Goal: Information Seeking & Learning: Check status

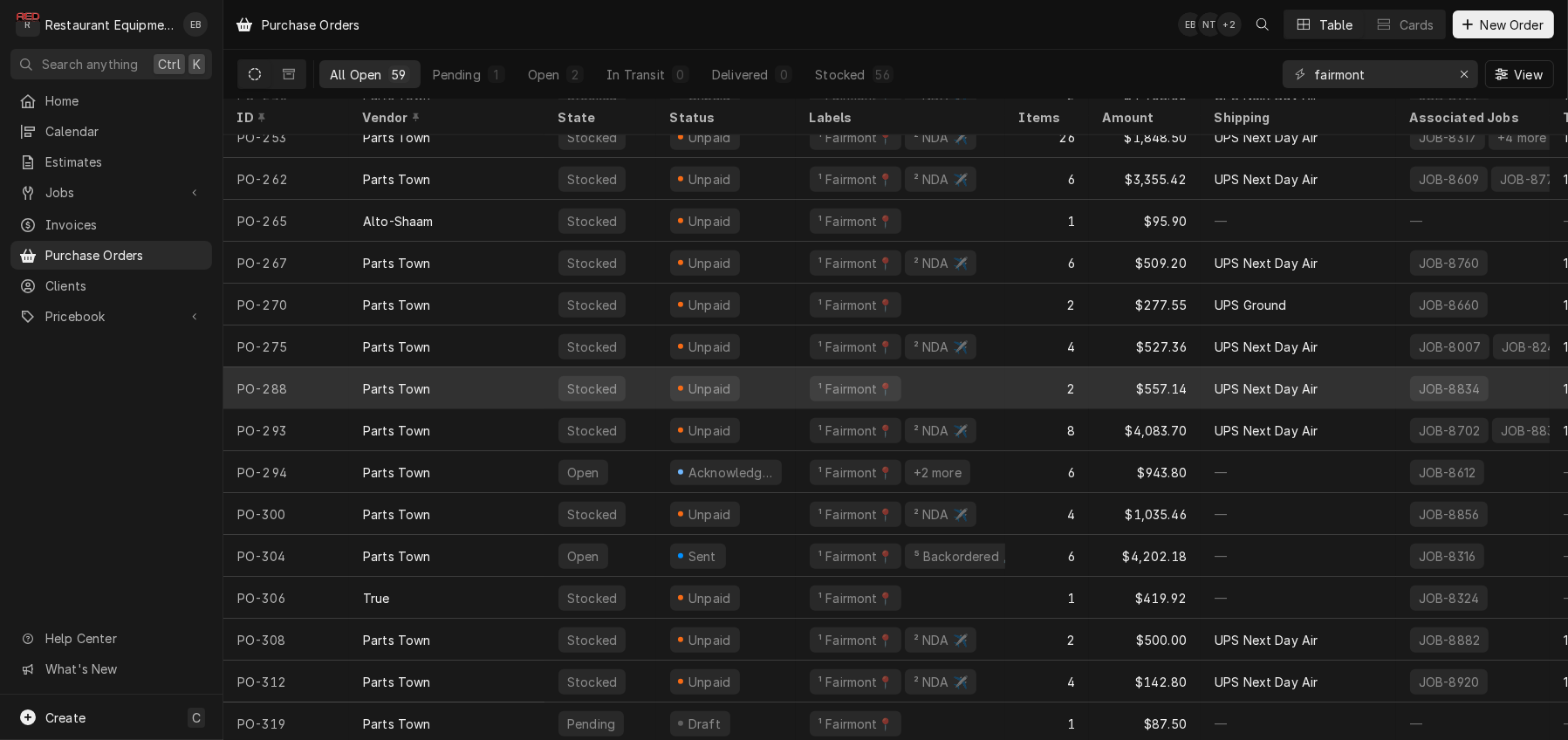
scroll to position [1884, 0]
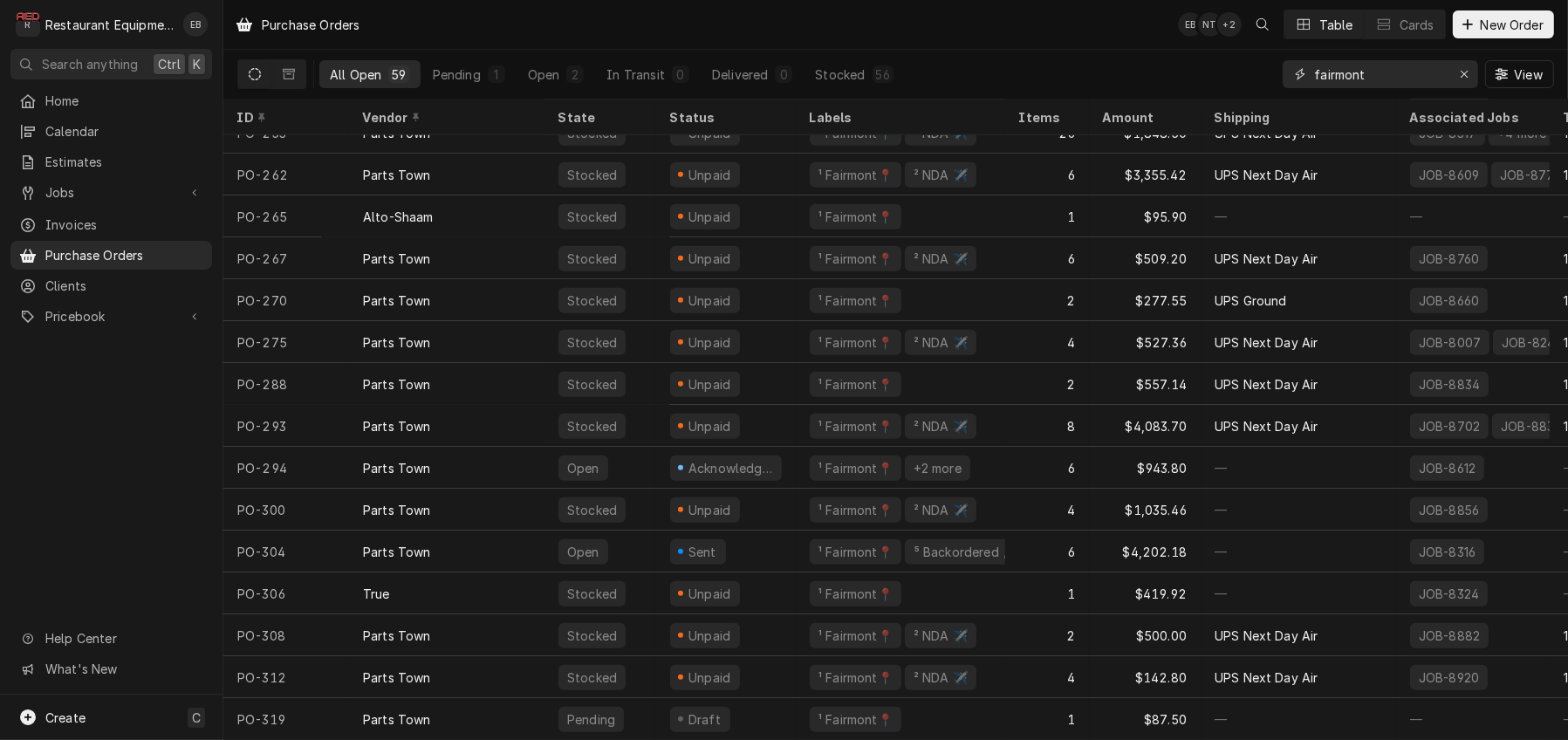
click at [1456, 70] on div "Erase input" at bounding box center [1464, 74] width 18 height 18
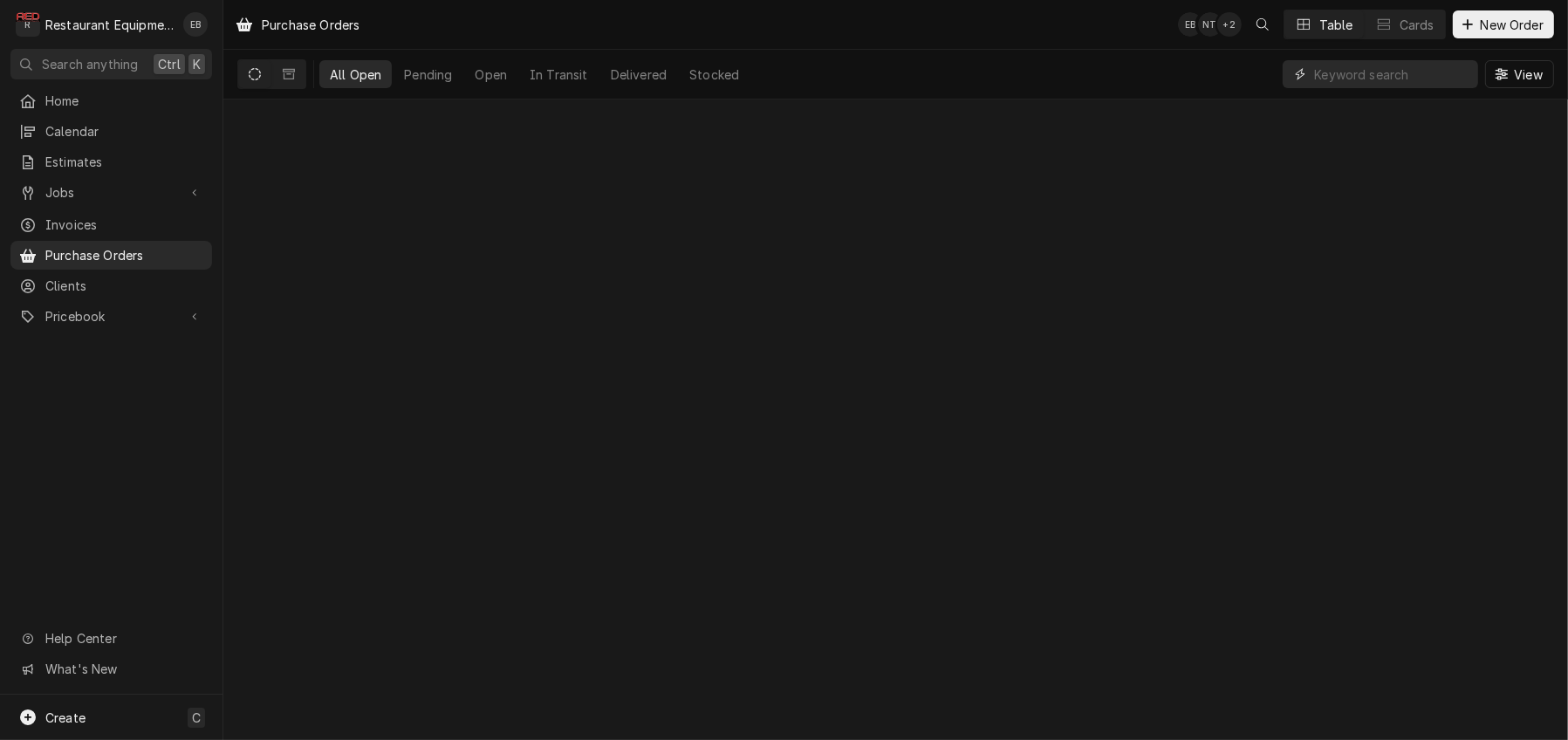
click at [1368, 77] on input "Dynamic Content Wrapper" at bounding box center [1392, 74] width 156 height 28
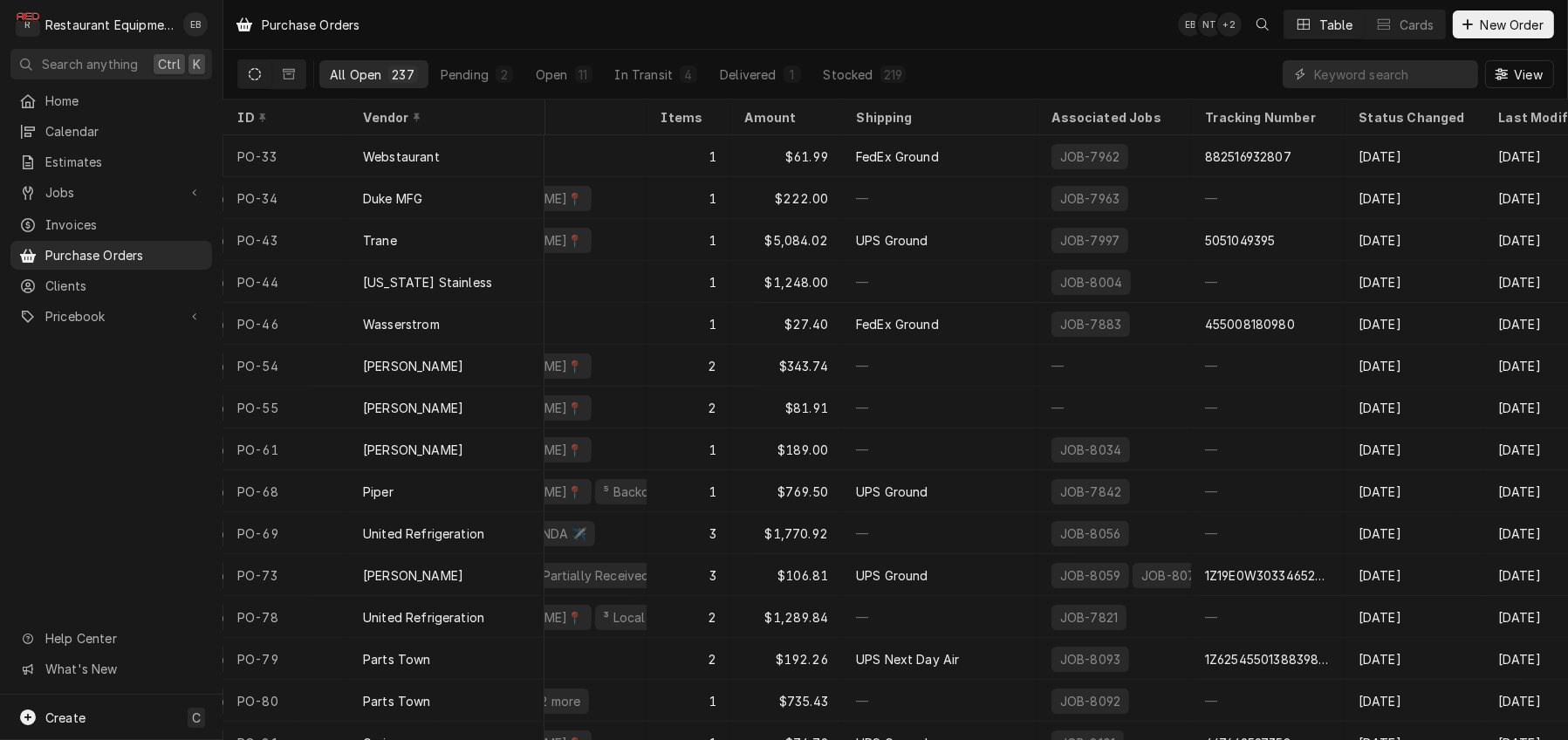
scroll to position [0, 553]
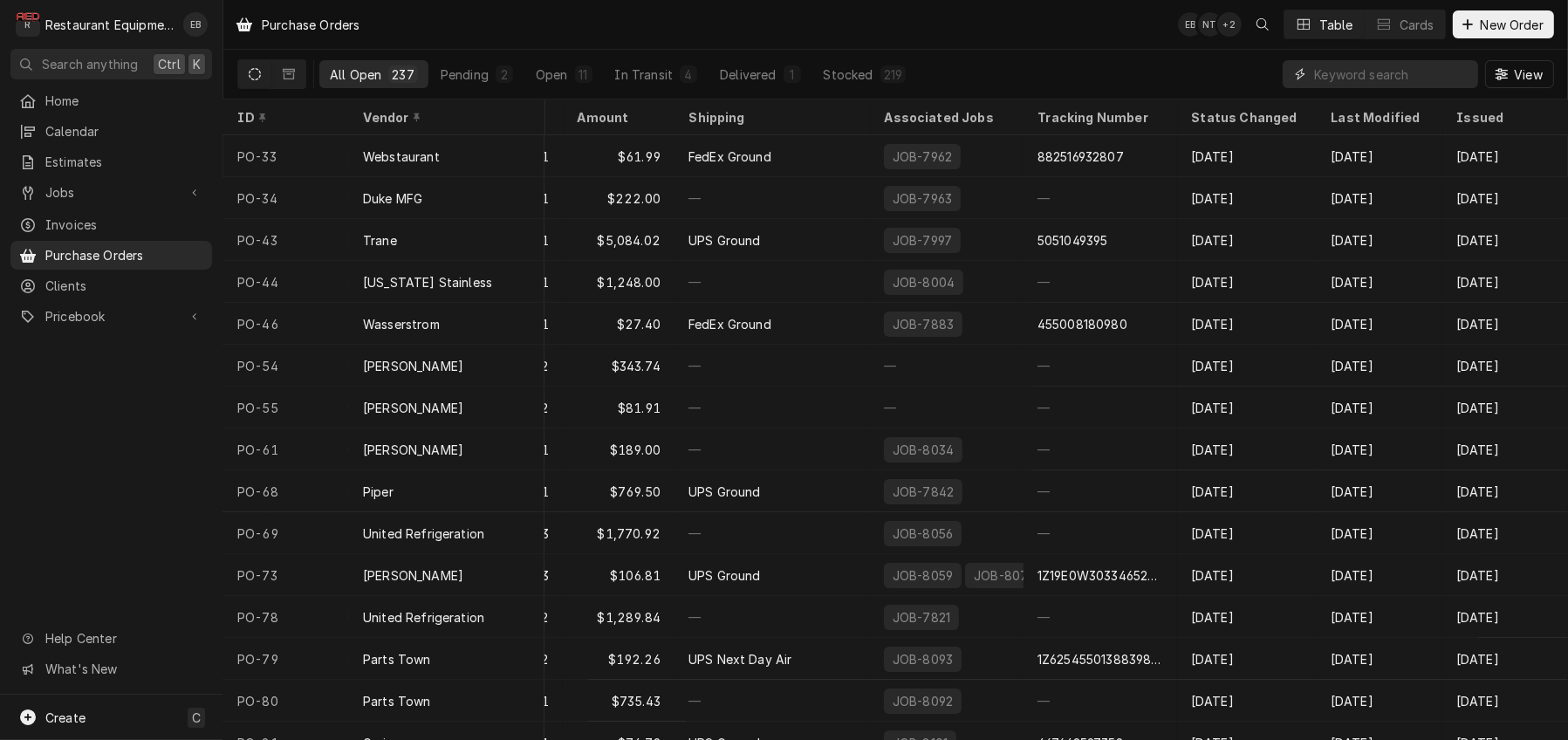
click at [1356, 74] on input "Dynamic Content Wrapper" at bounding box center [1392, 74] width 156 height 28
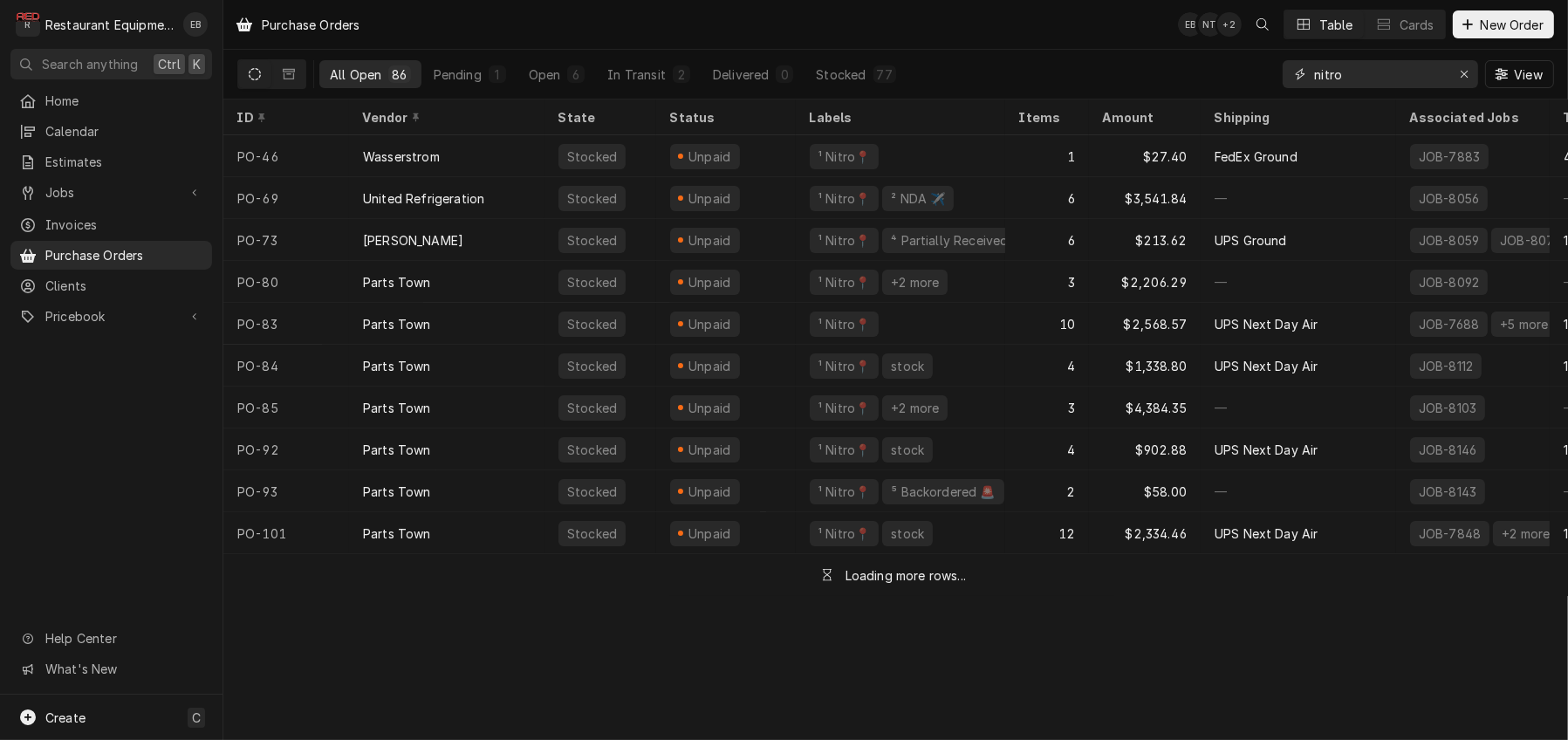
type input "nitro"
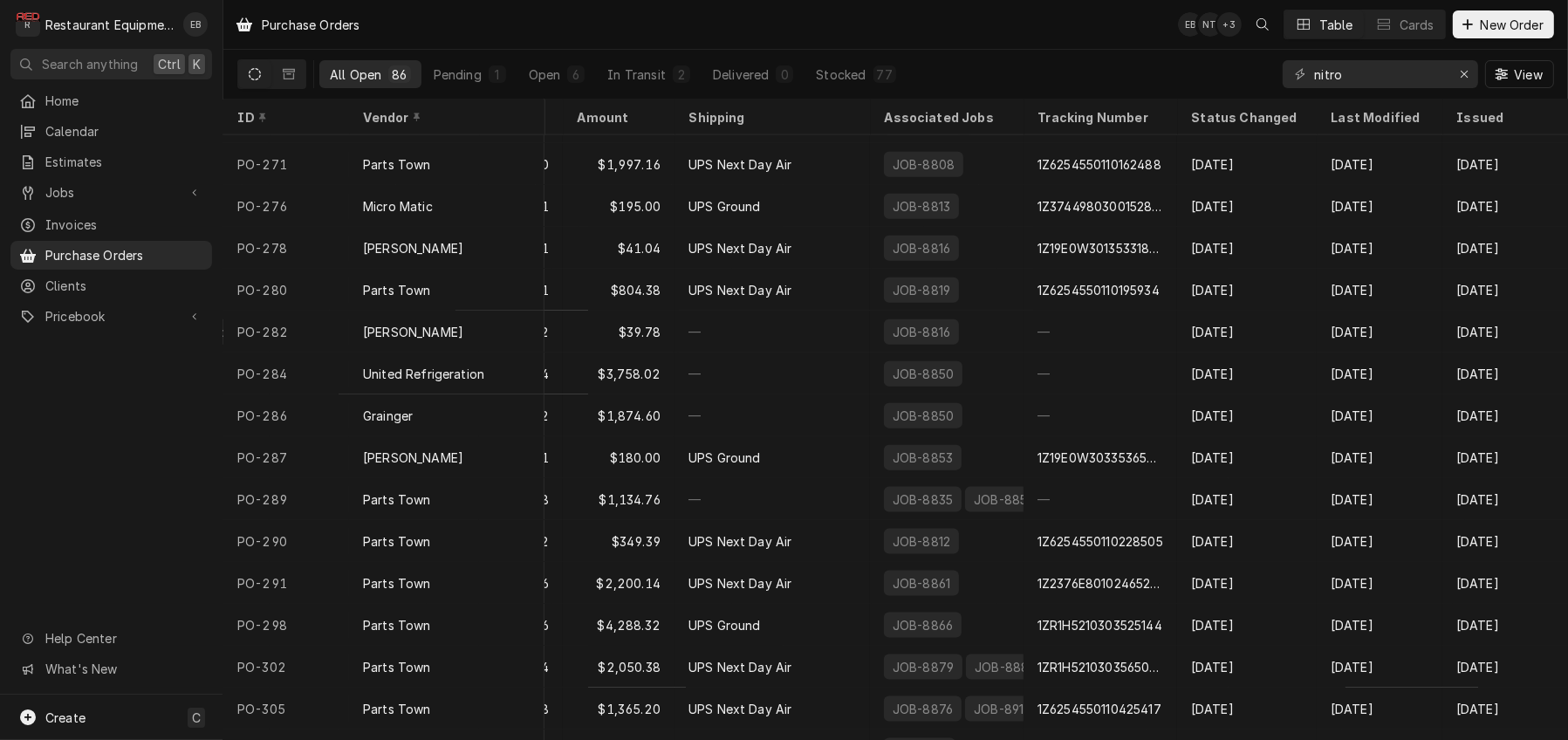
scroll to position [2668, 553]
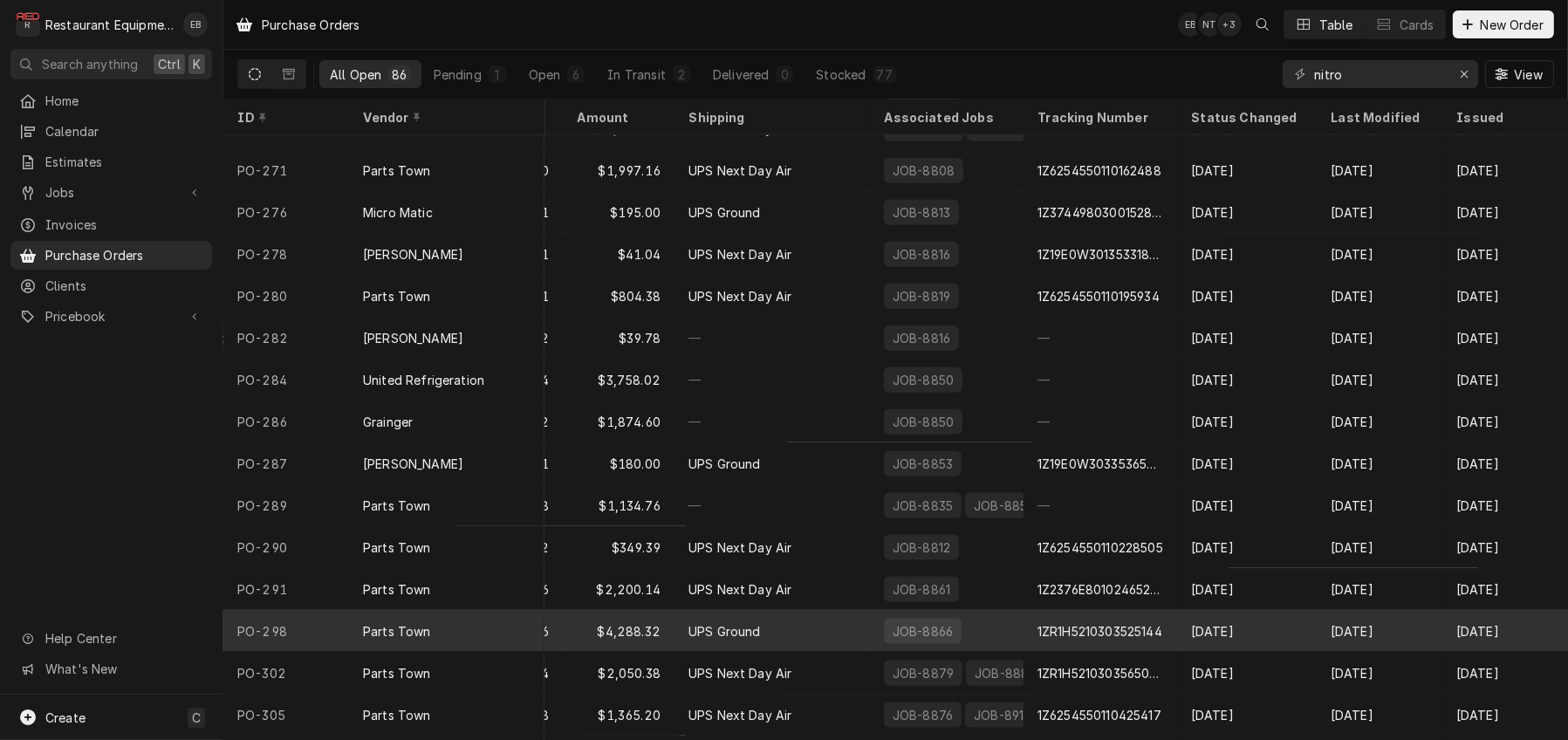
click at [1476, 631] on div "[DATE]" at bounding box center [1505, 631] width 126 height 42
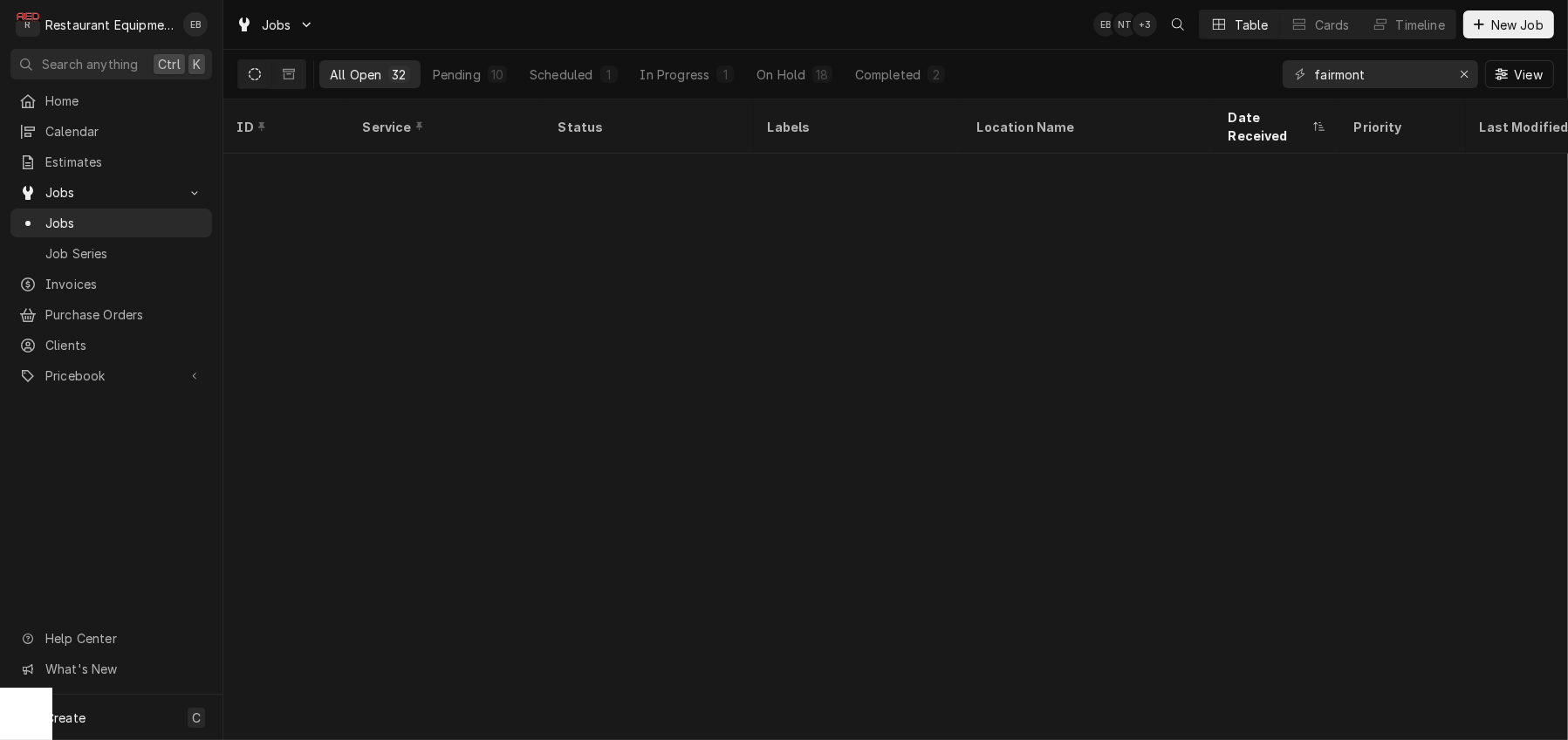
scroll to position [766, 0]
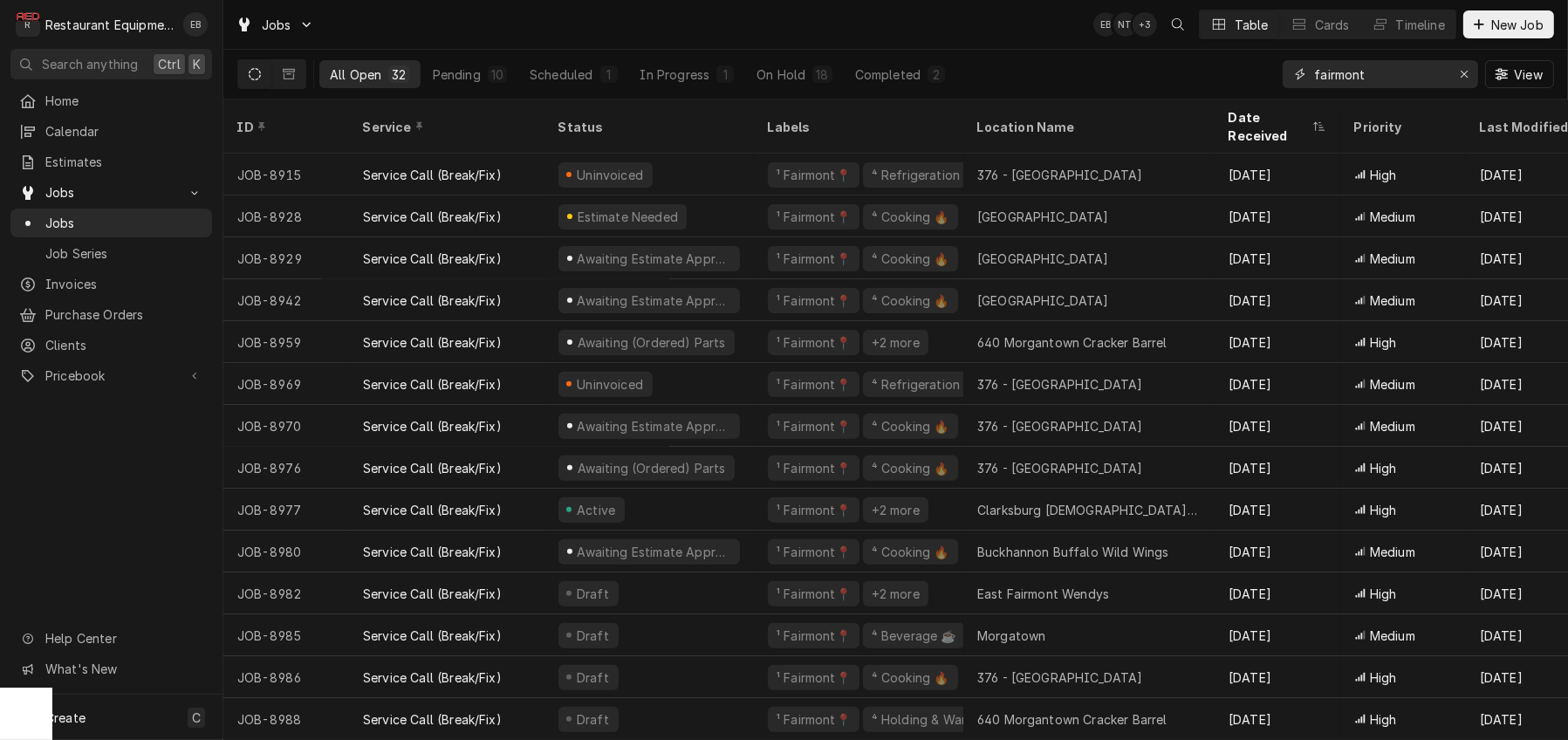
click at [1460, 72] on icon "Erase input" at bounding box center [1464, 74] width 9 height 12
click at [1419, 81] on input "Dynamic Content Wrapper" at bounding box center [1396, 74] width 164 height 28
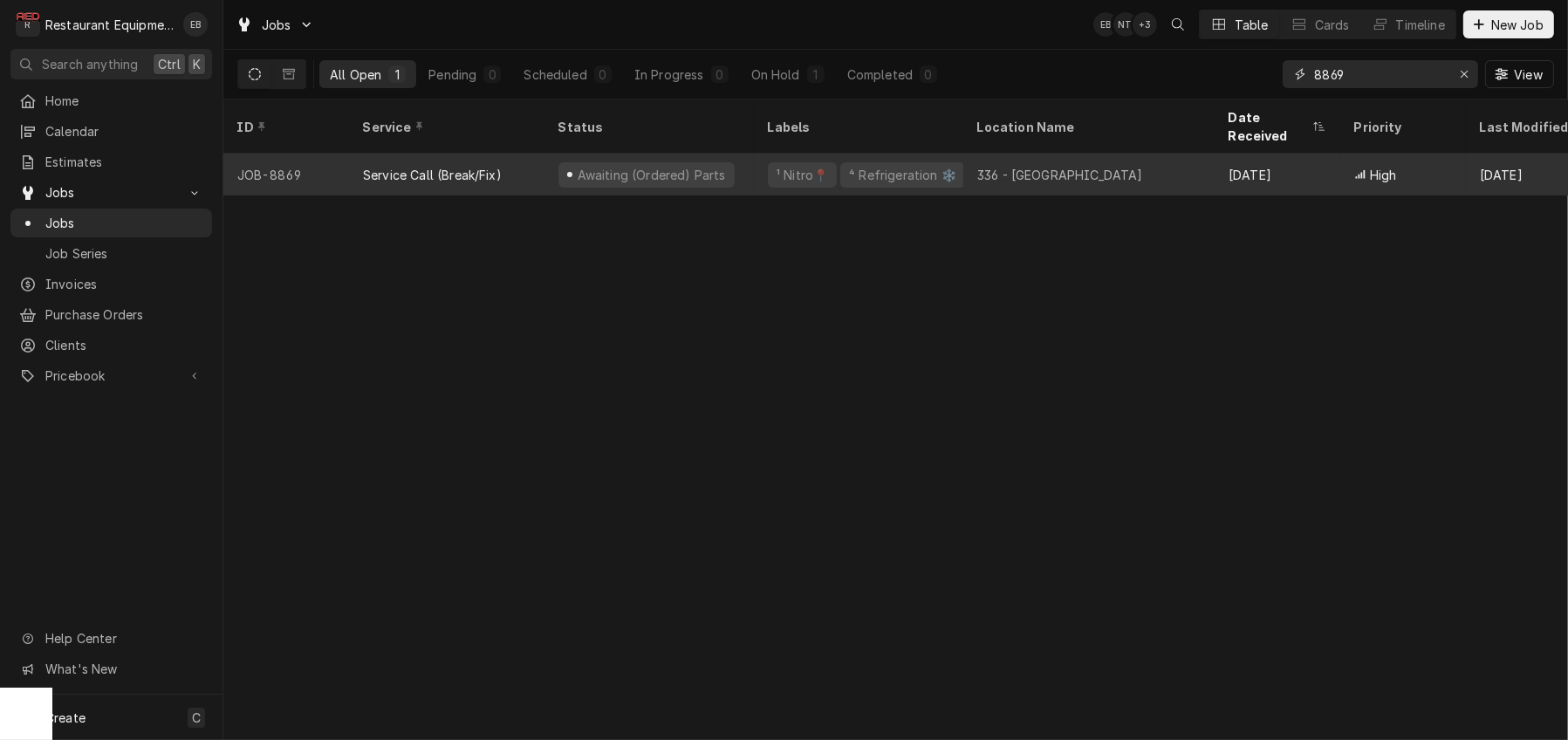
type input "8869"
click at [1081, 179] on div "336 - Barboursville" at bounding box center [1060, 175] width 166 height 19
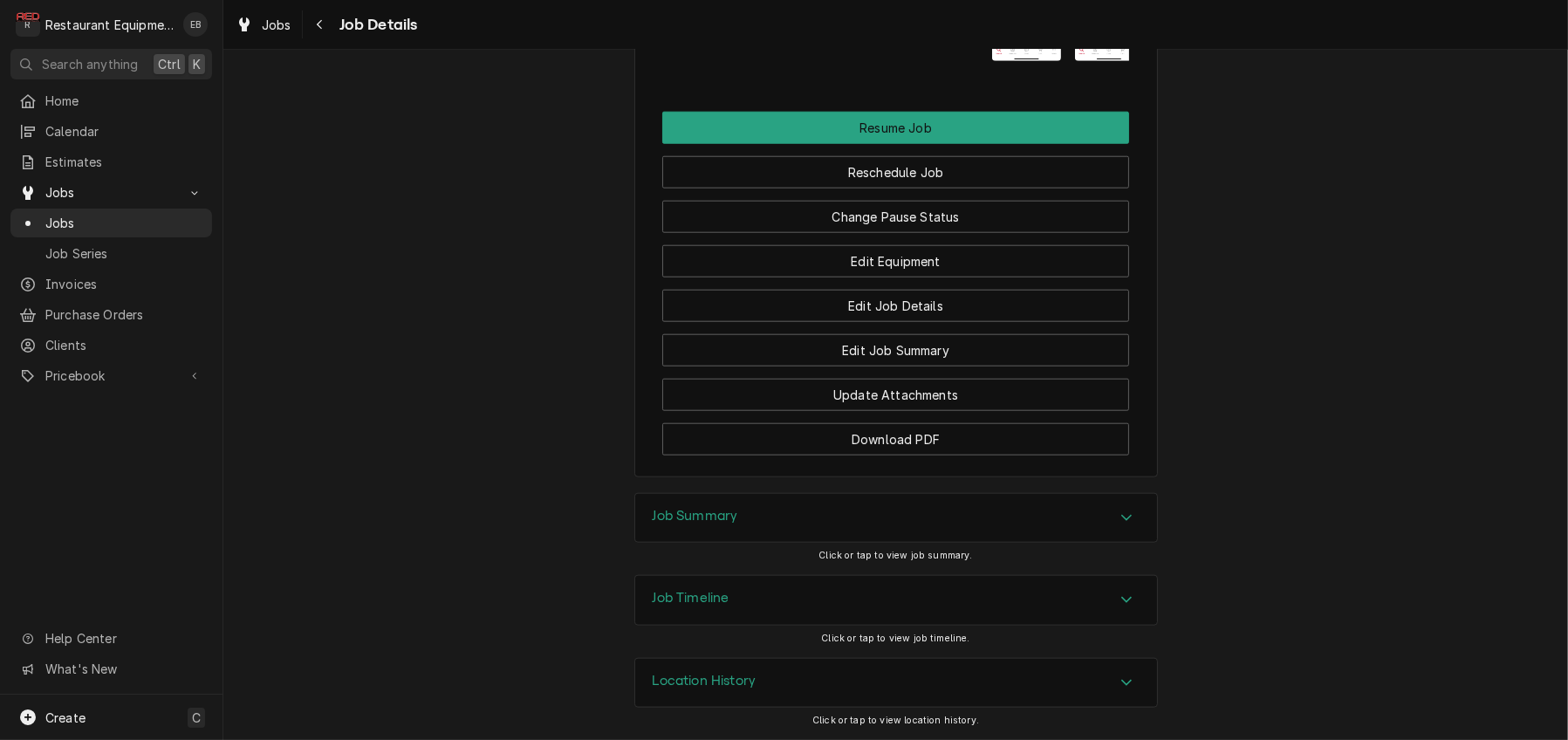
scroll to position [2699, 0]
click at [1123, 593] on div "Job Timeline" at bounding box center [896, 600] width 522 height 49
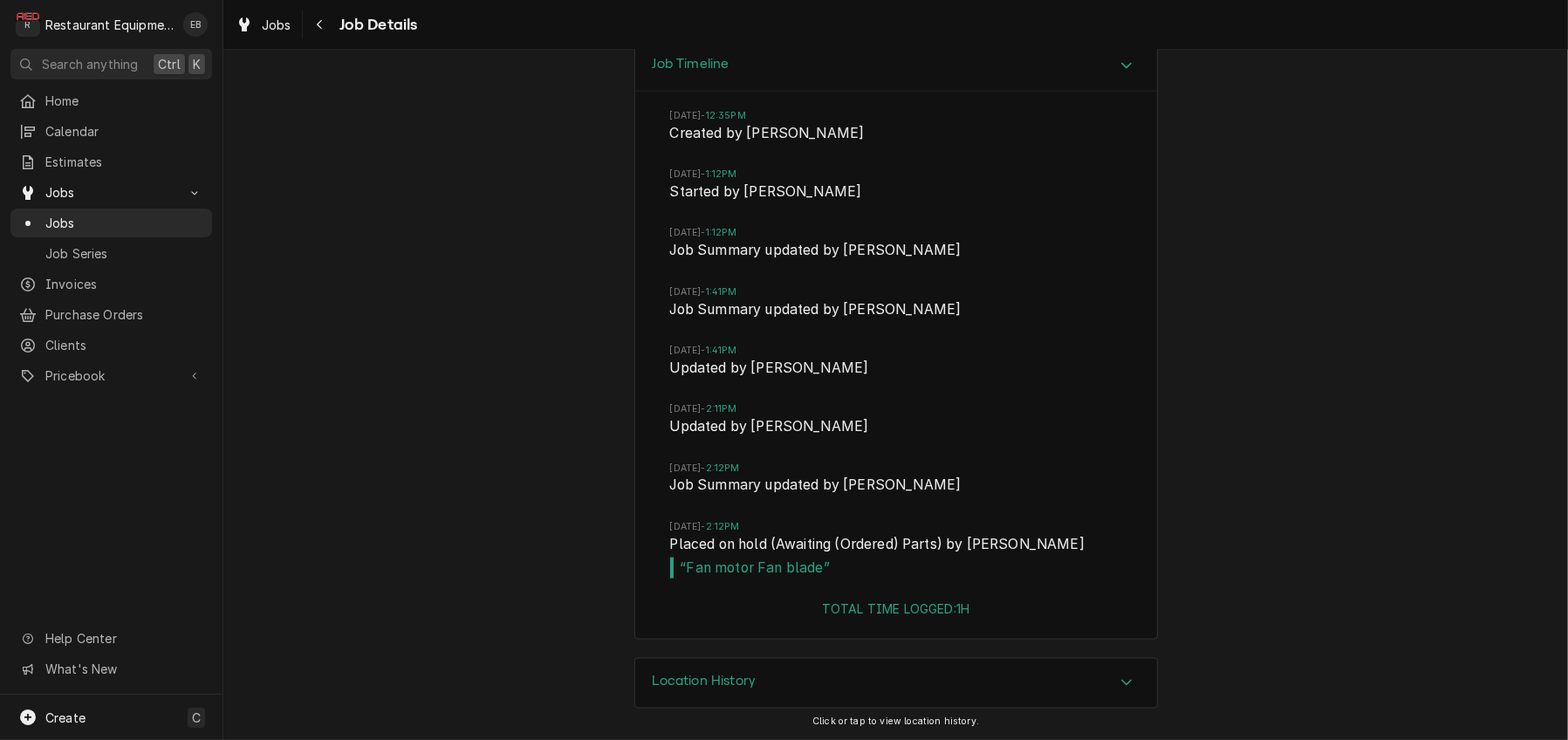
scroll to position [3304, 0]
click at [292, 20] on span "Jobs" at bounding box center [277, 25] width 30 height 19
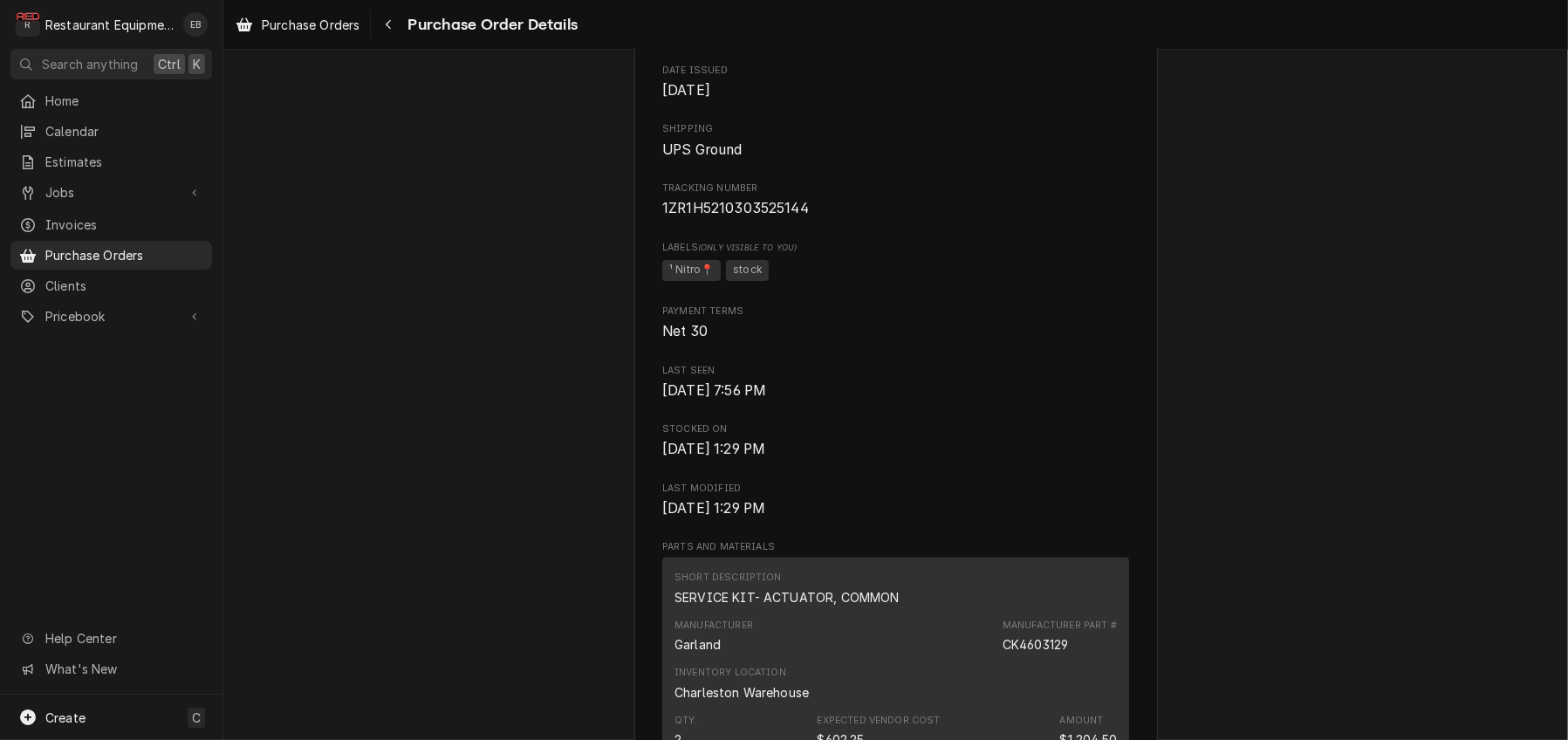
scroll to position [698, 0]
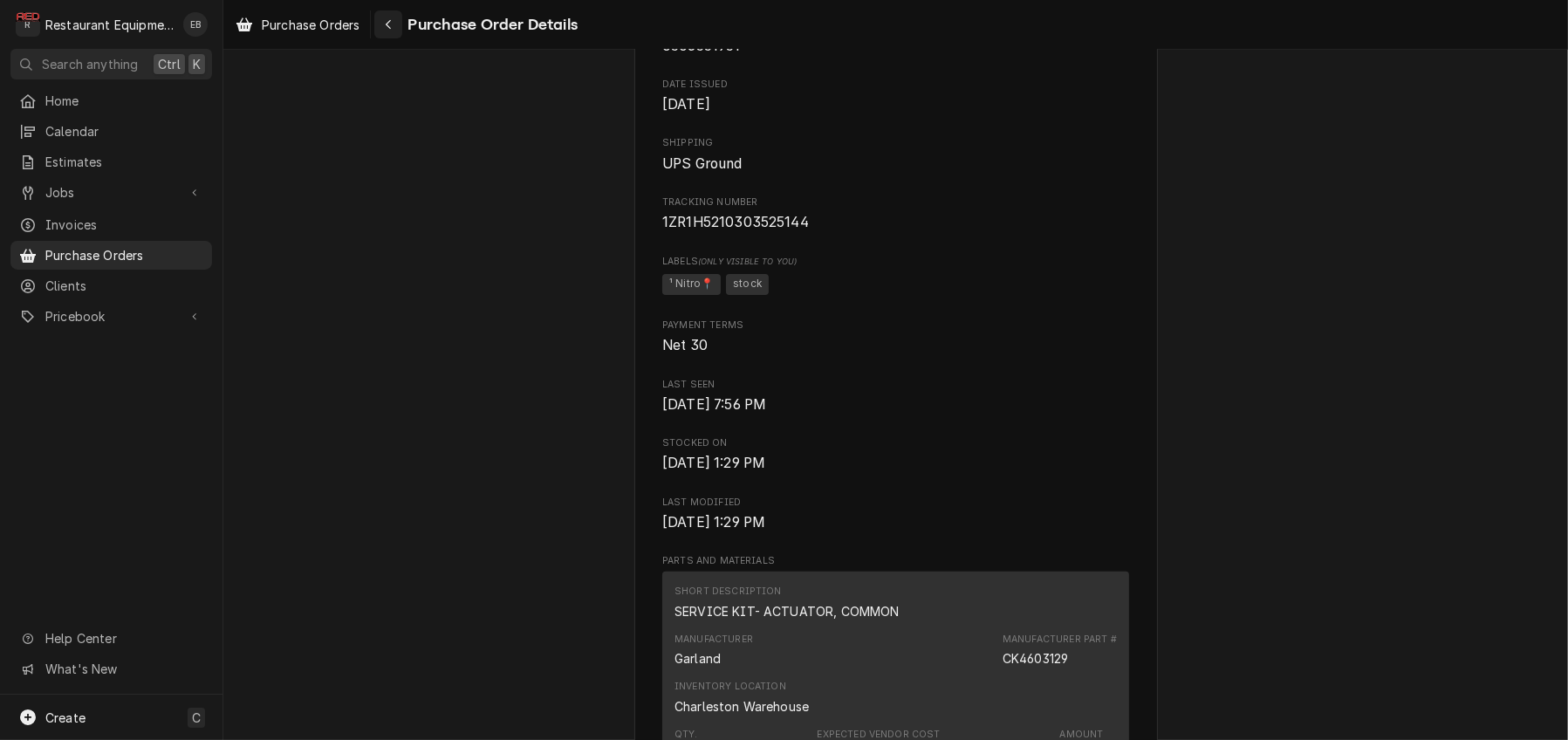
click at [392, 20] on icon "Navigate back" at bounding box center [389, 24] width 7 height 12
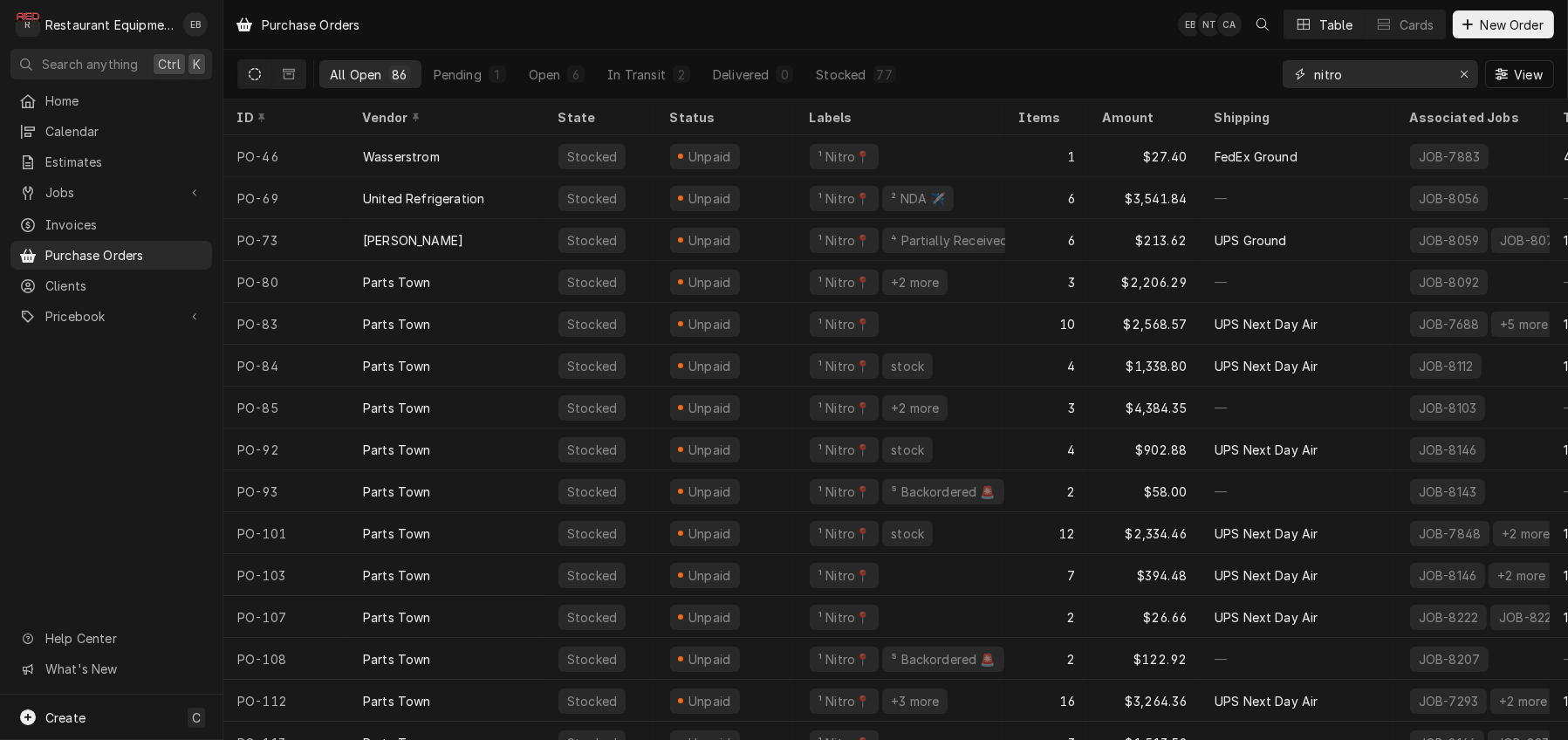
click at [1436, 85] on input "nitro" at bounding box center [1379, 74] width 131 height 28
click at [1461, 77] on icon "Erase input" at bounding box center [1464, 74] width 9 height 12
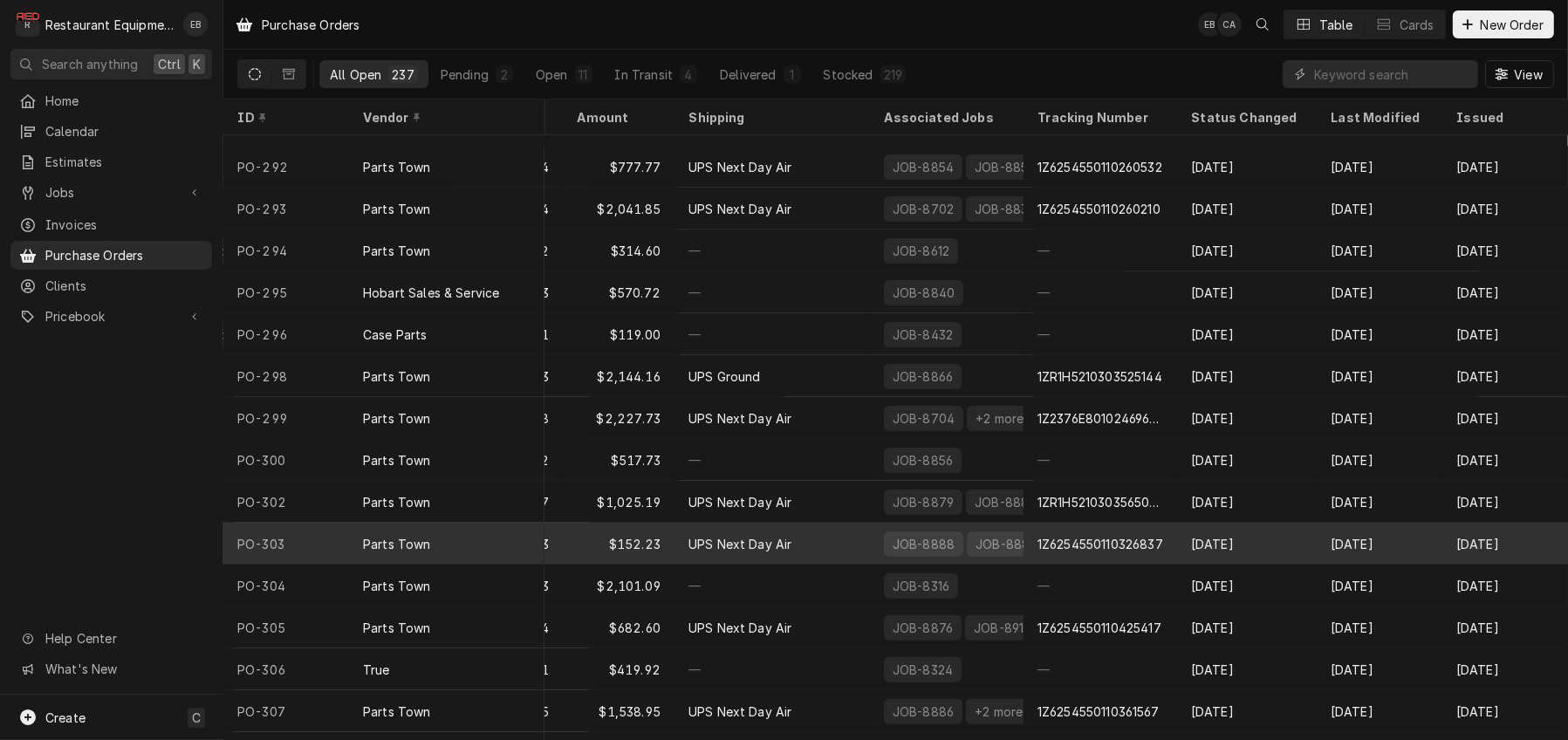
scroll to position [8707, 553]
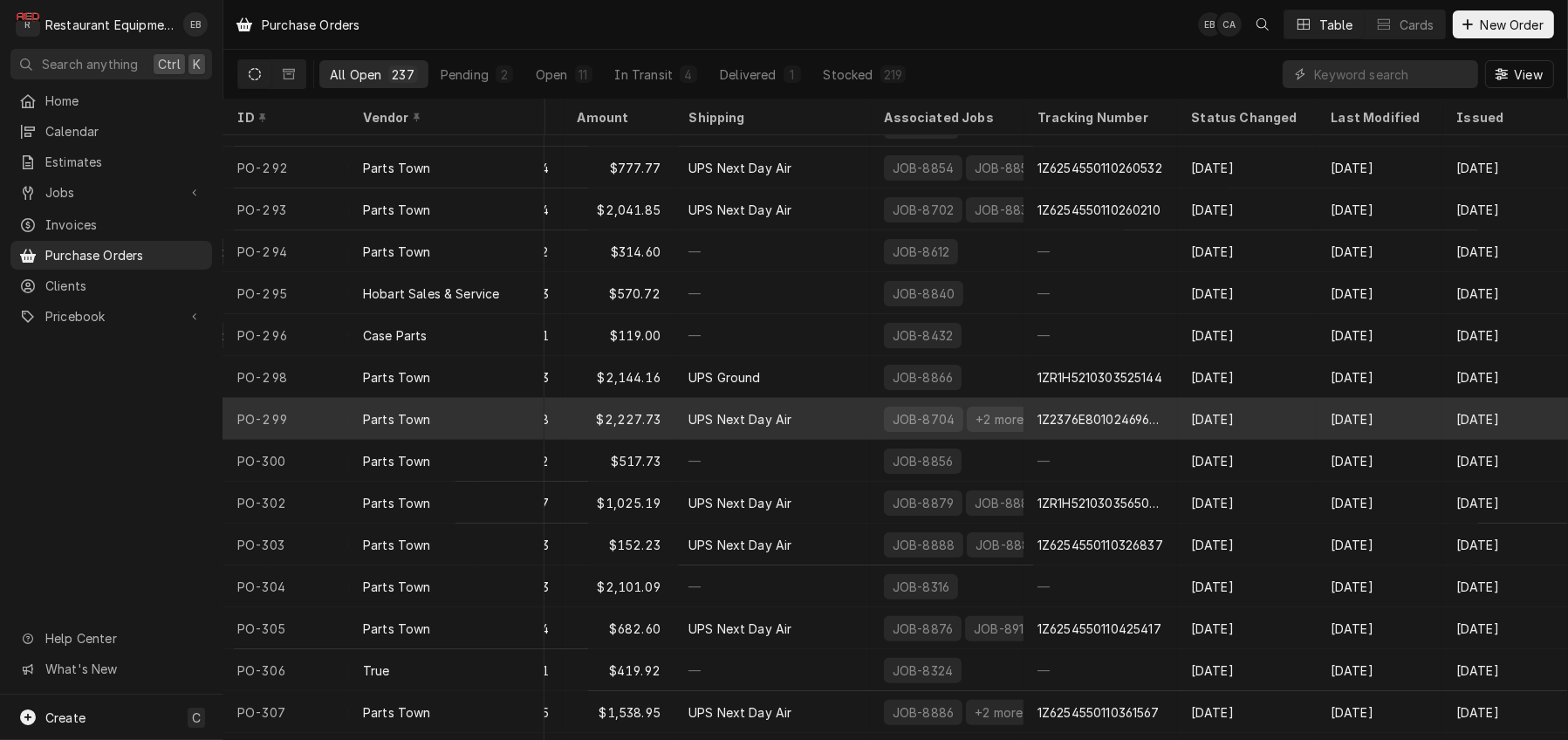
click at [1069, 420] on div "1Z2376E80102469680, 1Z6254550110289011, 1Z6254550110289404" at bounding box center [1101, 420] width 126 height 19
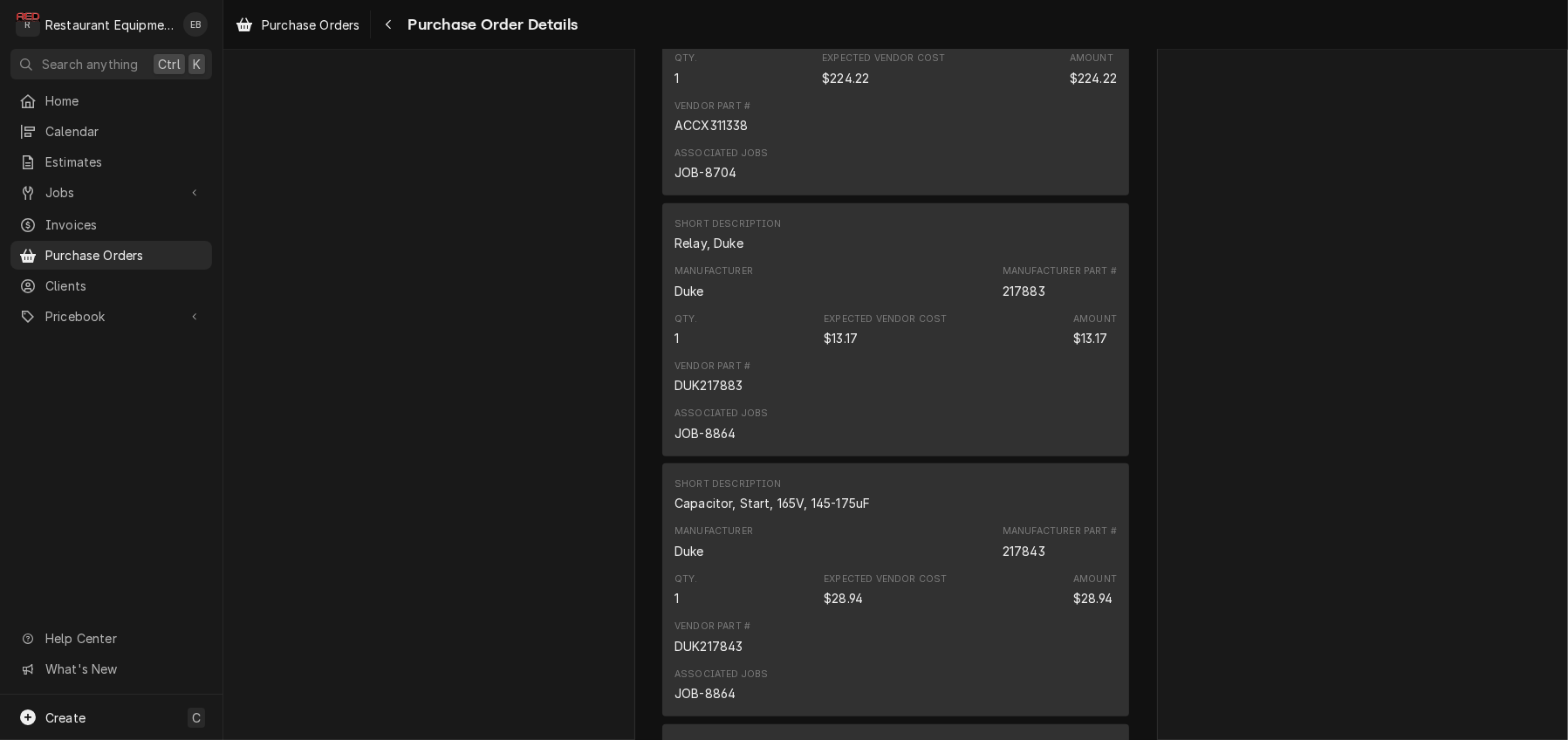
scroll to position [1338, 0]
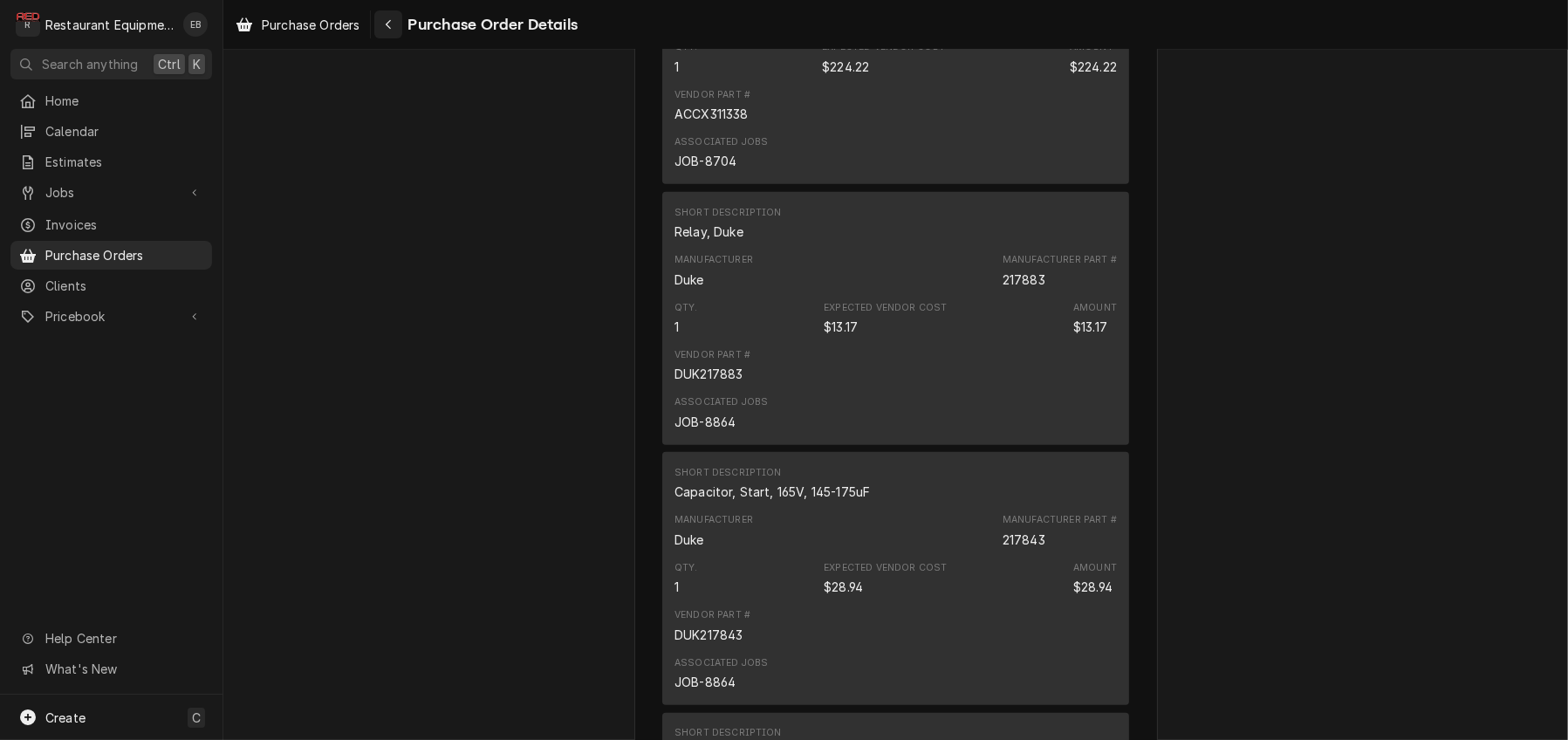
click at [397, 25] on div "Navigate back" at bounding box center [388, 24] width 18 height 18
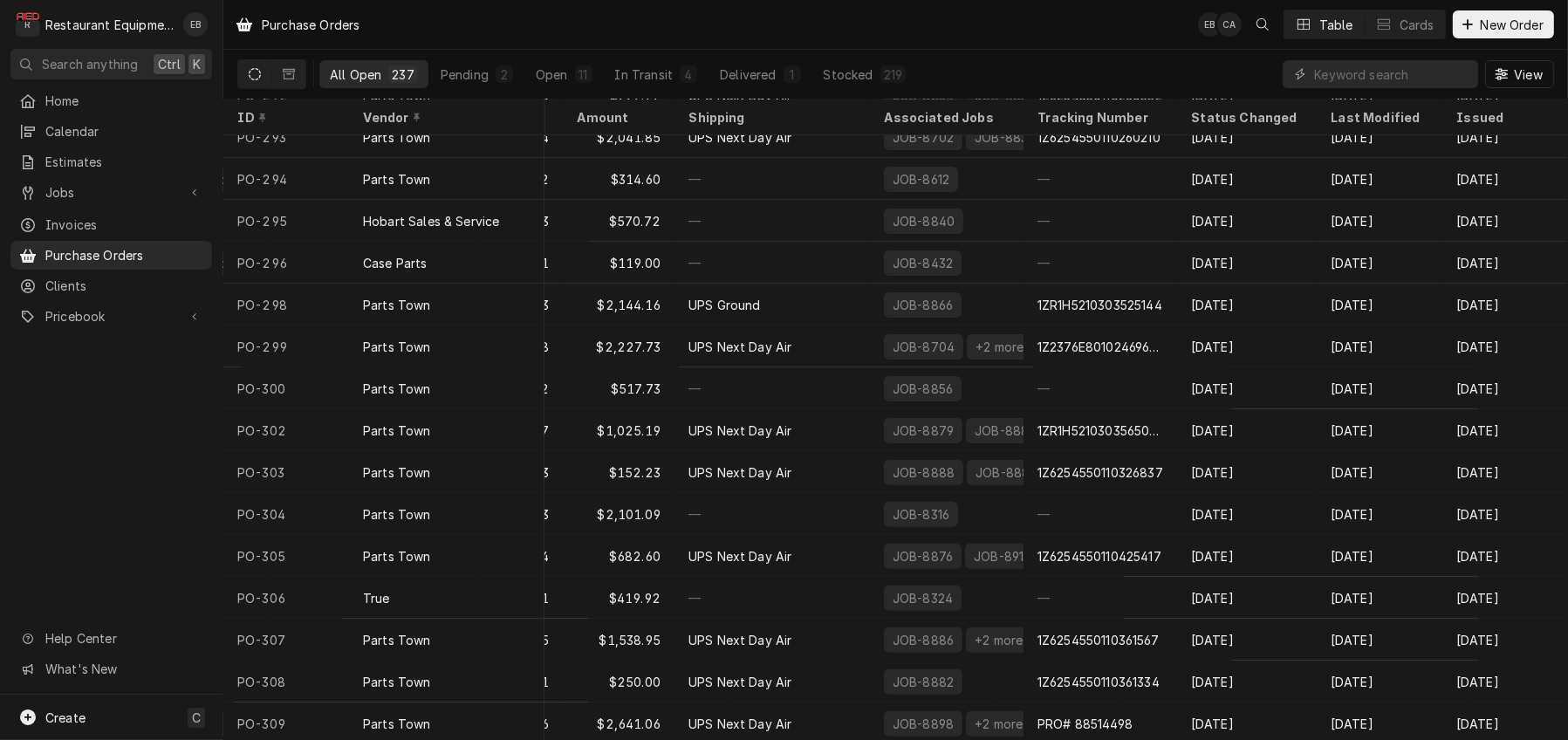
scroll to position [8792, 553]
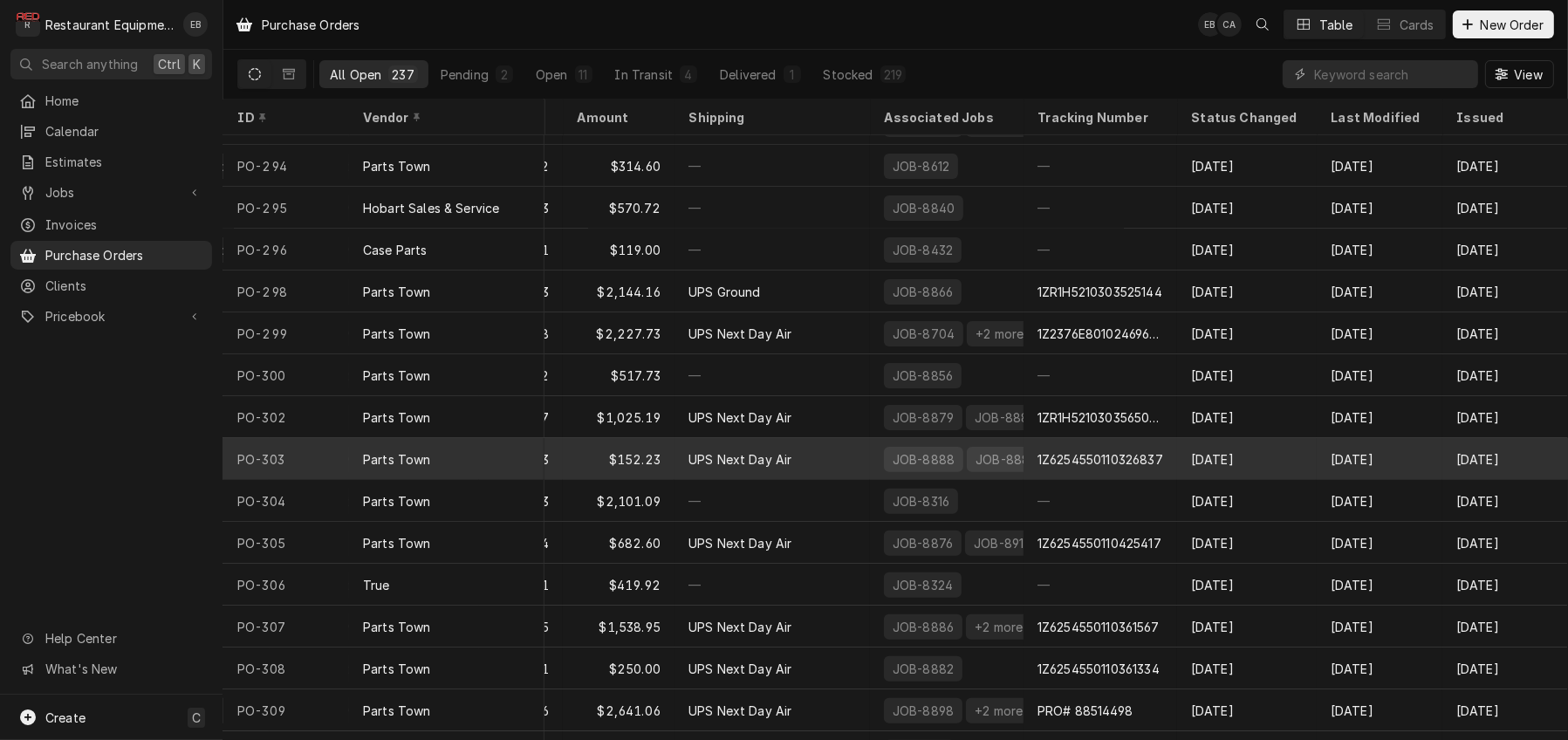
click at [846, 459] on div "UPS Next Day Air" at bounding box center [772, 458] width 195 height 42
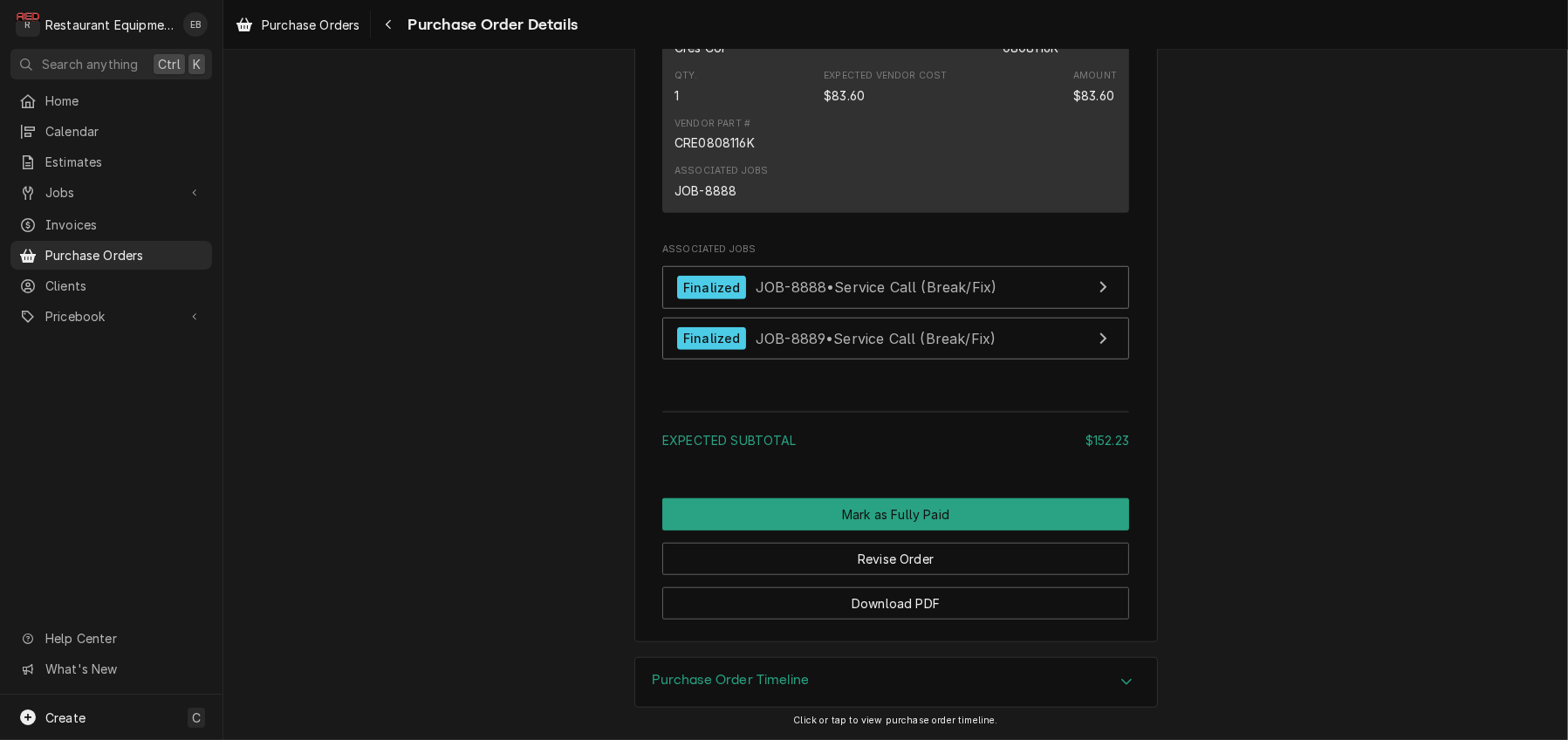
scroll to position [1863, 0]
click at [292, 38] on link "Purchase Orders" at bounding box center [297, 24] width 138 height 29
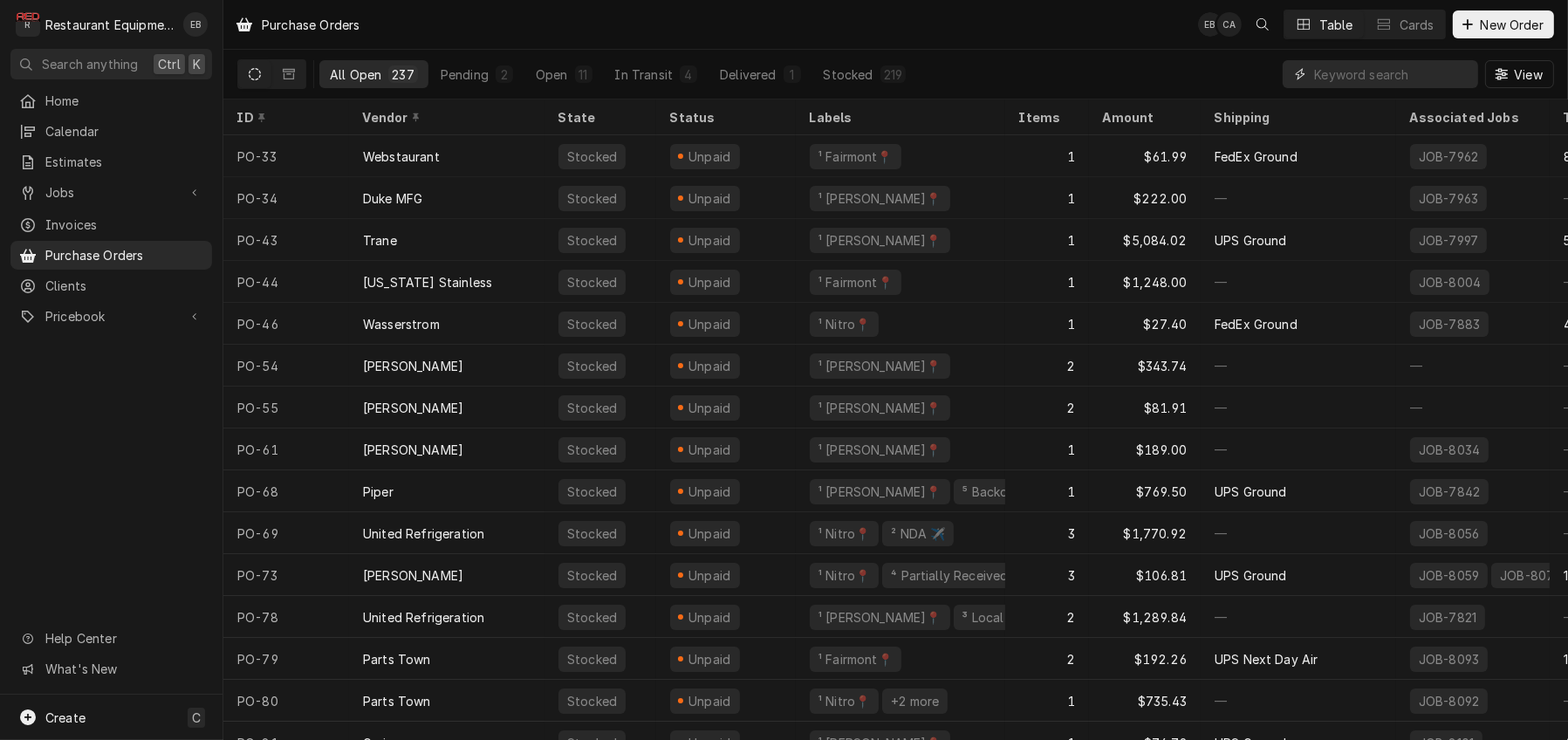
click at [1314, 80] on input "Dynamic Content Wrapper" at bounding box center [1392, 74] width 156 height 28
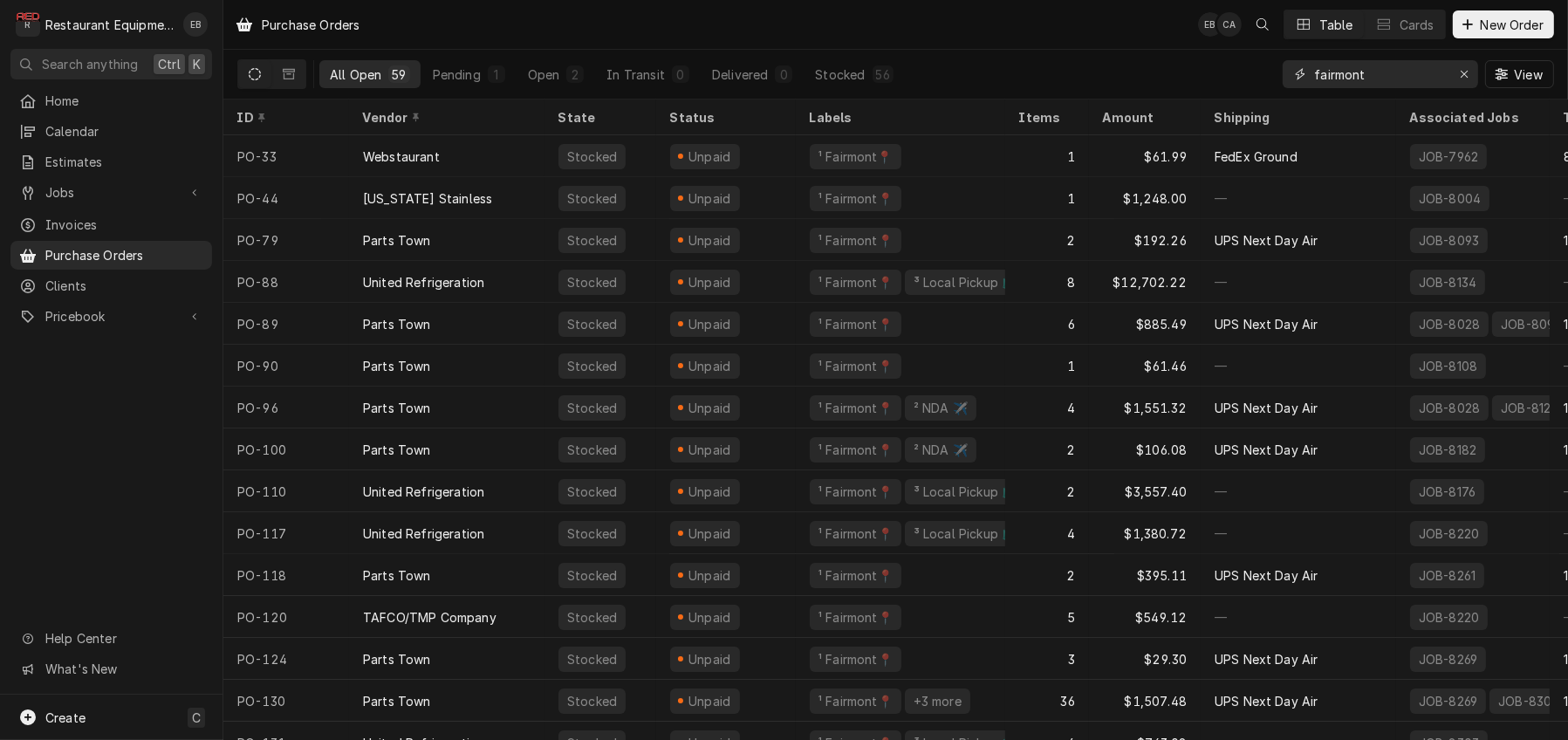
type input "fairmont"
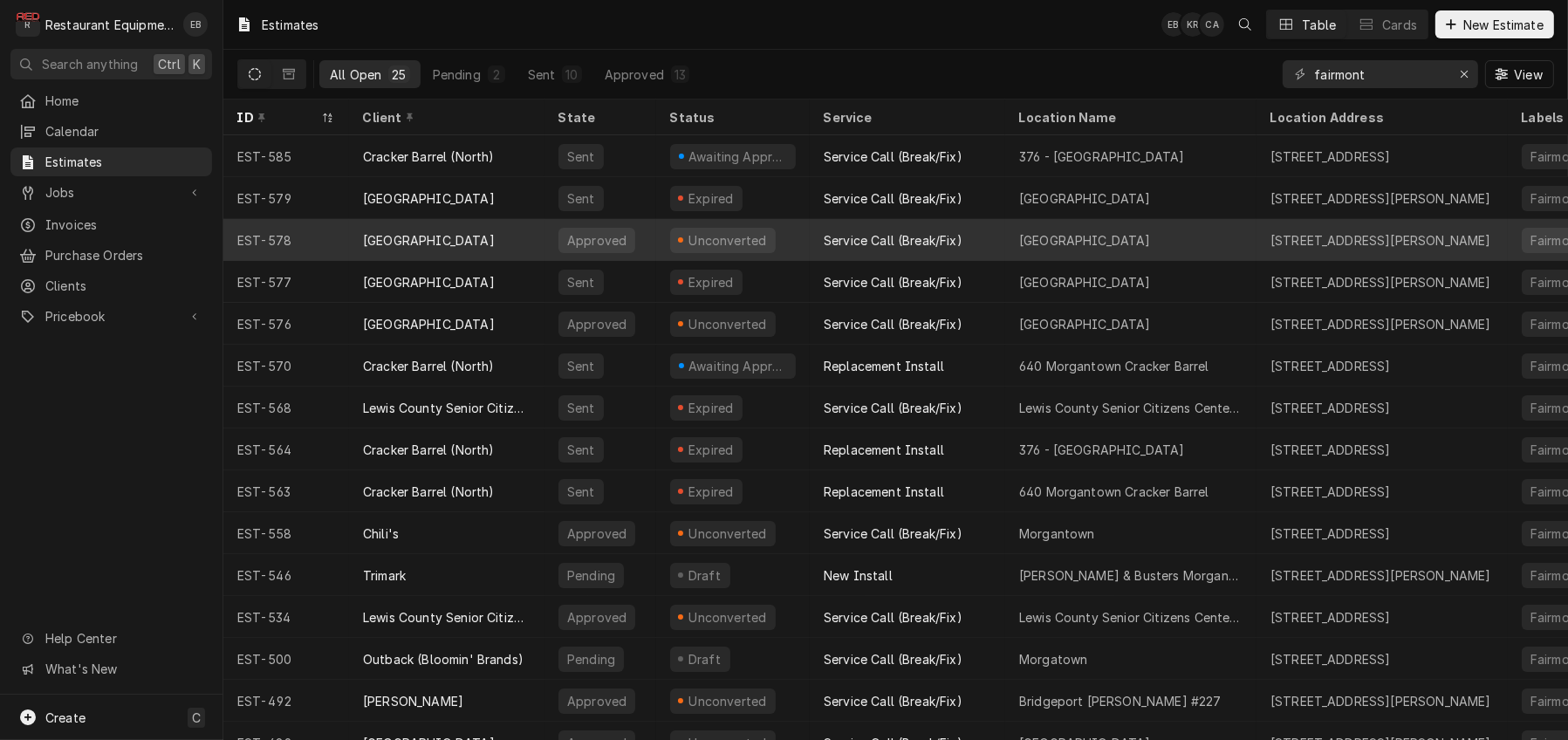
click at [839, 242] on div "Service Call (Break/Fix)" at bounding box center [893, 241] width 139 height 19
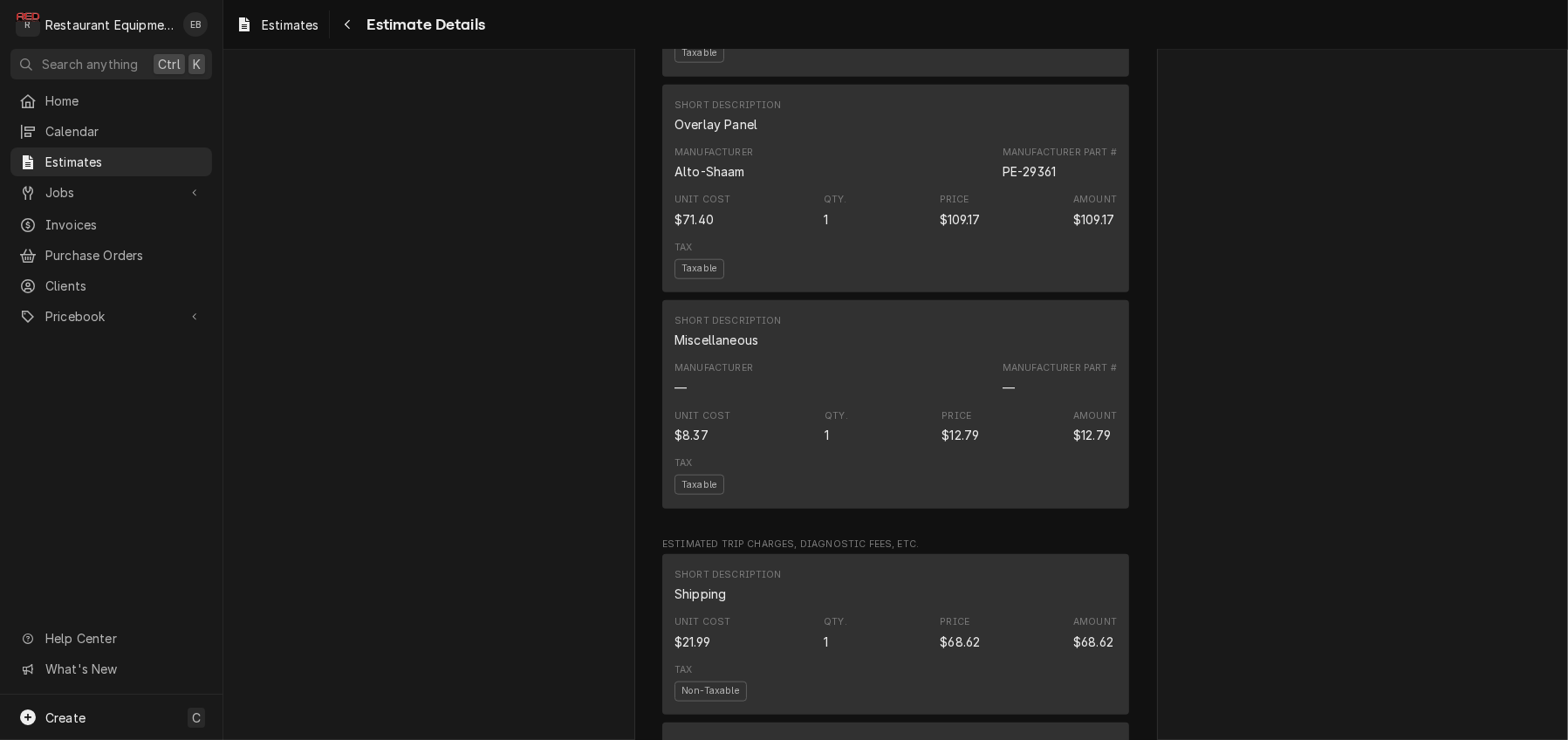
scroll to position [2327, 0]
click at [270, 32] on div "Estimates" at bounding box center [277, 25] width 90 height 22
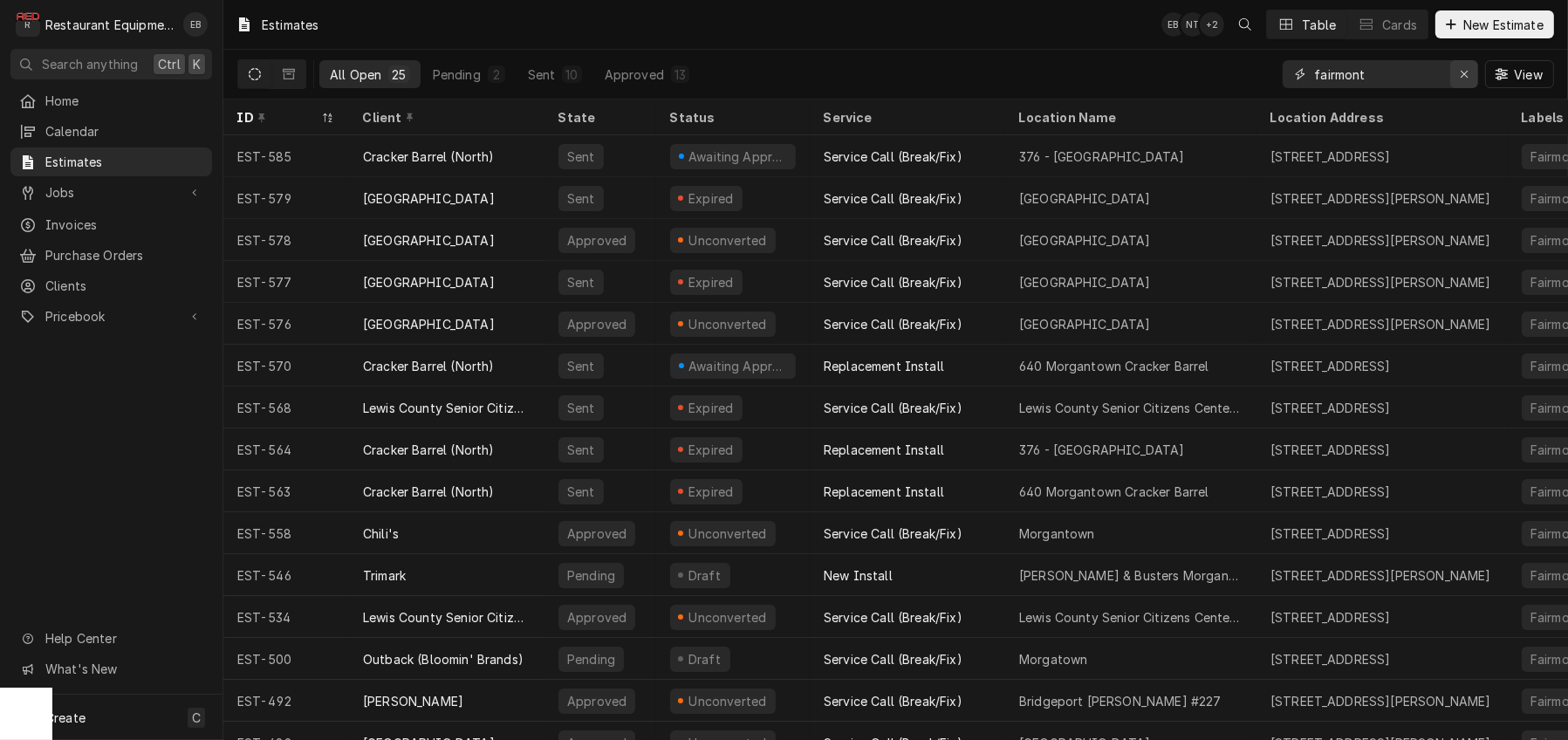
click at [1456, 74] on div "Erase input" at bounding box center [1464, 74] width 18 height 18
click at [1402, 83] on input "Dynamic Content Wrapper" at bounding box center [1396, 74] width 164 height 28
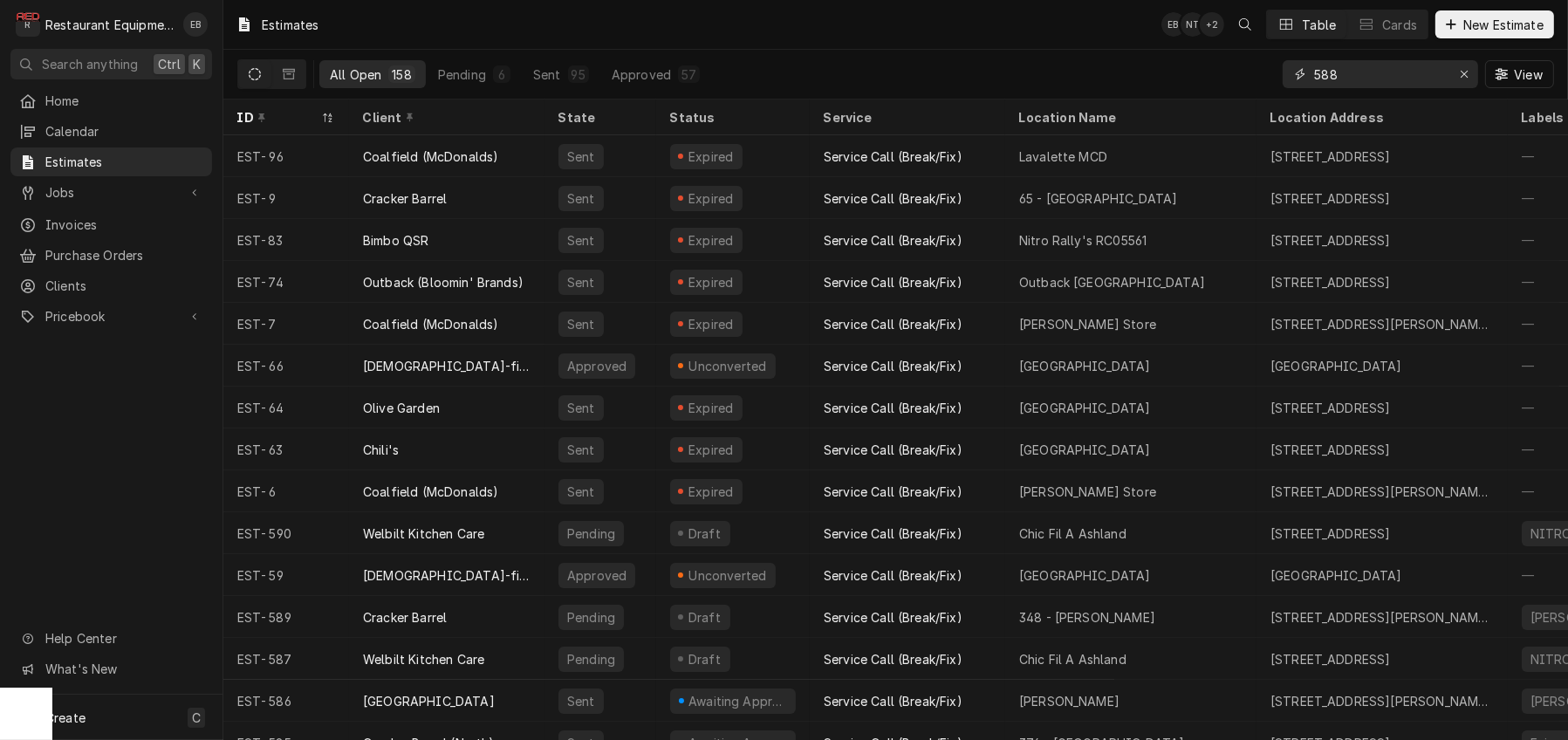
type input "588"
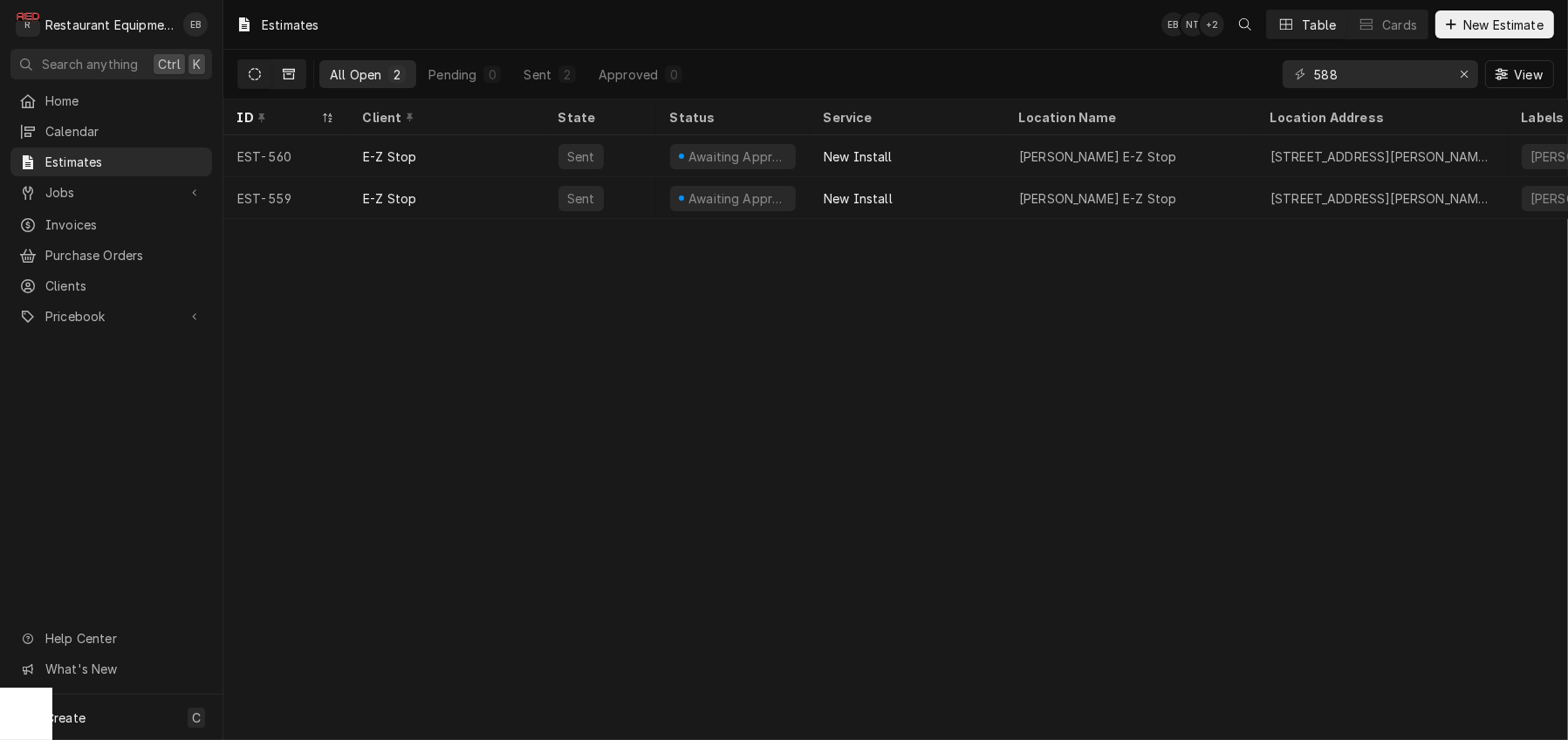
click at [305, 84] on button "Dynamic Content Wrapper" at bounding box center [289, 74] width 33 height 28
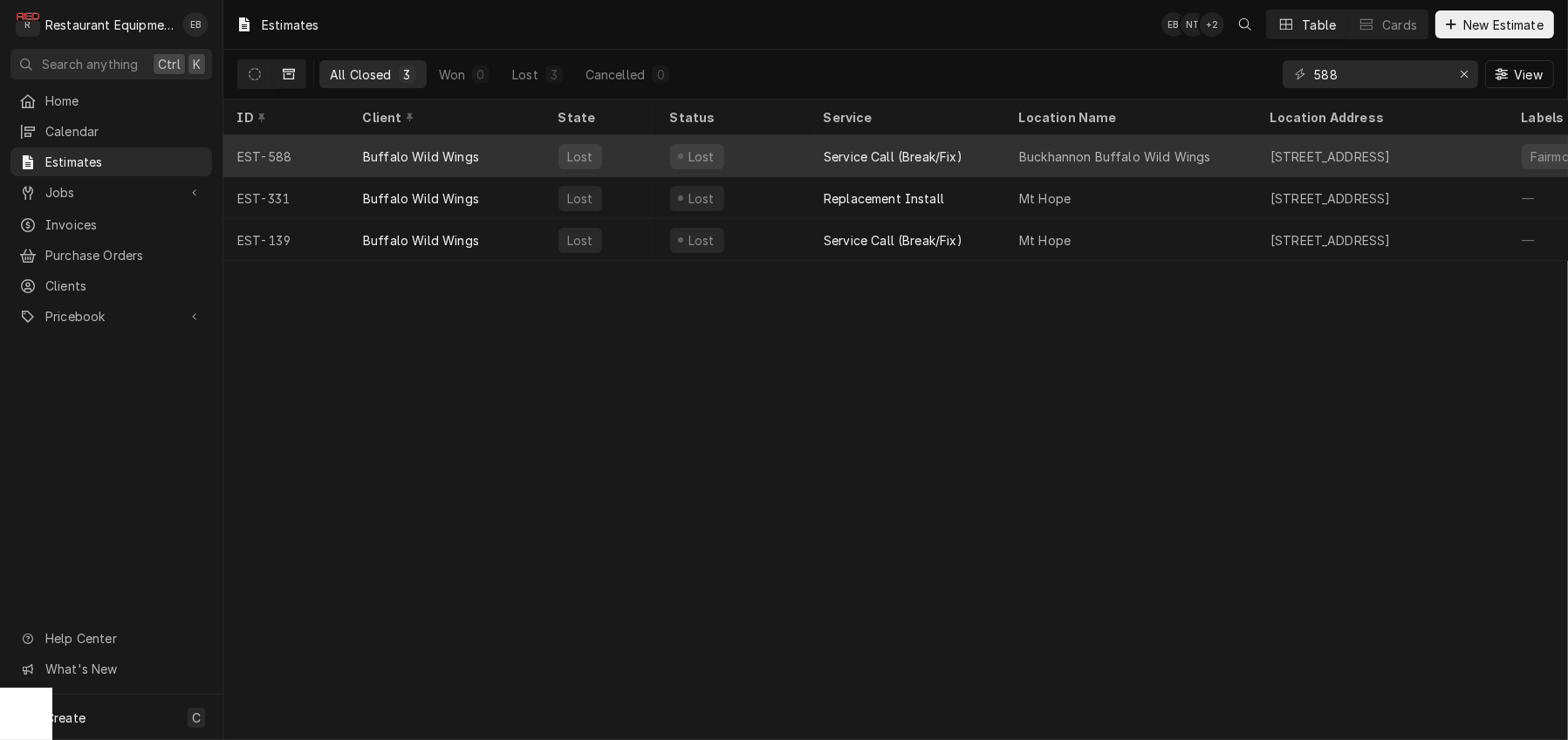
click at [541, 160] on div "Buffalo Wild Wings" at bounding box center [446, 156] width 195 height 42
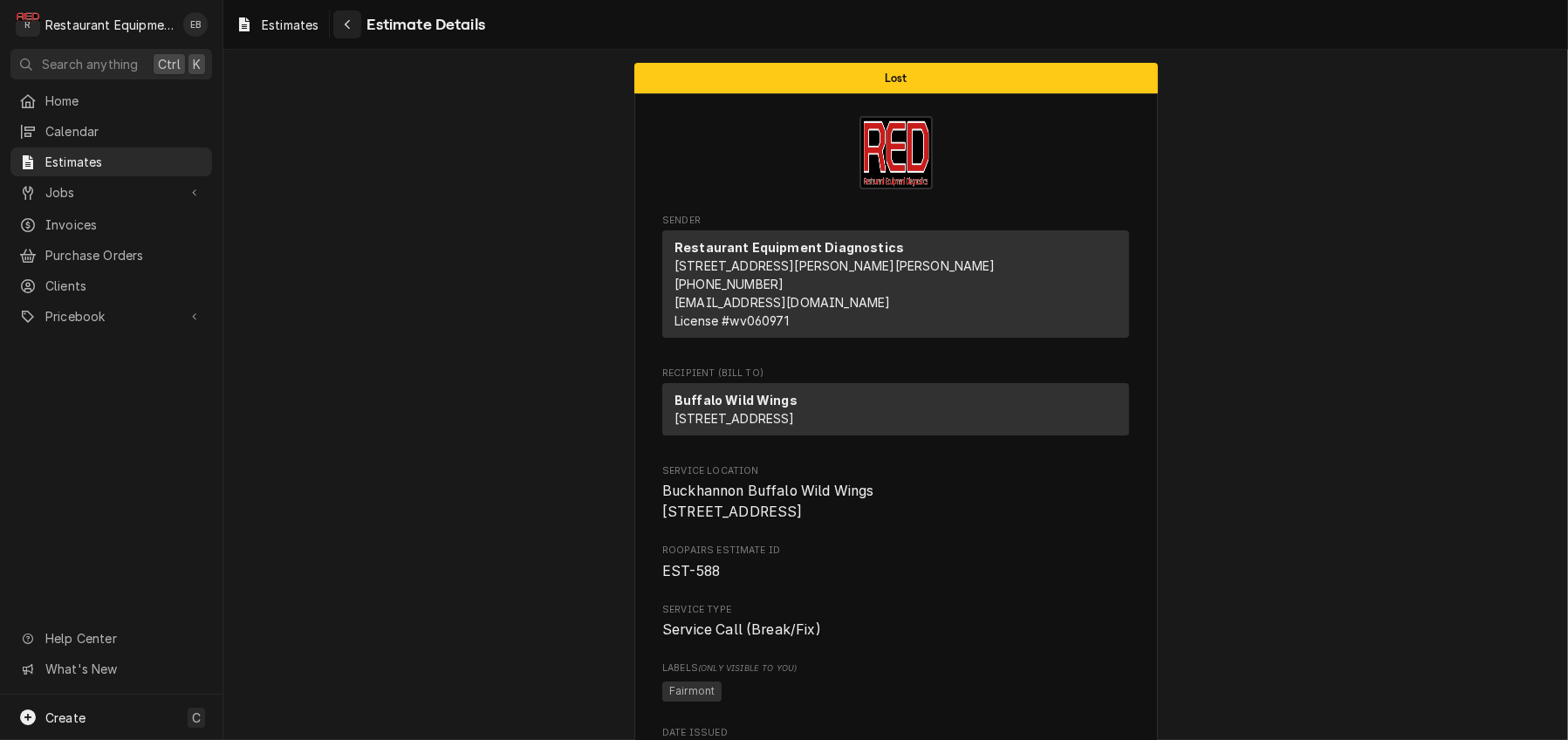
click at [352, 29] on icon "Navigate back" at bounding box center [347, 24] width 7 height 12
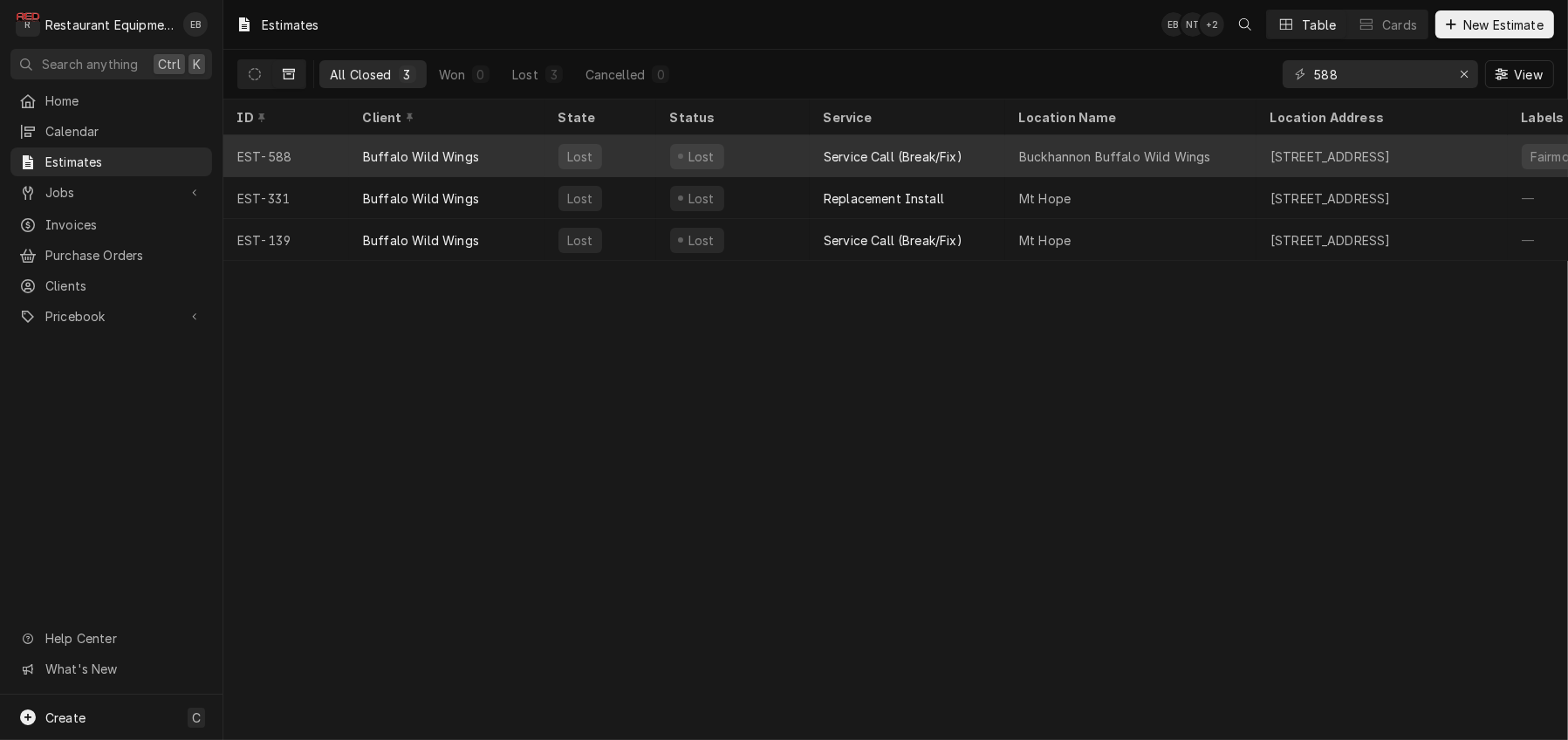
click at [521, 144] on div "Buffalo Wild Wings" at bounding box center [446, 156] width 195 height 42
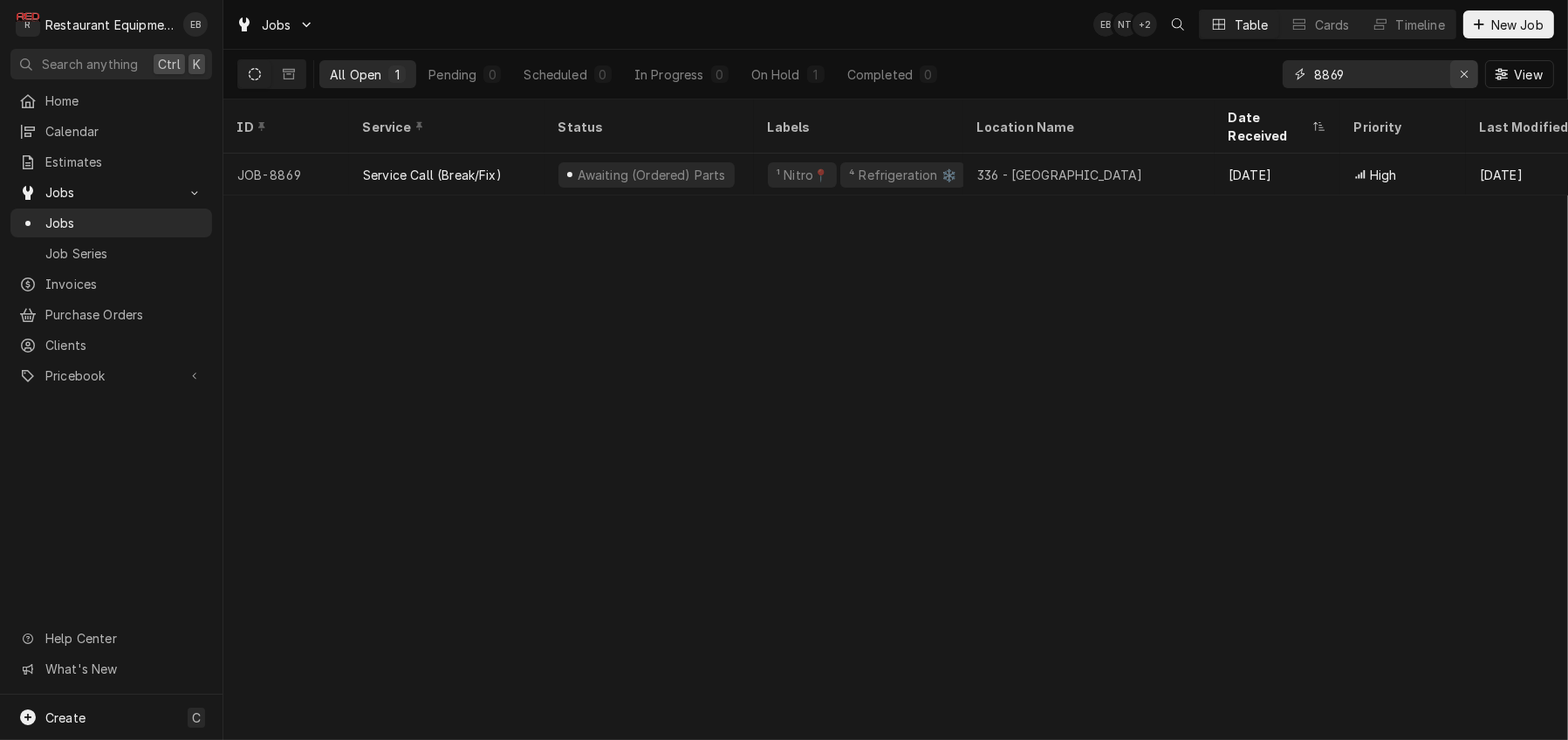
click at [1463, 77] on div "Erase input" at bounding box center [1464, 74] width 18 height 18
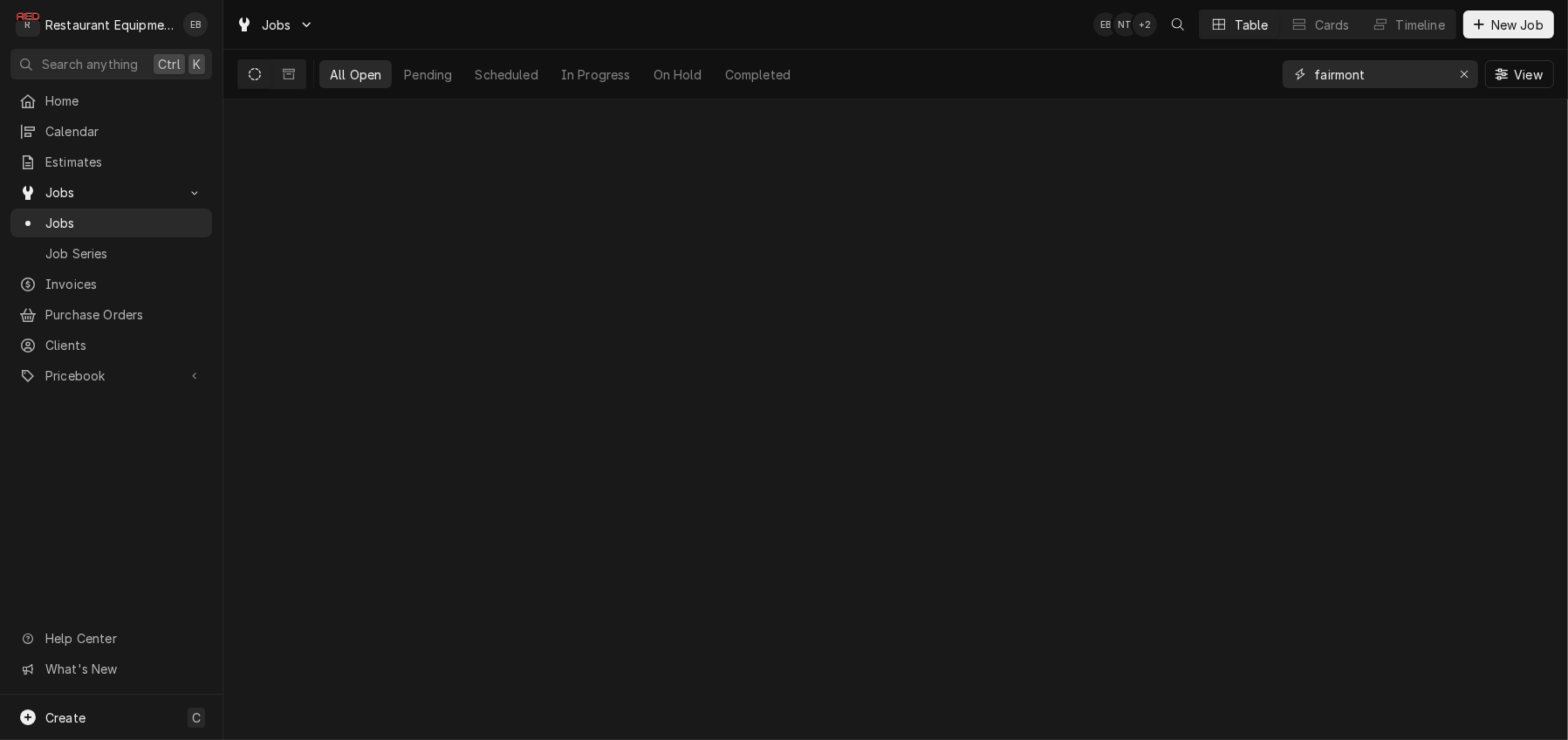
type input "fairmont"
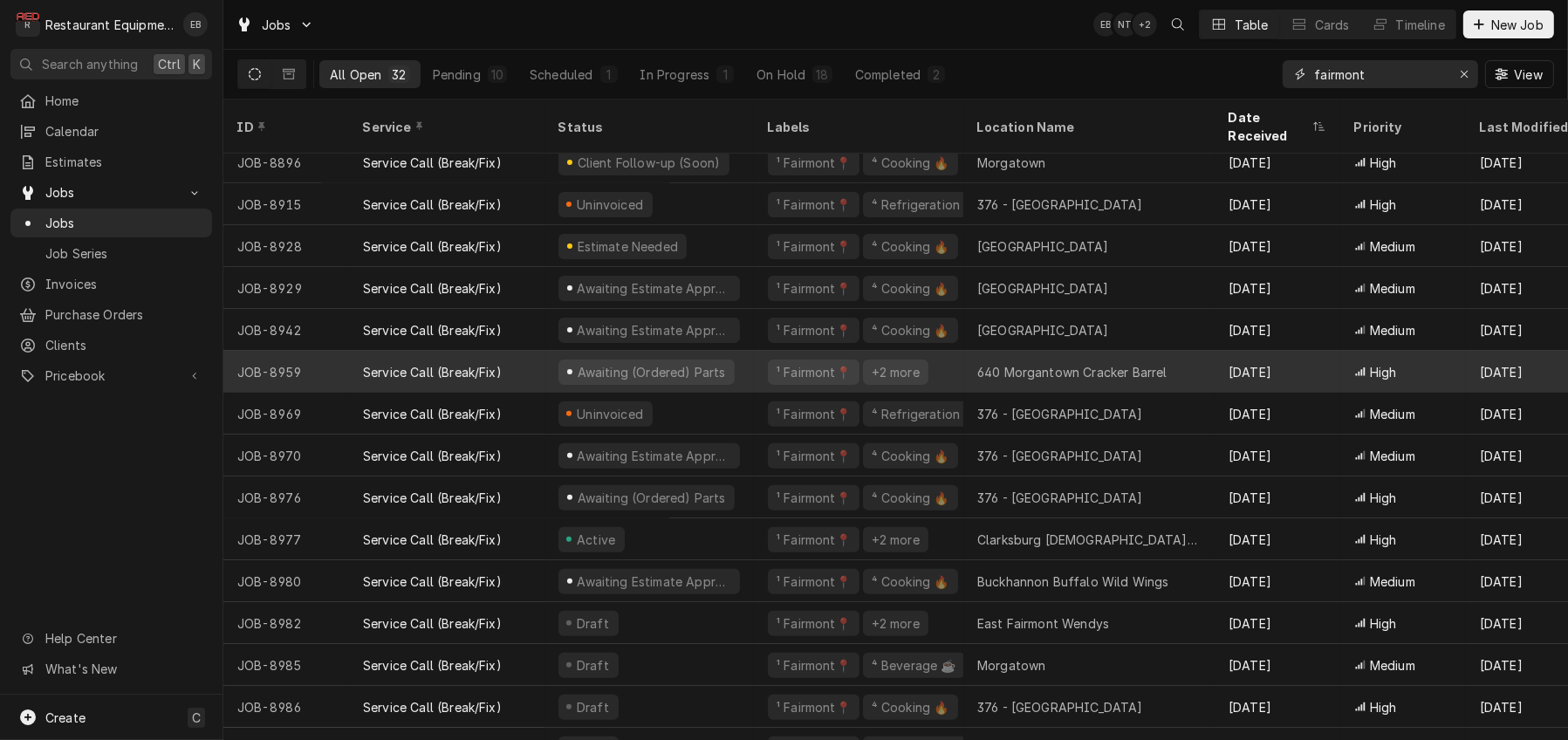
scroll to position [766, 0]
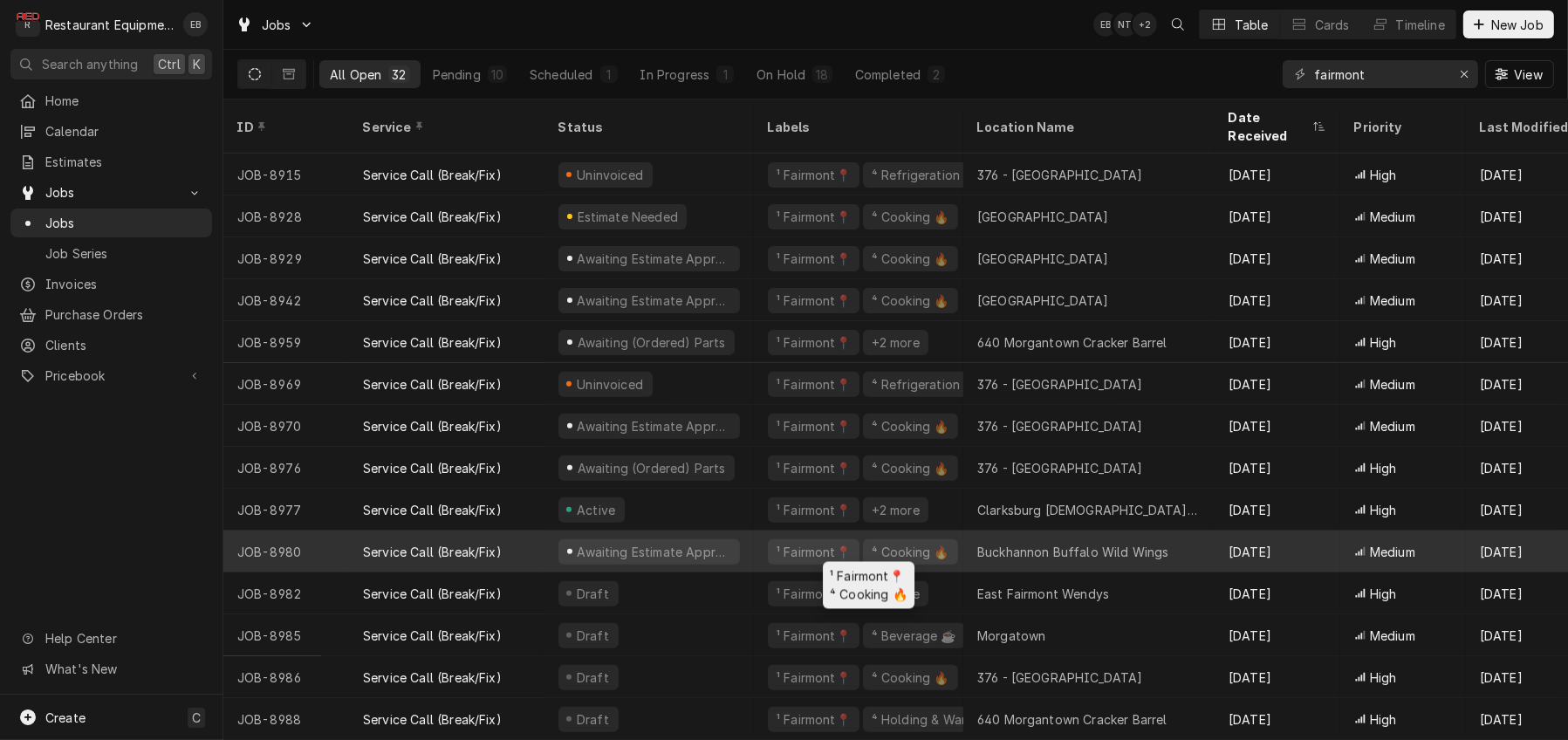
click at [771, 537] on div "¹ Fairmont📍 ⁴ Cooking 🔥" at bounding box center [859, 551] width 209 height 42
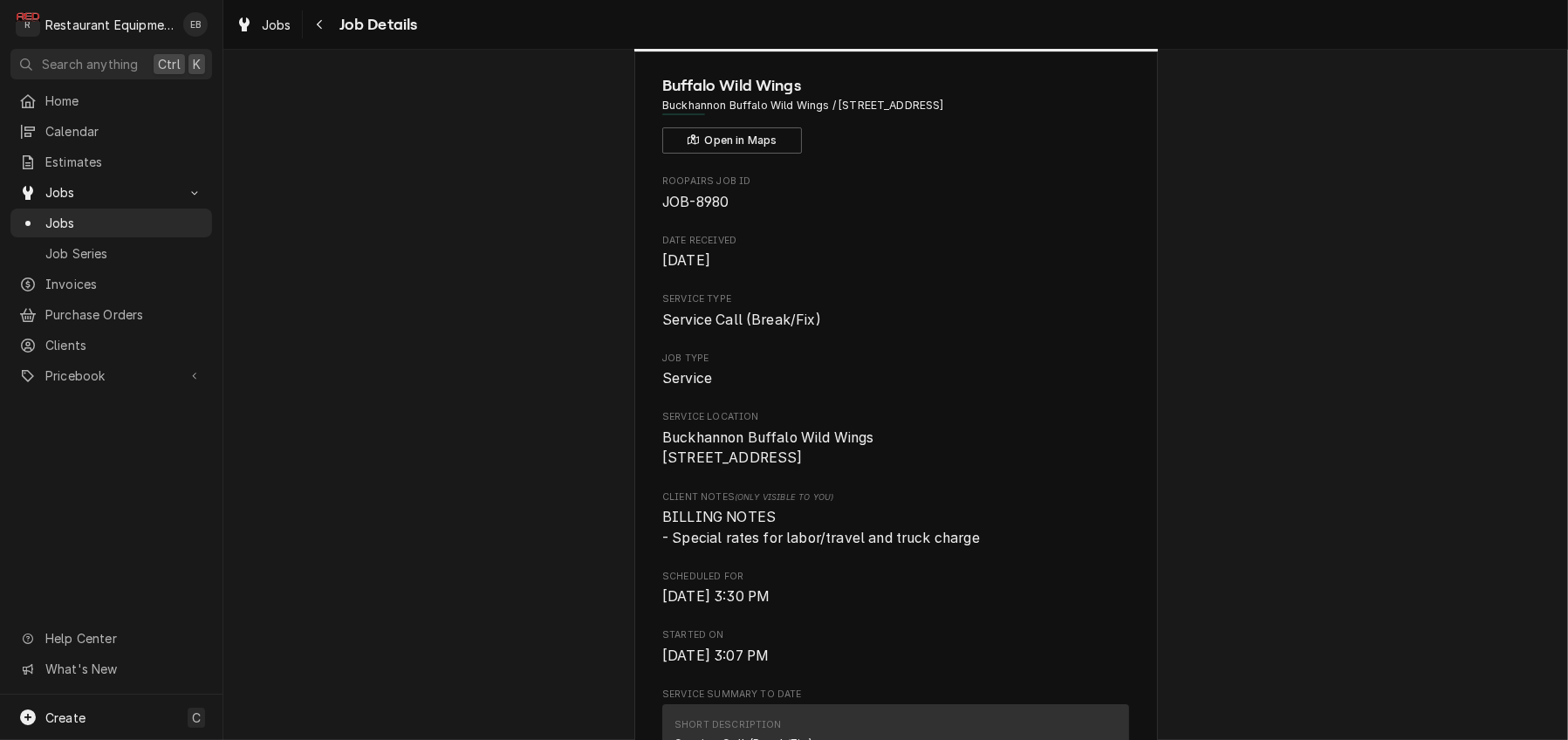
scroll to position [116, 0]
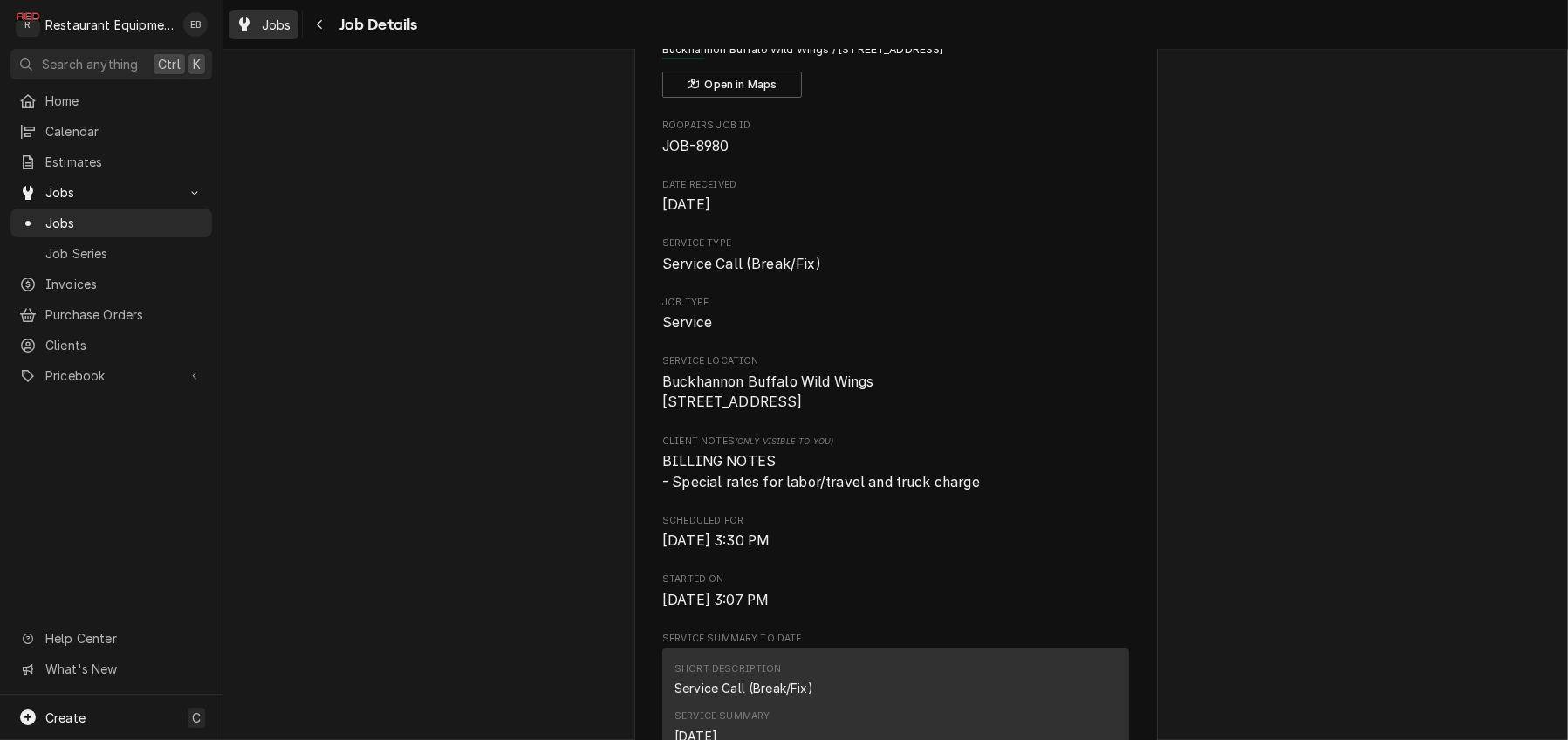
click at [298, 13] on link "Jobs" at bounding box center [263, 24] width 69 height 29
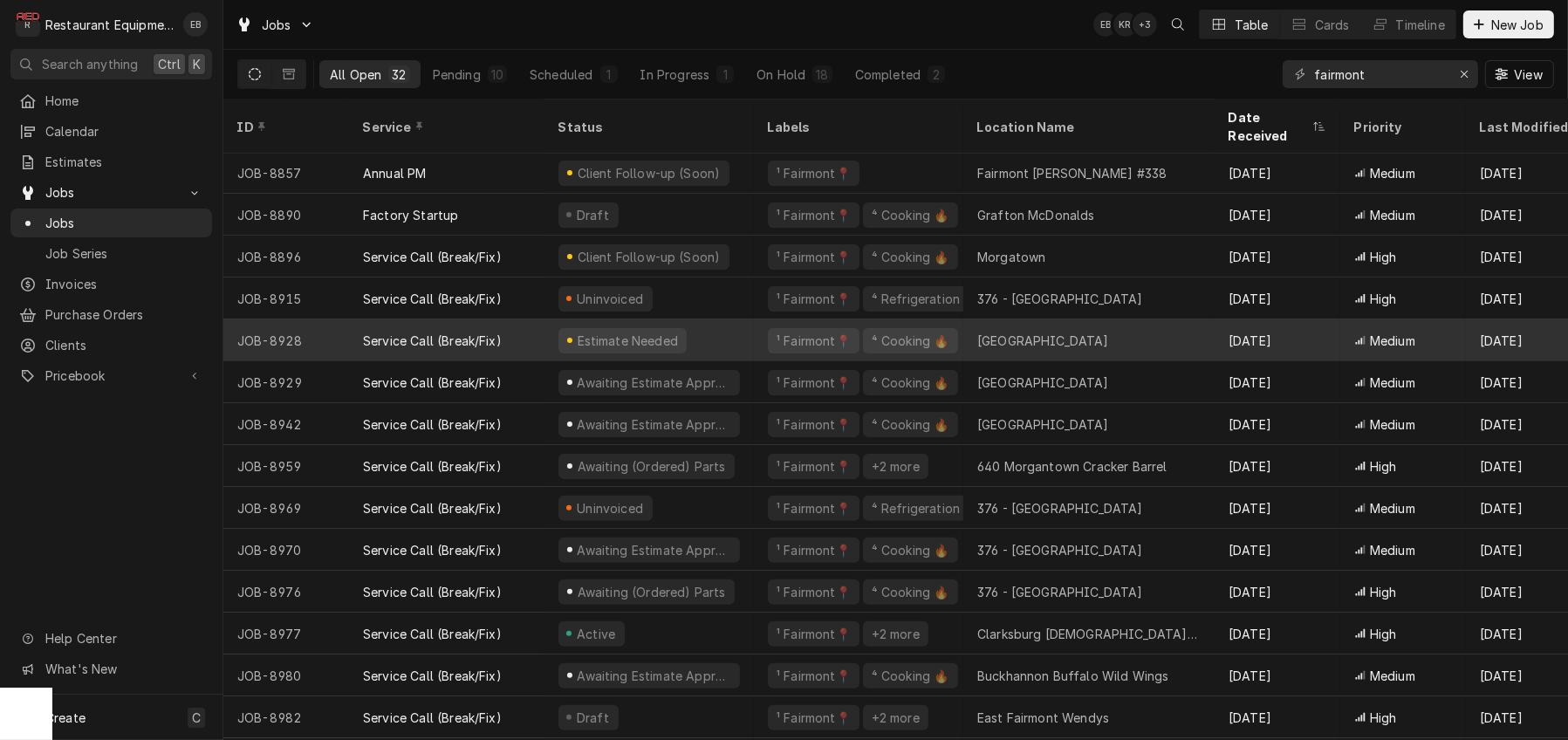
scroll to position [591, 0]
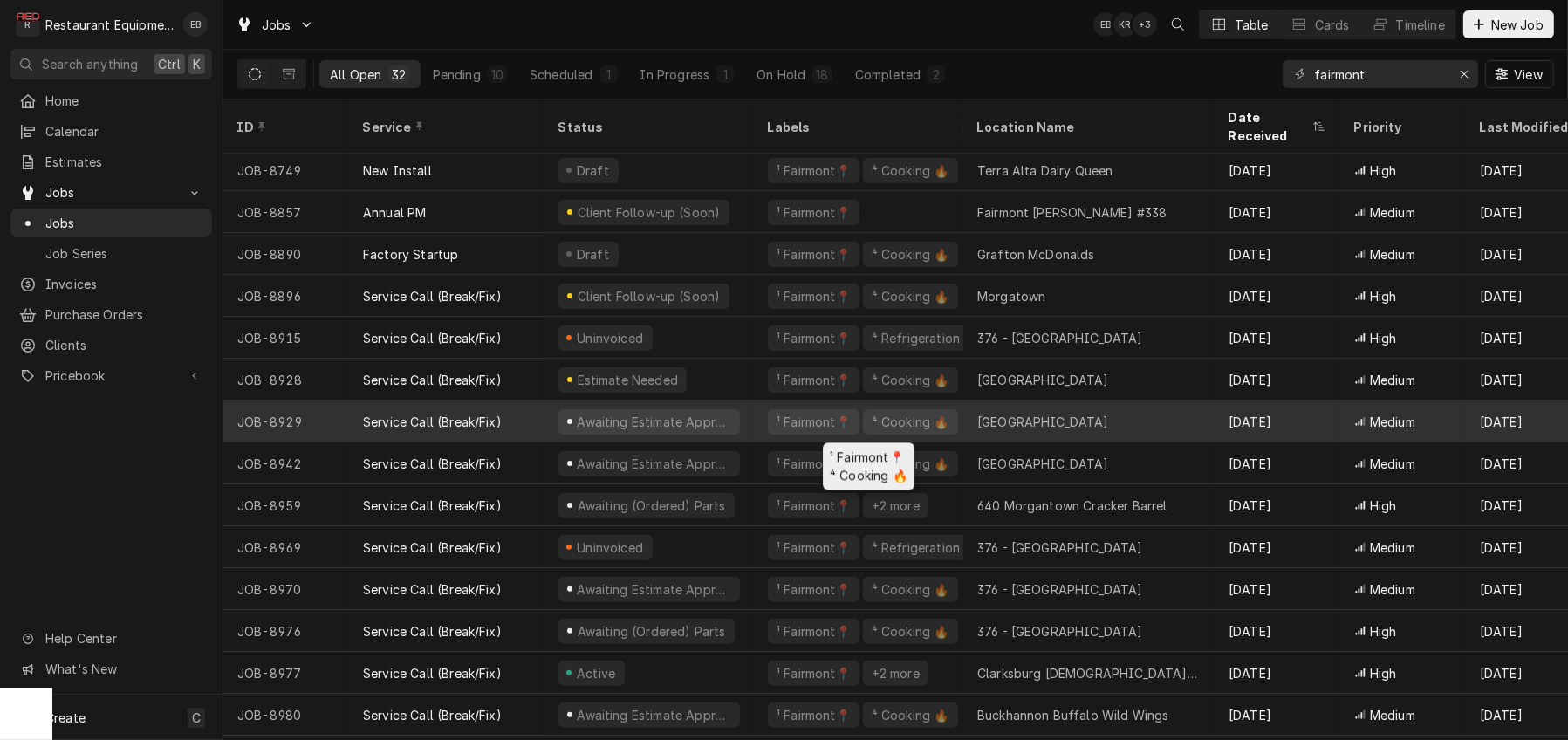
click at [771, 421] on div "¹ Fairmont📍 ⁴ Cooking 🔥" at bounding box center [859, 421] width 209 height 42
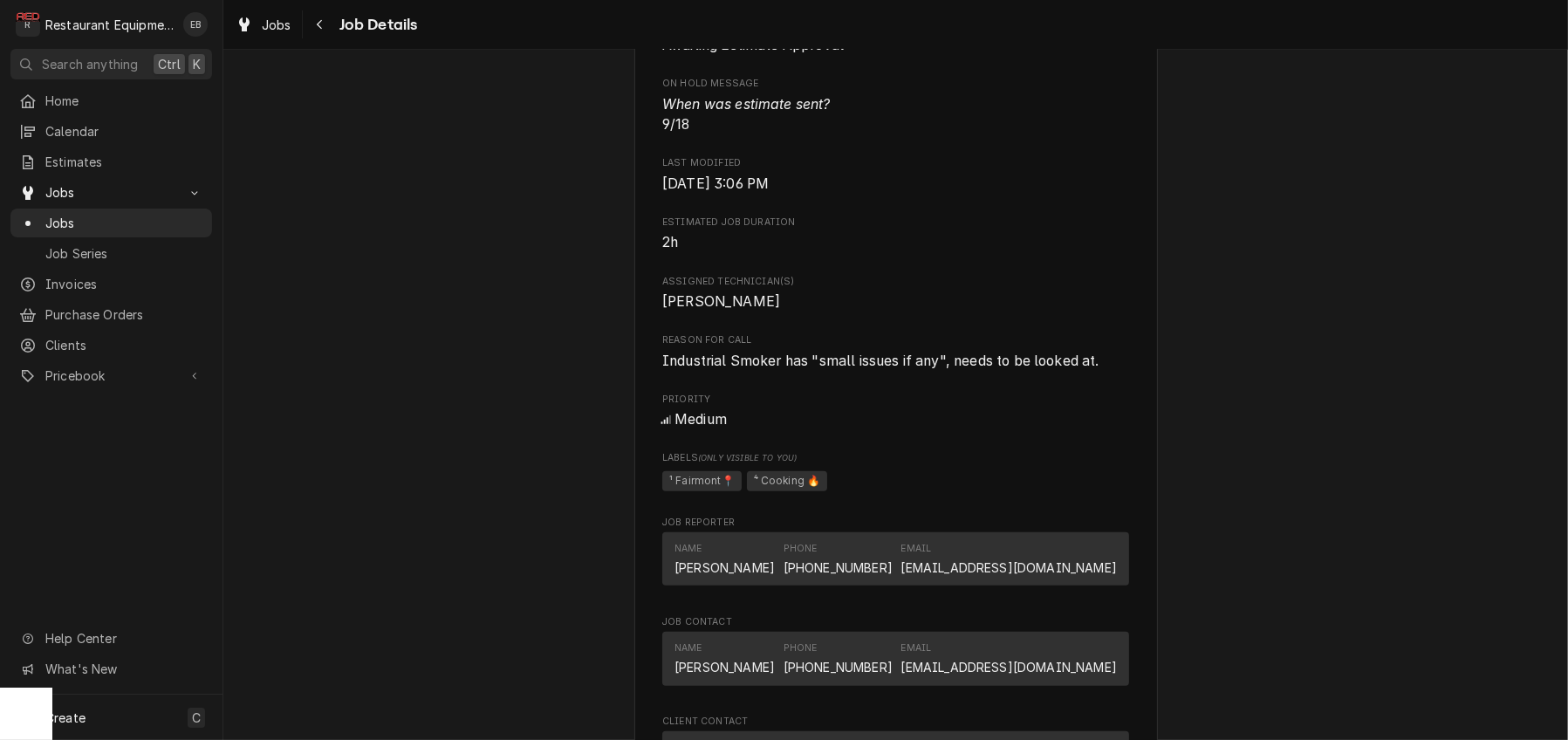
scroll to position [989, 0]
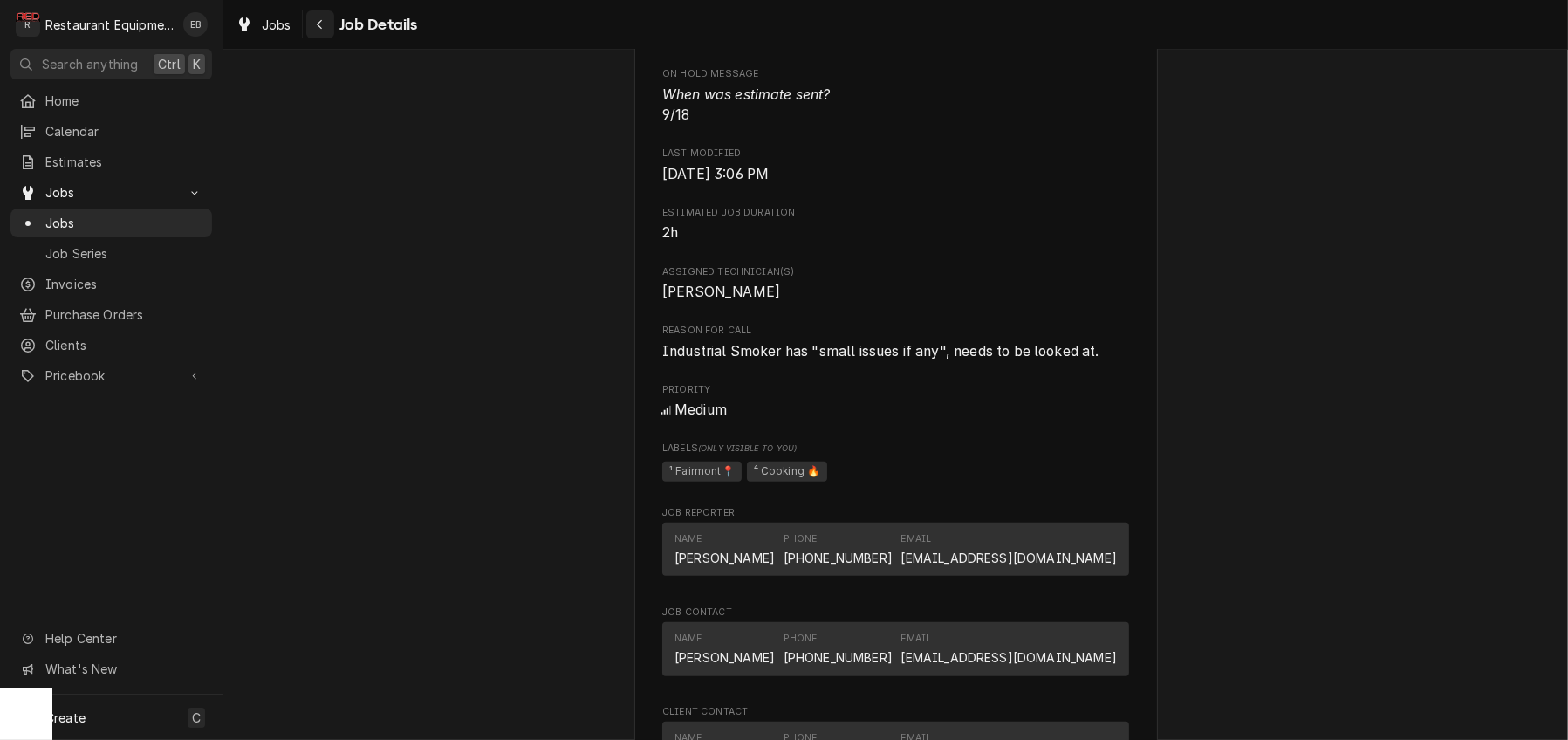
click at [329, 26] on div "Navigate back" at bounding box center [320, 24] width 18 height 18
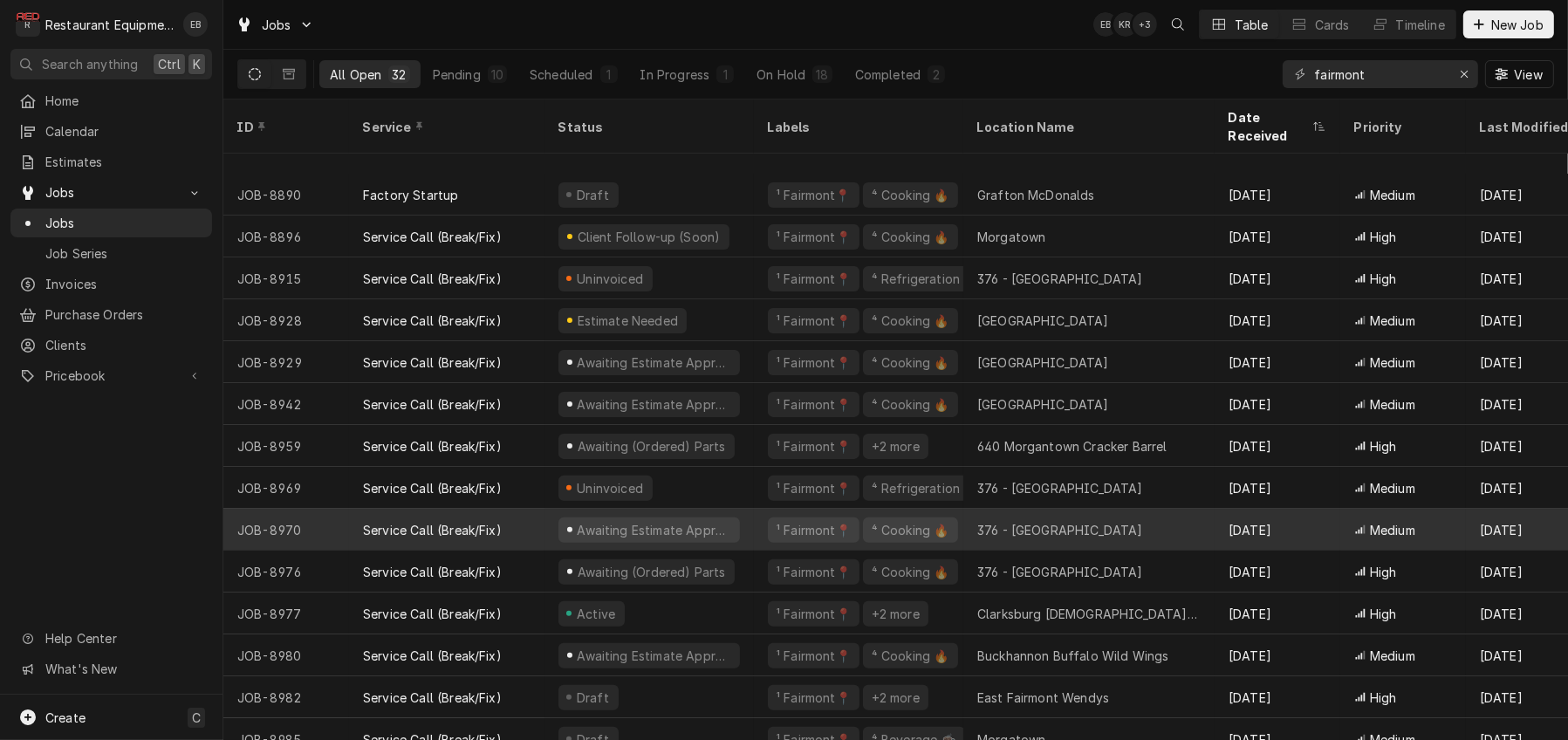
scroll to position [649, 0]
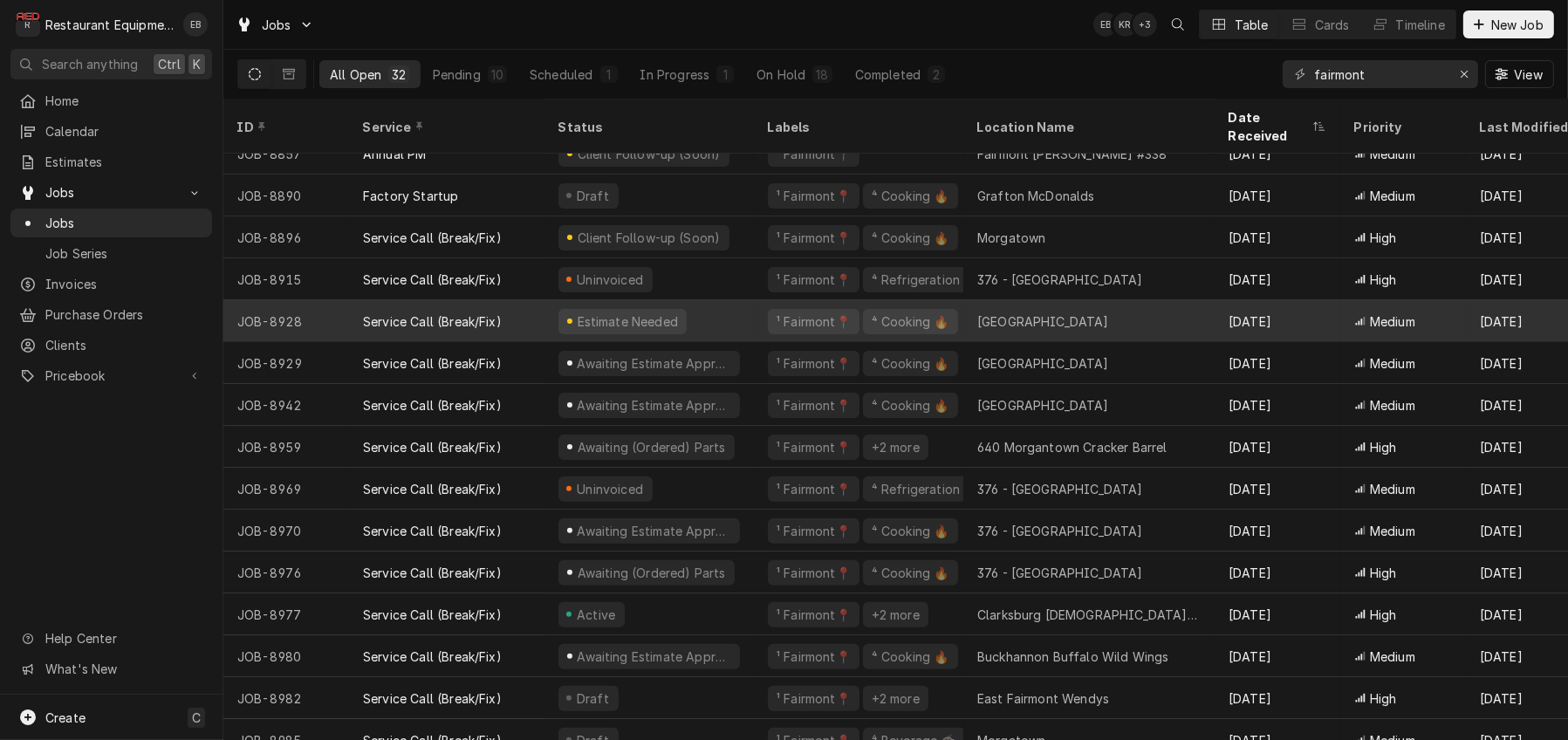
click at [768, 325] on div "¹ Fairmont📍 ⁴ Cooking 🔥" at bounding box center [859, 320] width 209 height 42
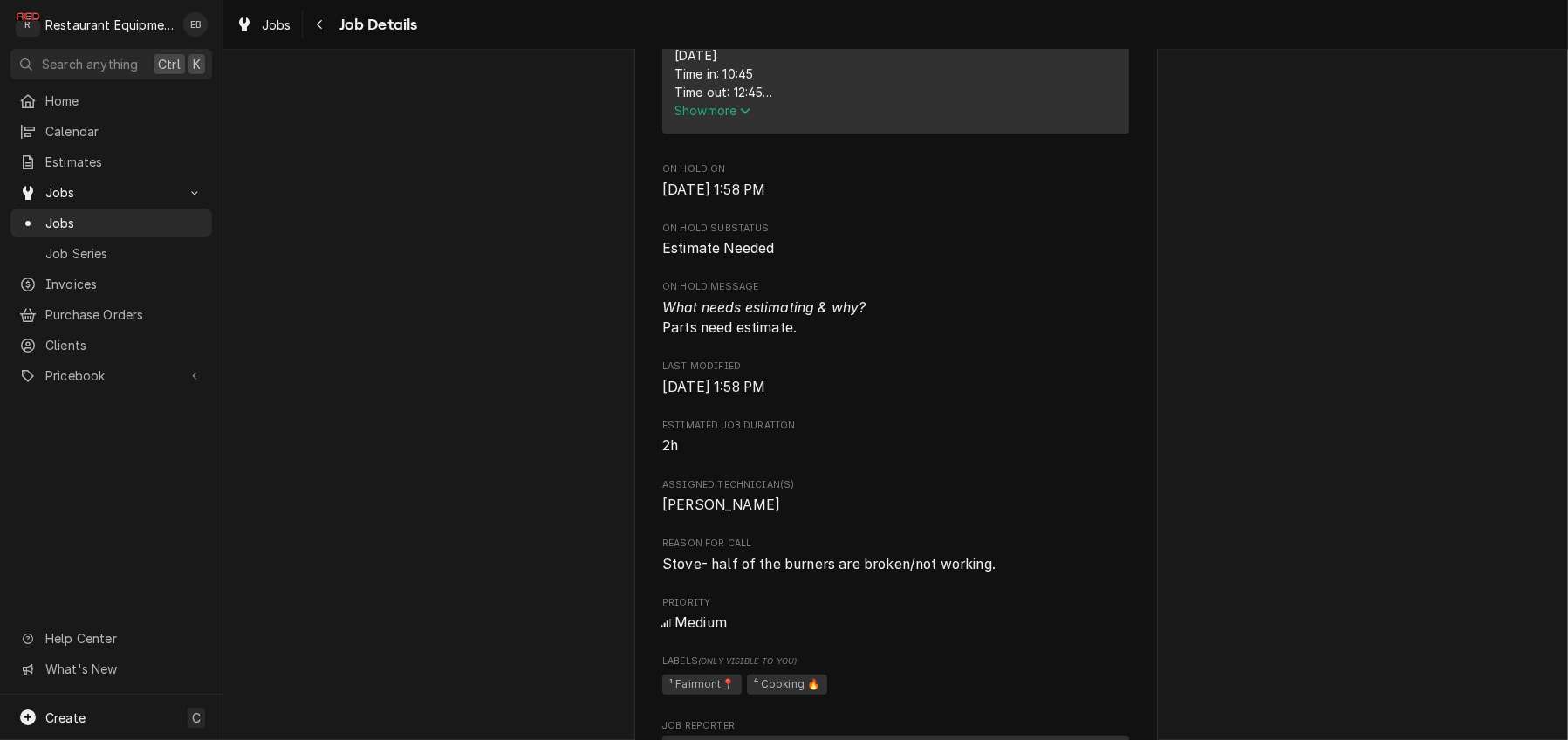
scroll to position [698, 0]
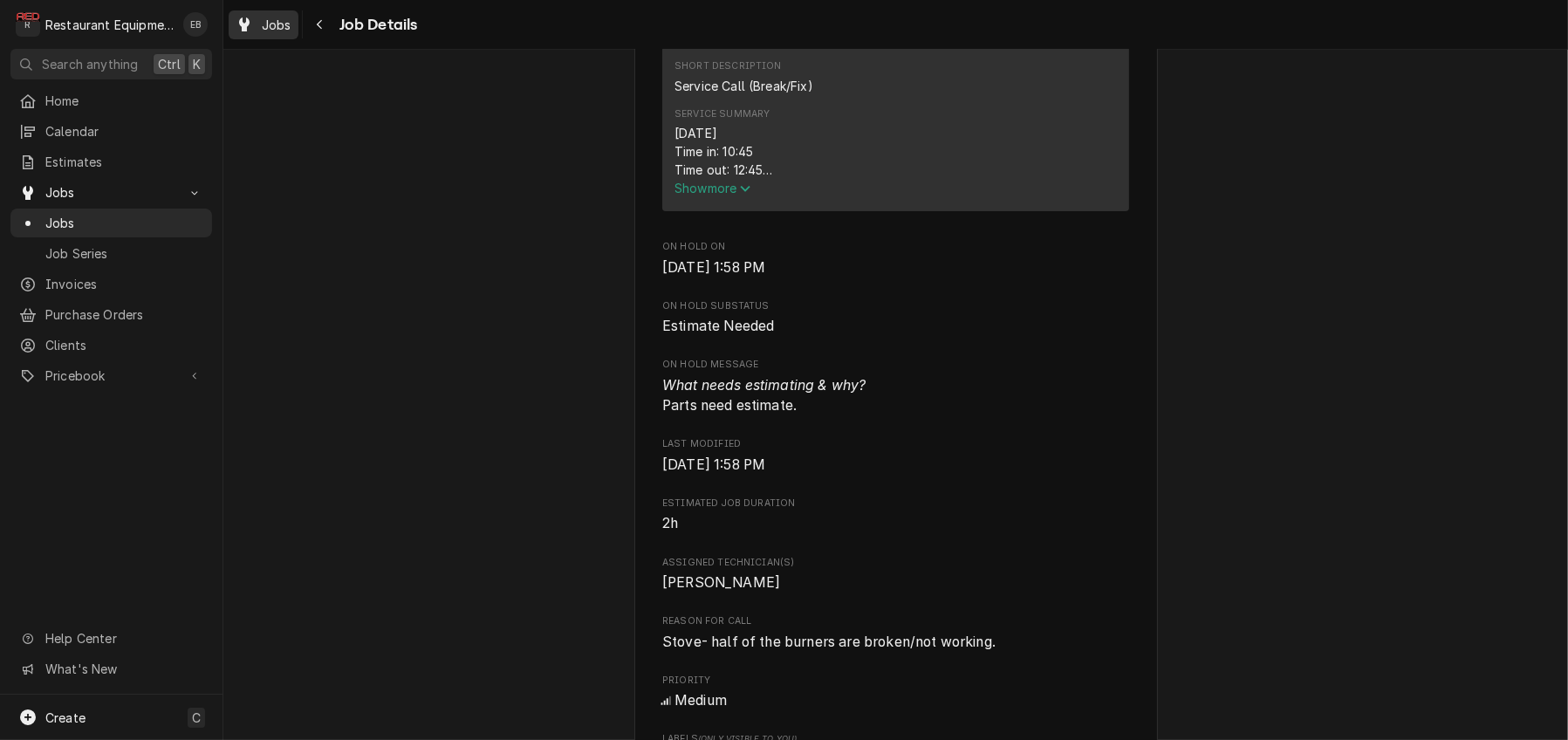
click at [292, 27] on span "Jobs" at bounding box center [277, 25] width 30 height 19
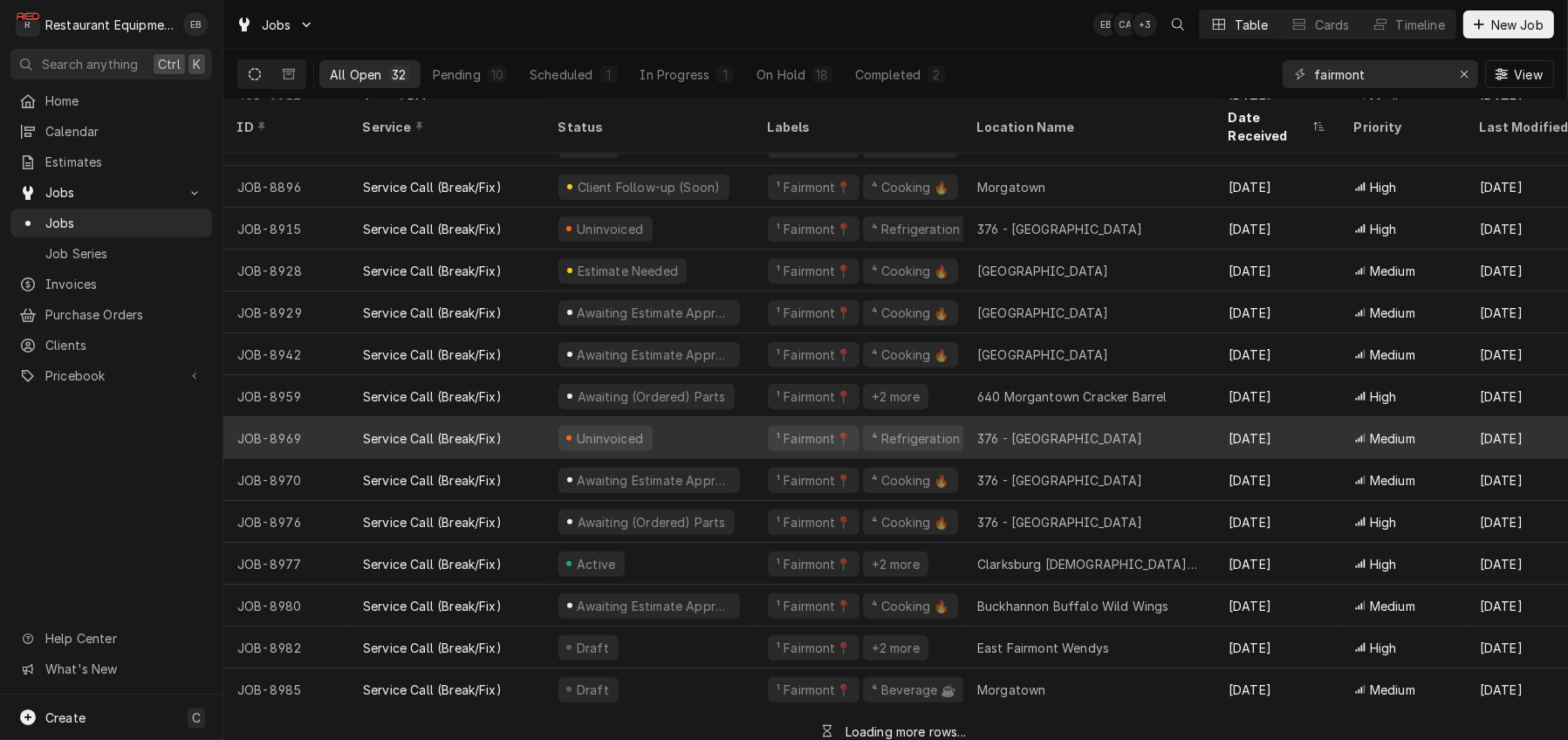
scroll to position [725, 0]
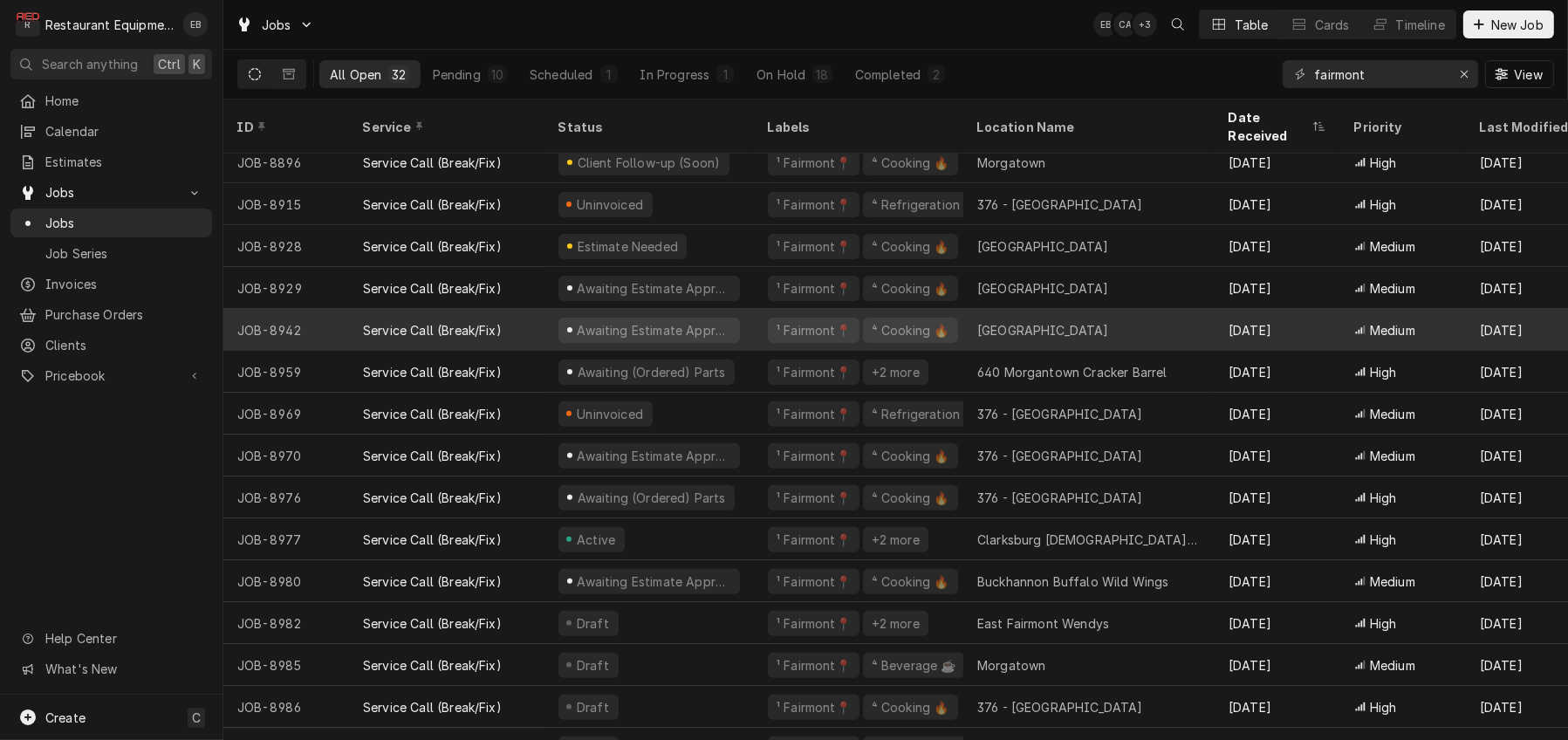
click at [769, 328] on div "¹ Fairmont📍 ⁴ Cooking 🔥" at bounding box center [859, 330] width 209 height 42
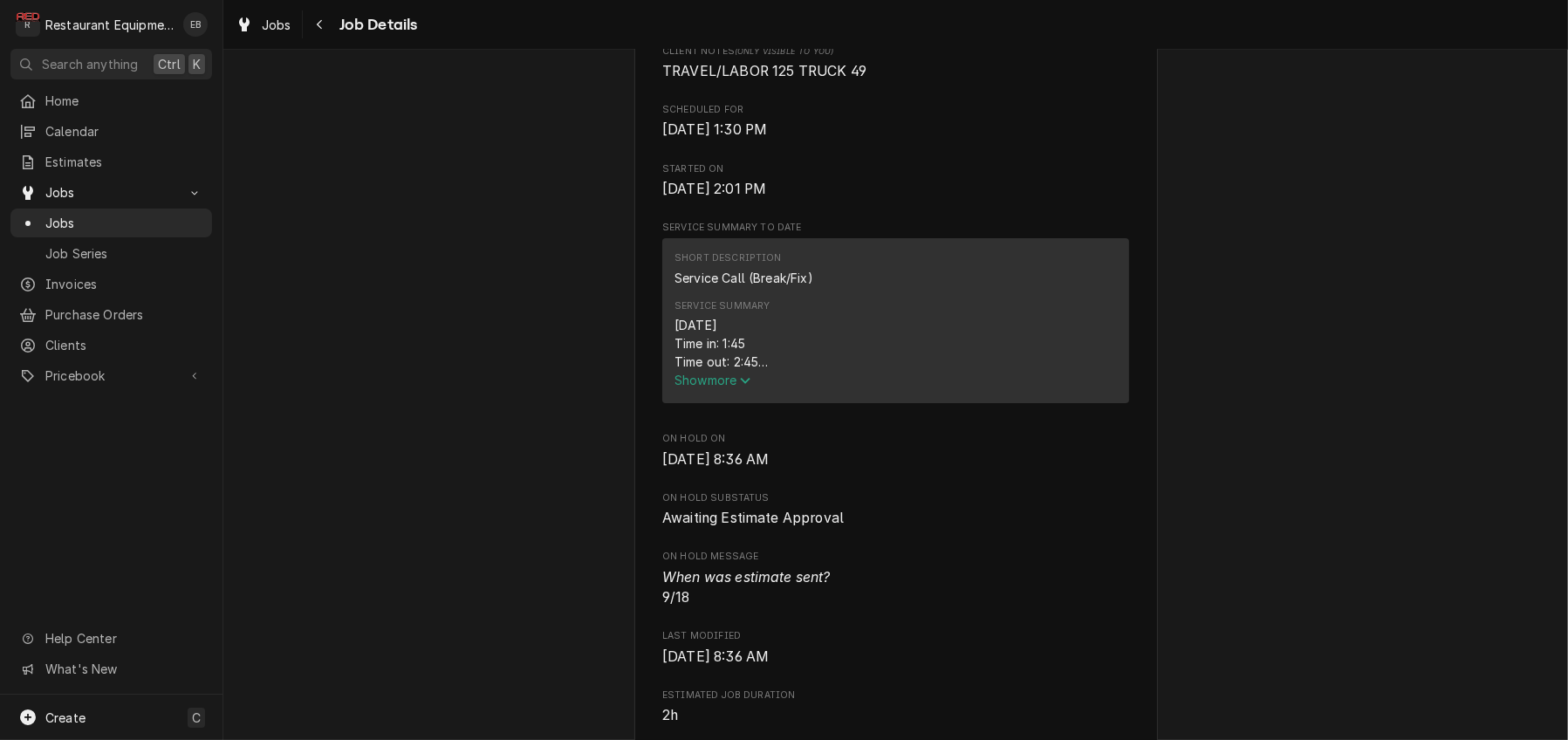
scroll to position [466, 0]
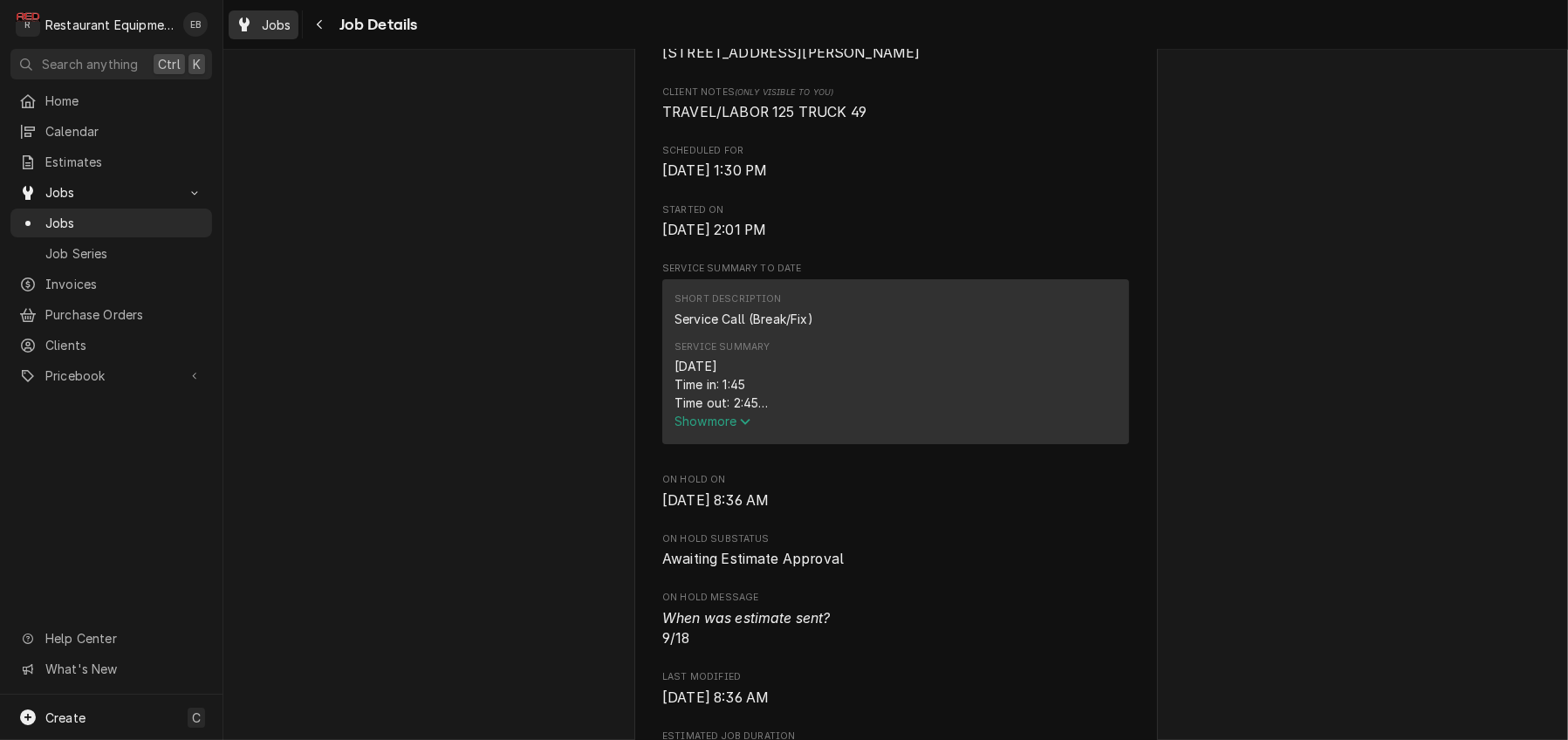
click at [292, 29] on span "Jobs" at bounding box center [277, 25] width 30 height 19
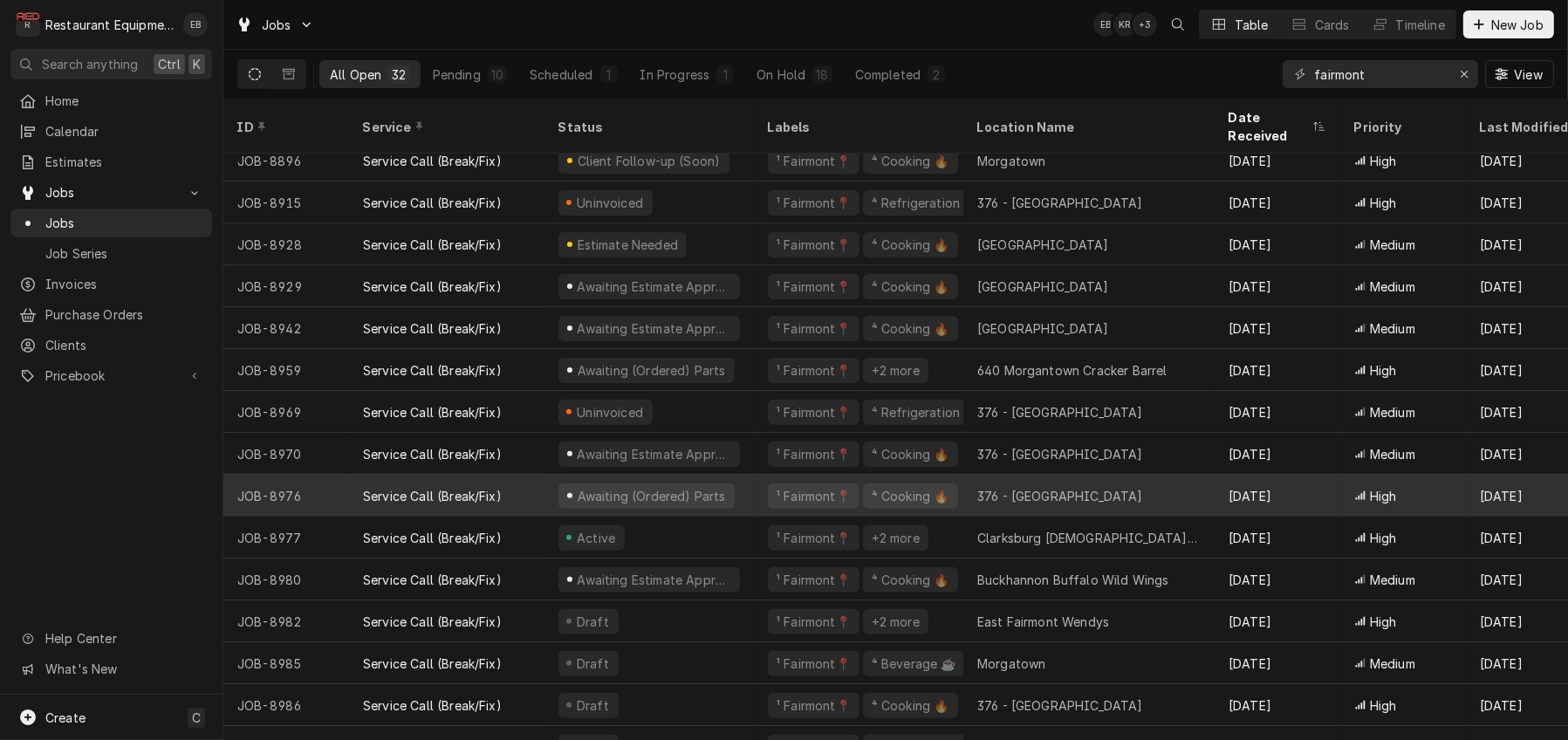
scroll to position [591, 0]
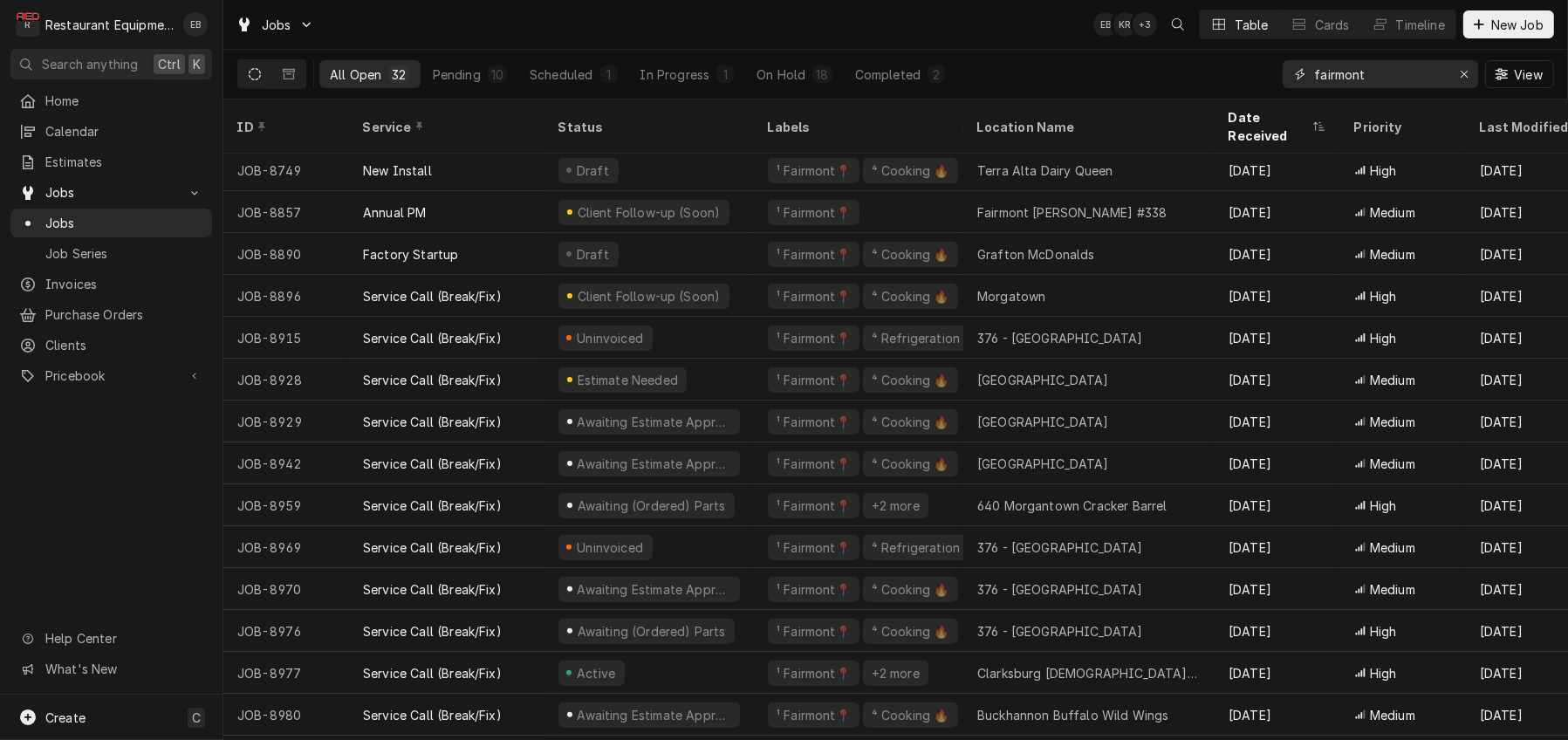
click at [1375, 83] on input "fairmont" at bounding box center [1379, 74] width 131 height 28
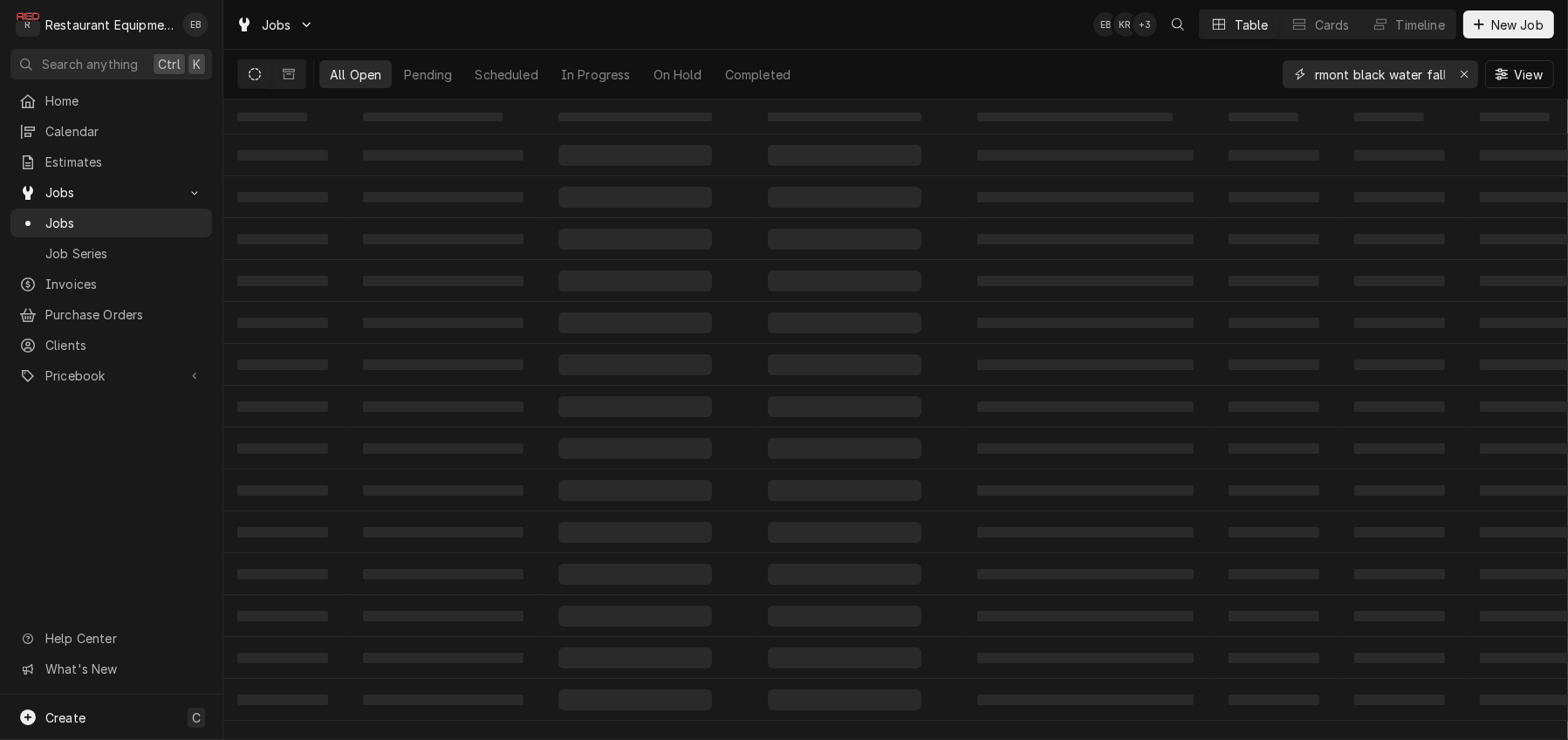
scroll to position [0, 23]
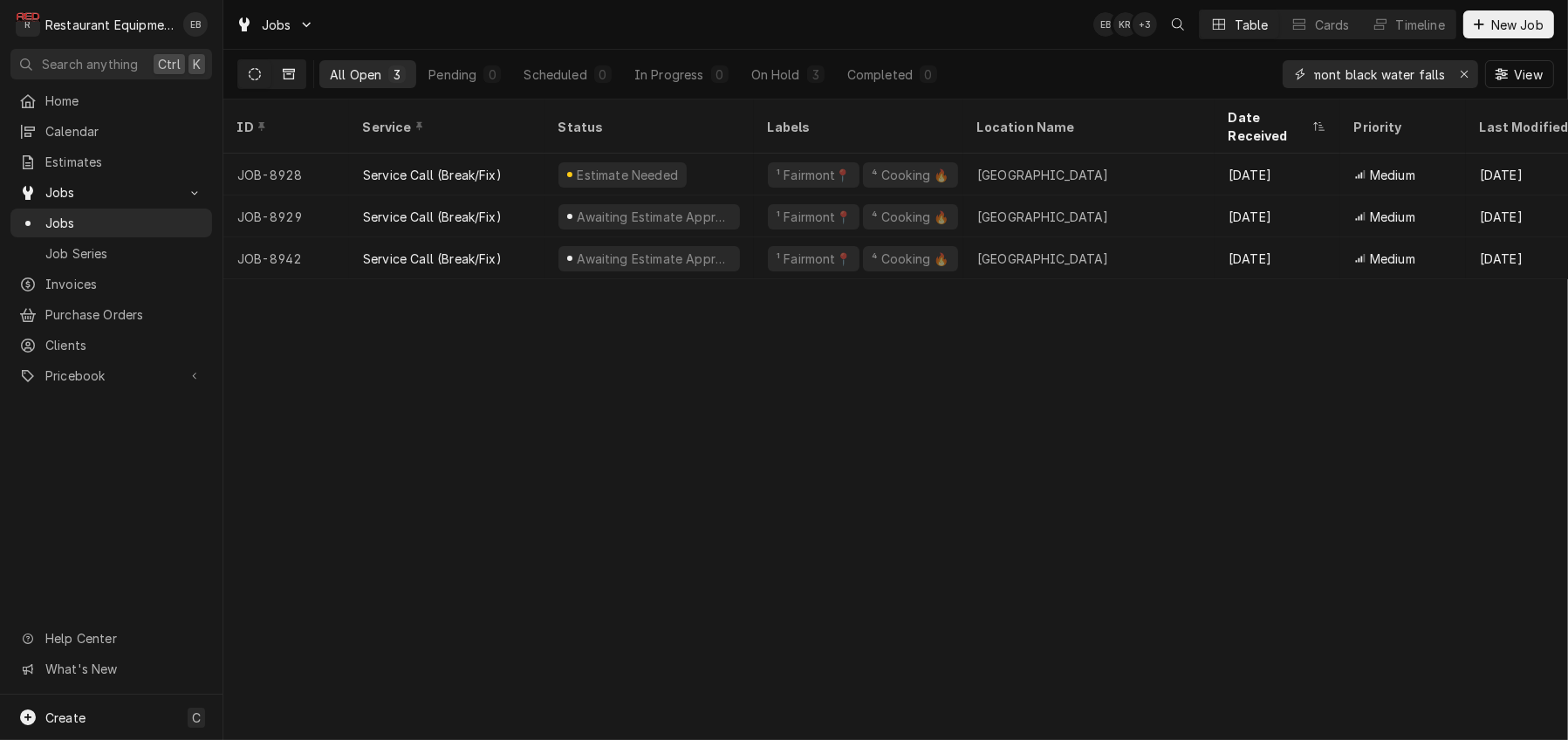
type input "fairmont black water falls"
click at [299, 72] on button "Dynamic Content Wrapper" at bounding box center [289, 74] width 33 height 28
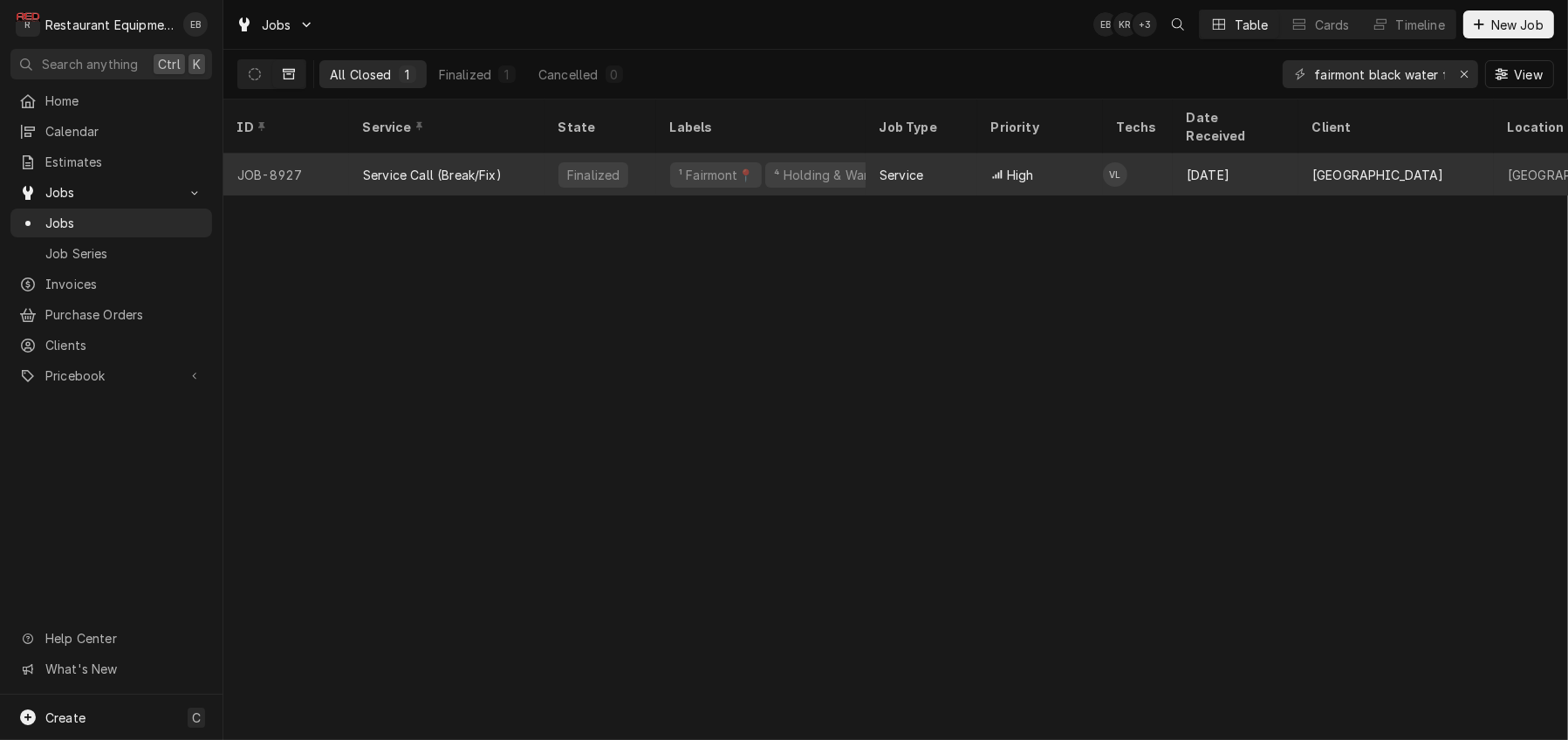
click at [953, 160] on div "Service" at bounding box center [921, 174] width 112 height 42
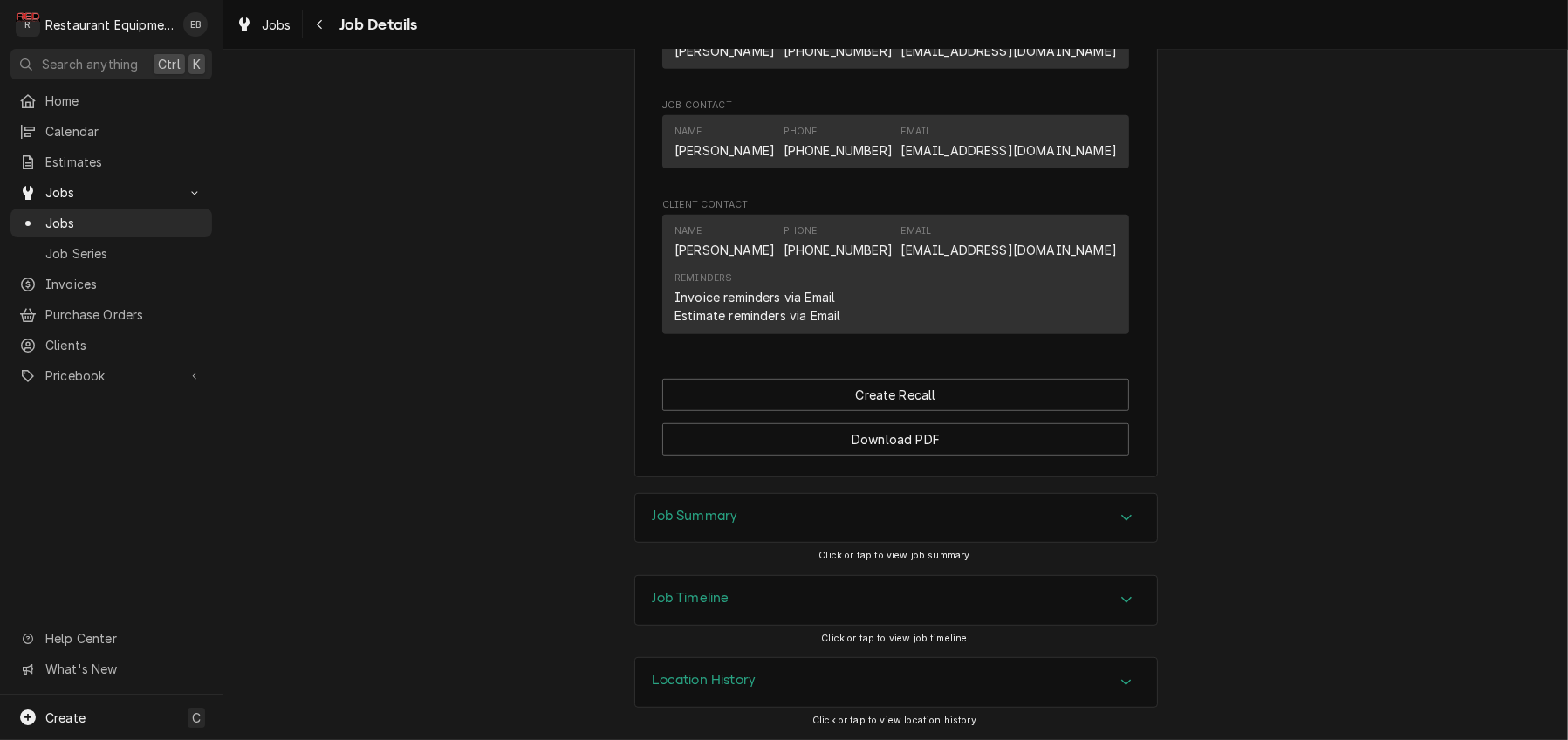
scroll to position [1444, 0]
click at [1078, 495] on div "Job Summary" at bounding box center [896, 519] width 522 height 49
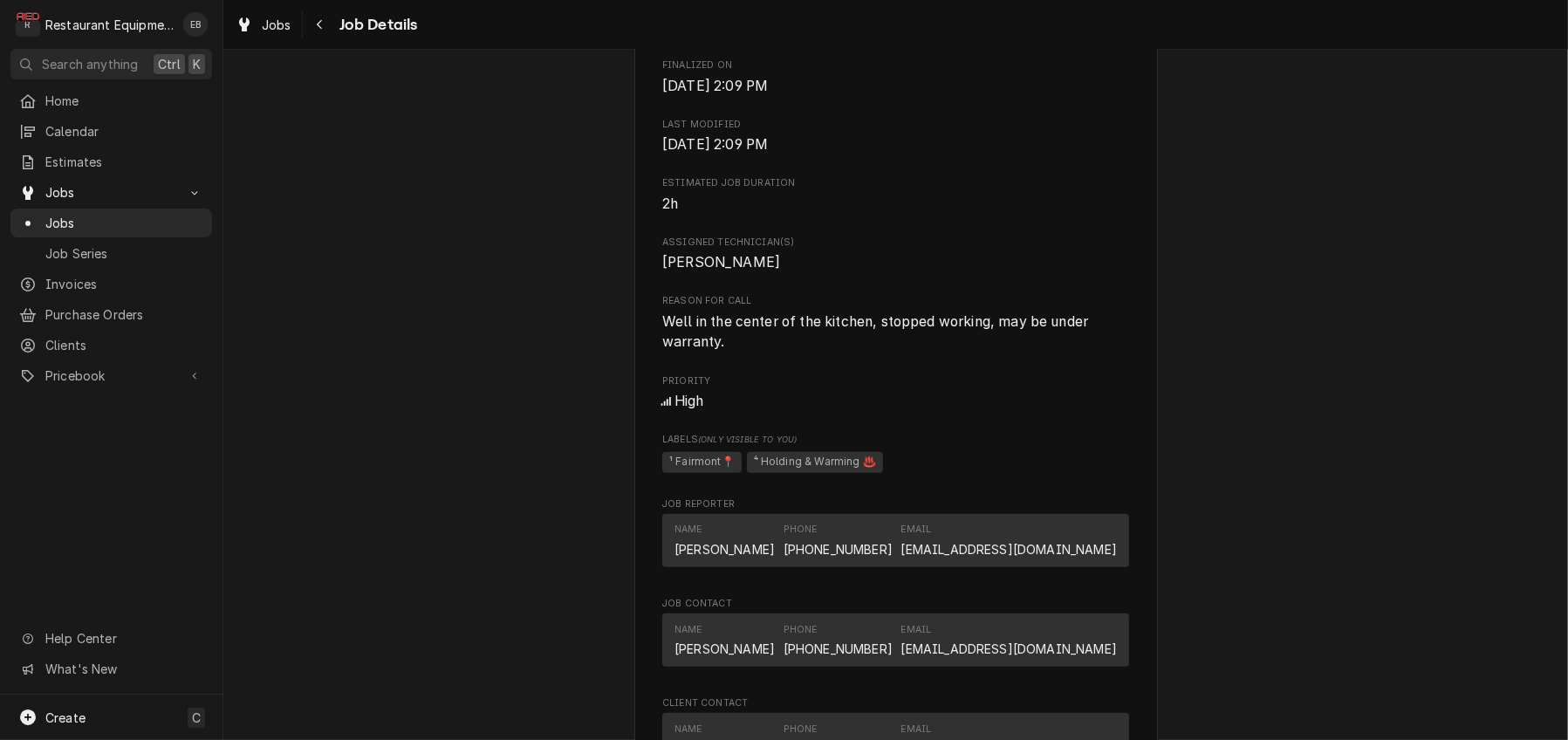
scroll to position [348, 0]
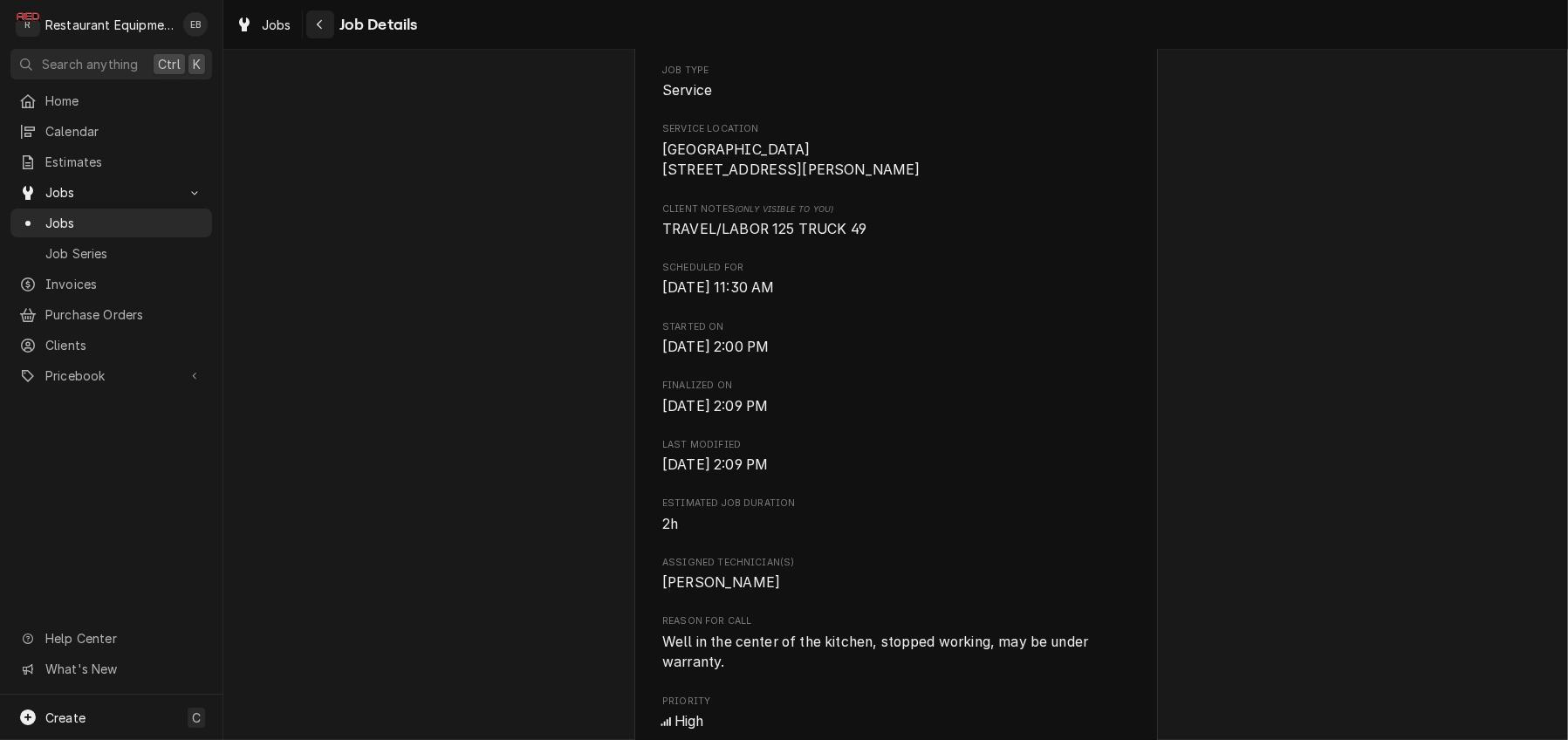
click at [324, 30] on icon "Navigate back" at bounding box center [319, 24] width 7 height 12
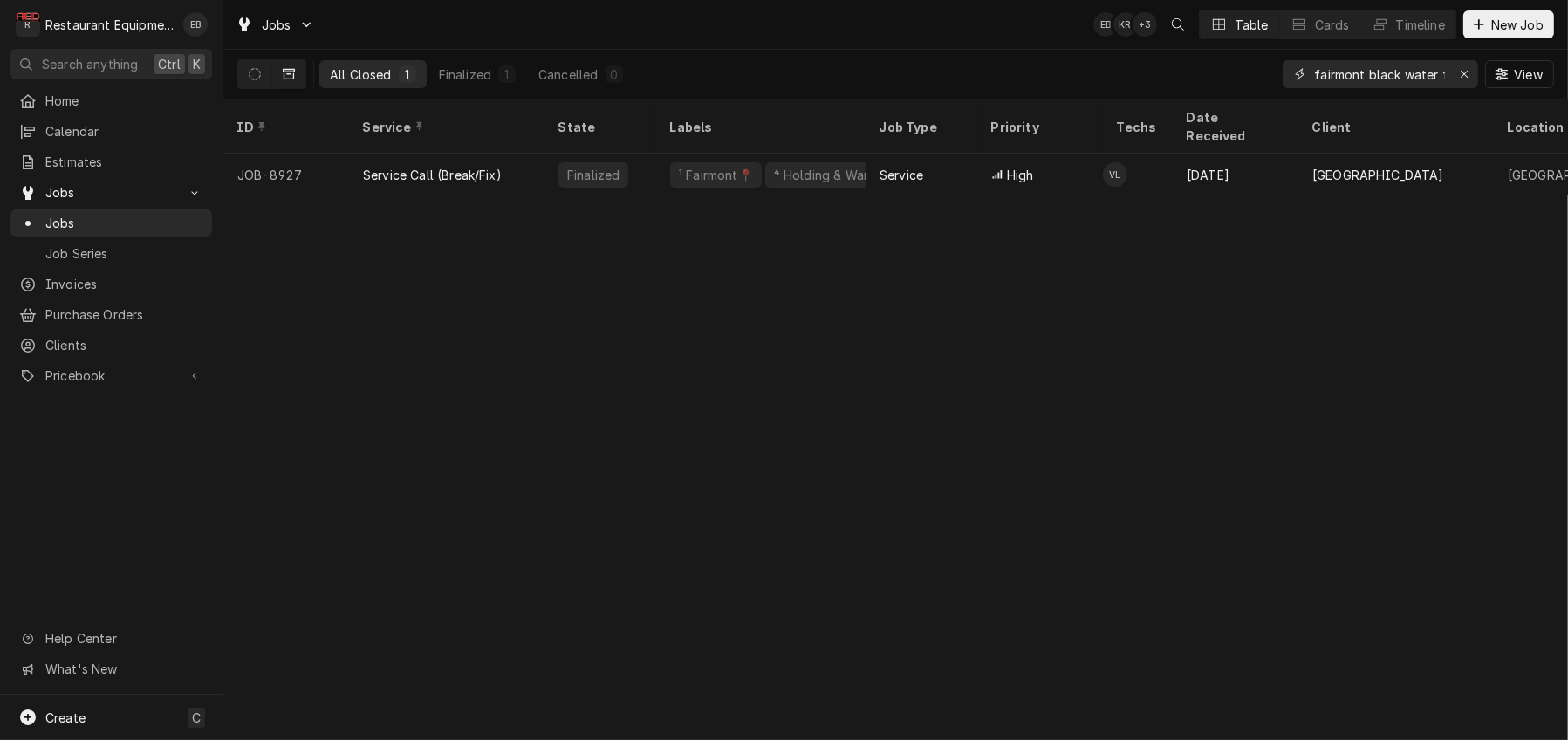
scroll to position [0, 2]
drag, startPoint x: 1430, startPoint y: 83, endPoint x: 1352, endPoint y: 94, distance: 78.8
click at [1352, 94] on div "fairmont black water falls View" at bounding box center [1418, 74] width 271 height 49
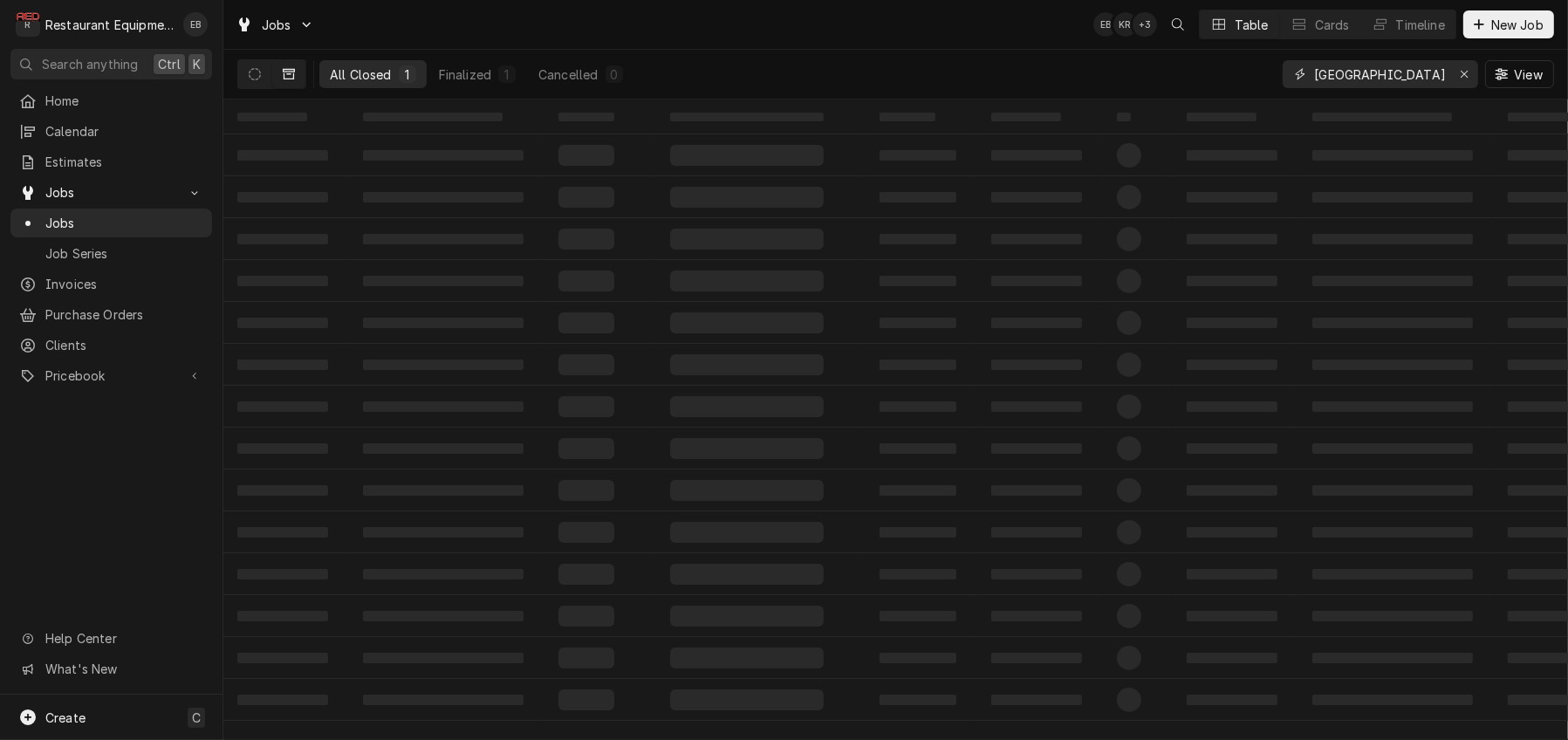
drag, startPoint x: 1400, startPoint y: 81, endPoint x: 1358, endPoint y: 90, distance: 43.0
click at [1358, 88] on input "[GEOGRAPHIC_DATA]" at bounding box center [1379, 74] width 131 height 28
type input "fairmont"
click at [261, 79] on icon "Dynamic Content Wrapper" at bounding box center [255, 74] width 12 height 12
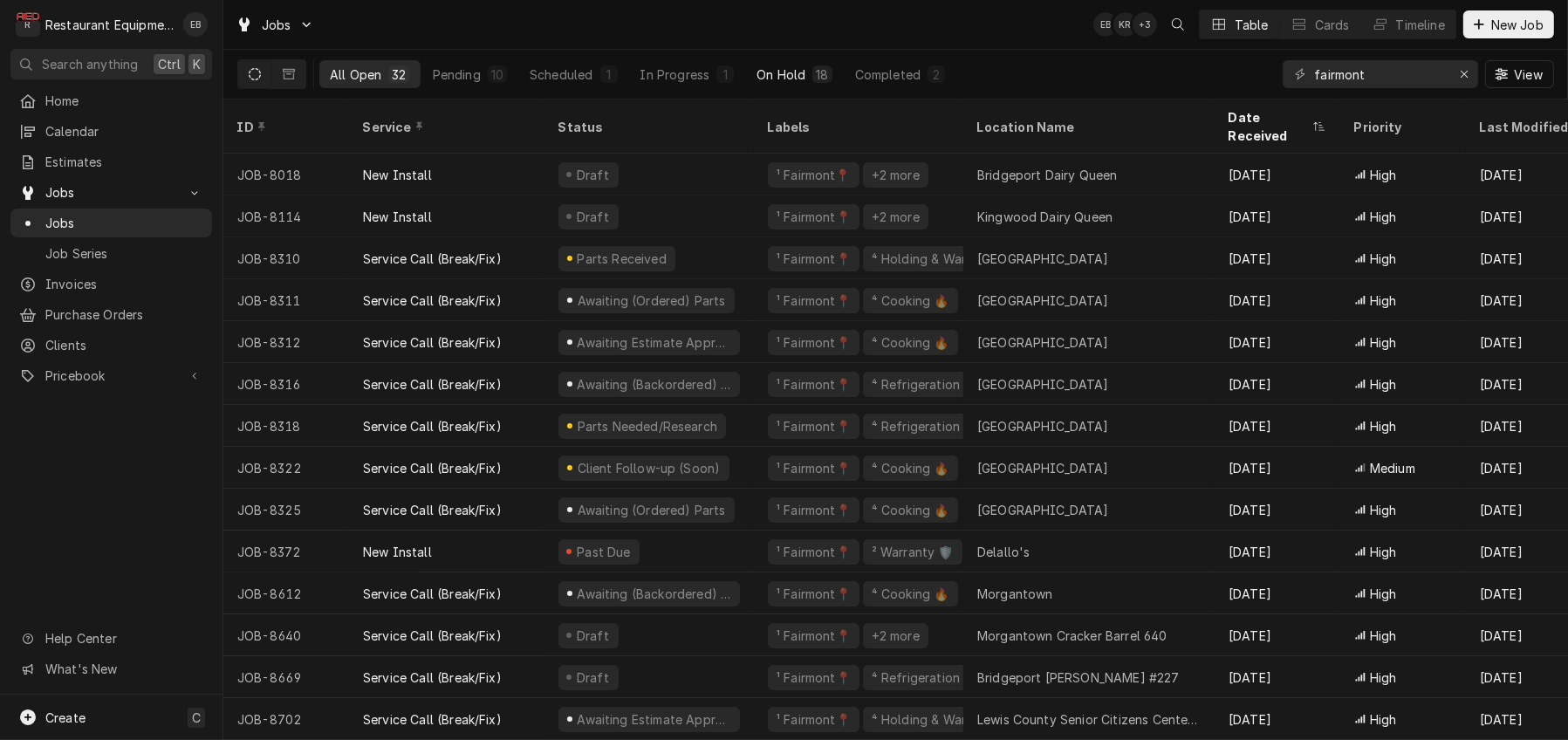
click at [238, 60] on button "Dynamic Content Wrapper" at bounding box center [255, 74] width 33 height 28
click at [1114, 79] on div "All Open 32 Pending 10 Scheduled 1 In Progress 1 On Hold 18 Completed 2 fairmon…" at bounding box center [895, 74] width 1317 height 49
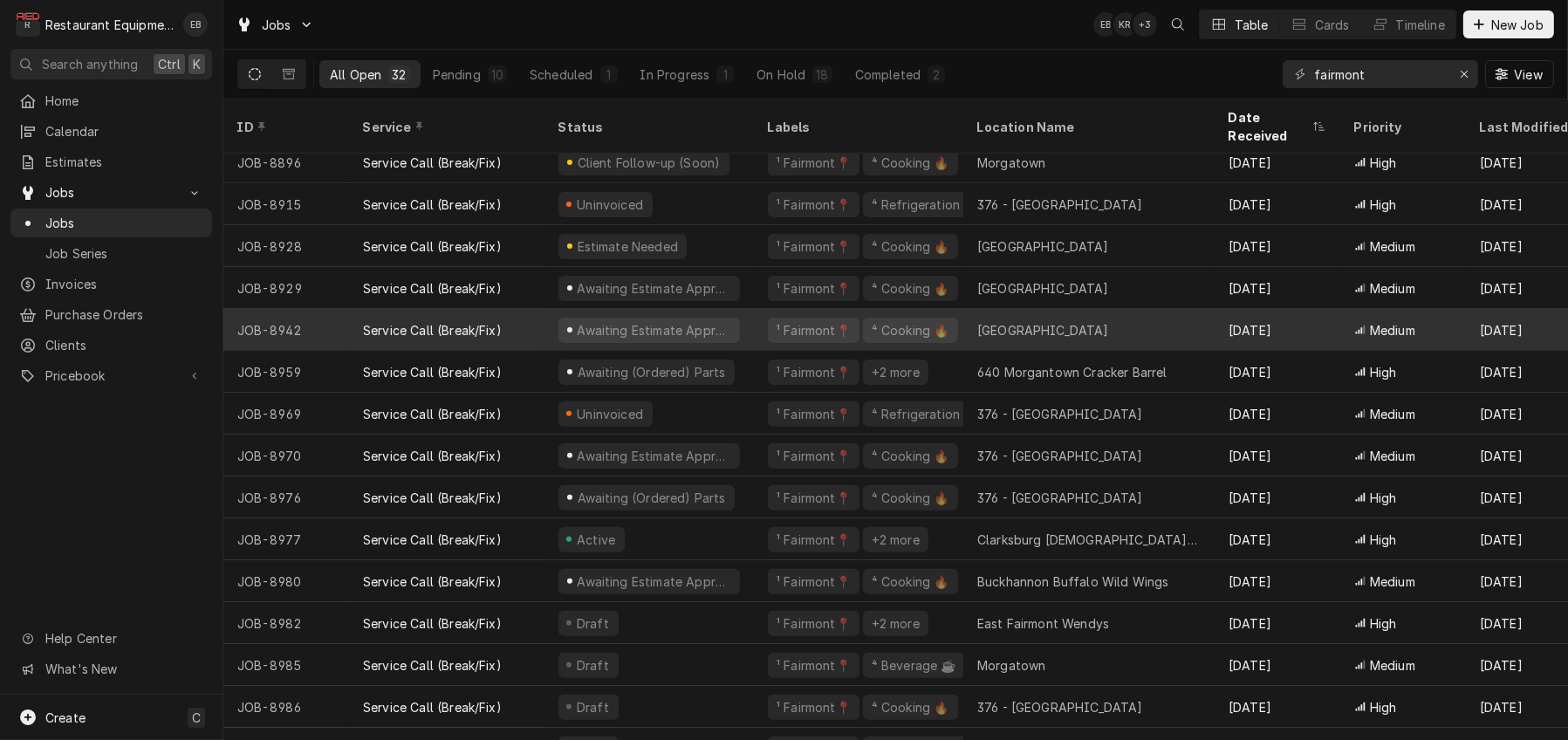
scroll to position [766, 0]
